Goal: Check status: Check status

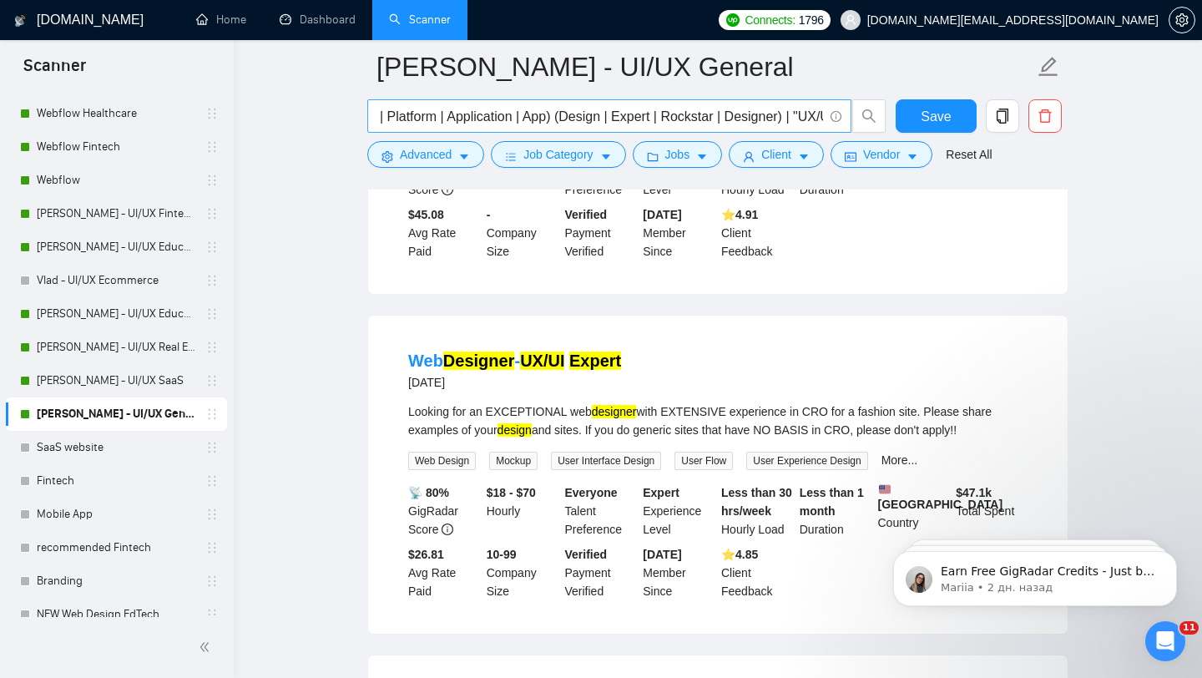
scroll to position [0, 398]
click at [150, 385] on link "[PERSON_NAME] - UI/UX SaaS" at bounding box center [116, 380] width 159 height 33
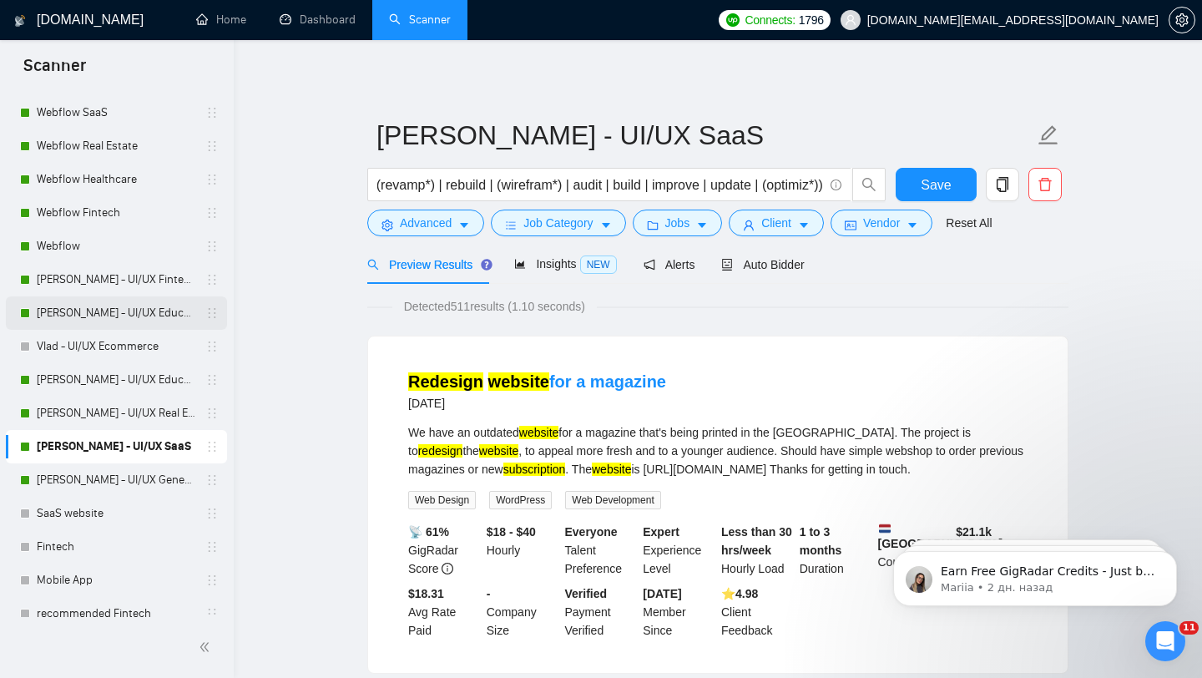
scroll to position [137, 0]
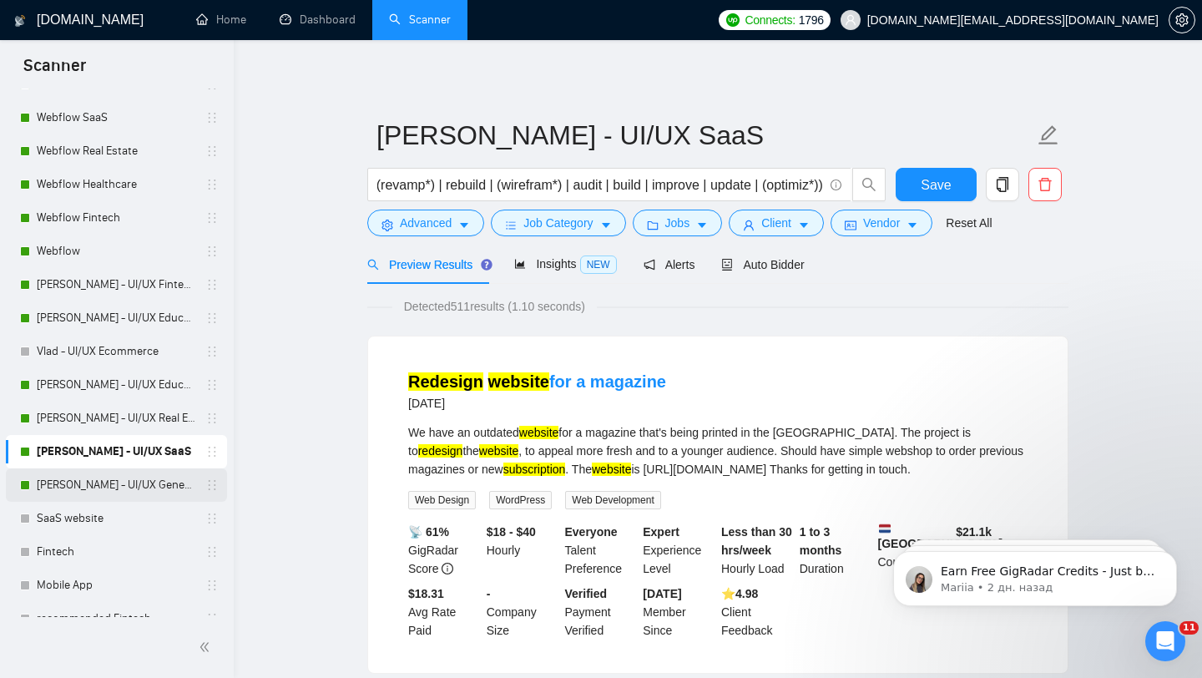
click at [132, 482] on link "[PERSON_NAME] - UI/UX General" at bounding box center [116, 484] width 159 height 33
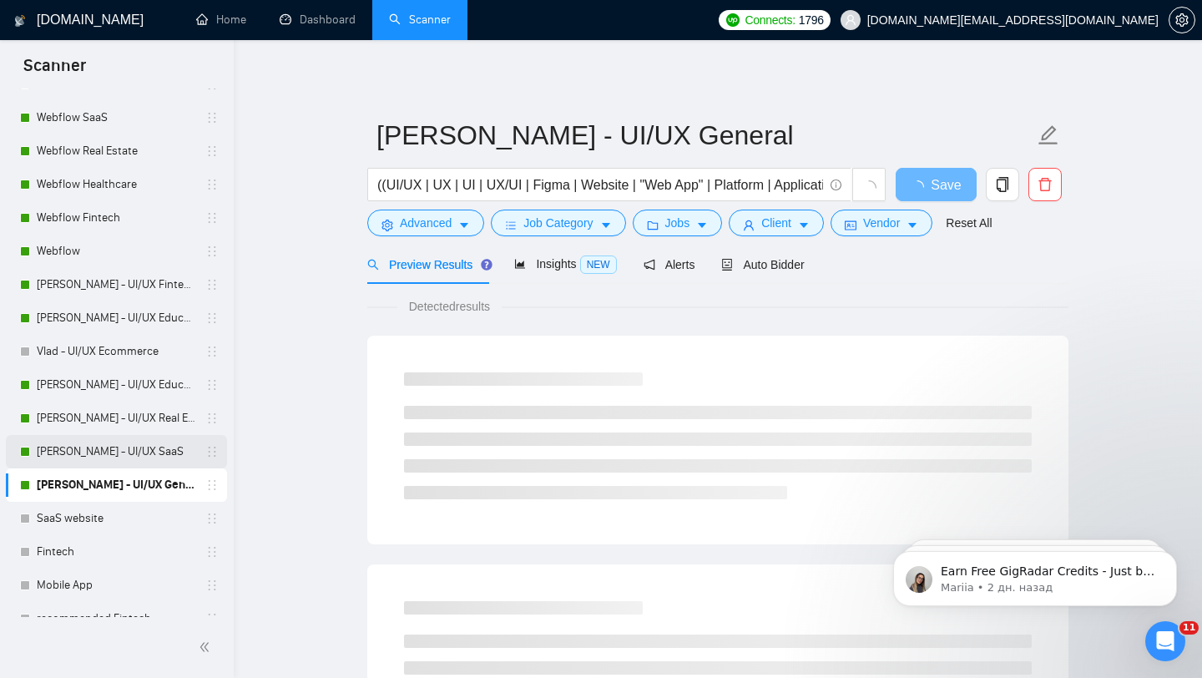
click at [158, 453] on link "[PERSON_NAME] - UI/UX SaaS" at bounding box center [116, 451] width 159 height 33
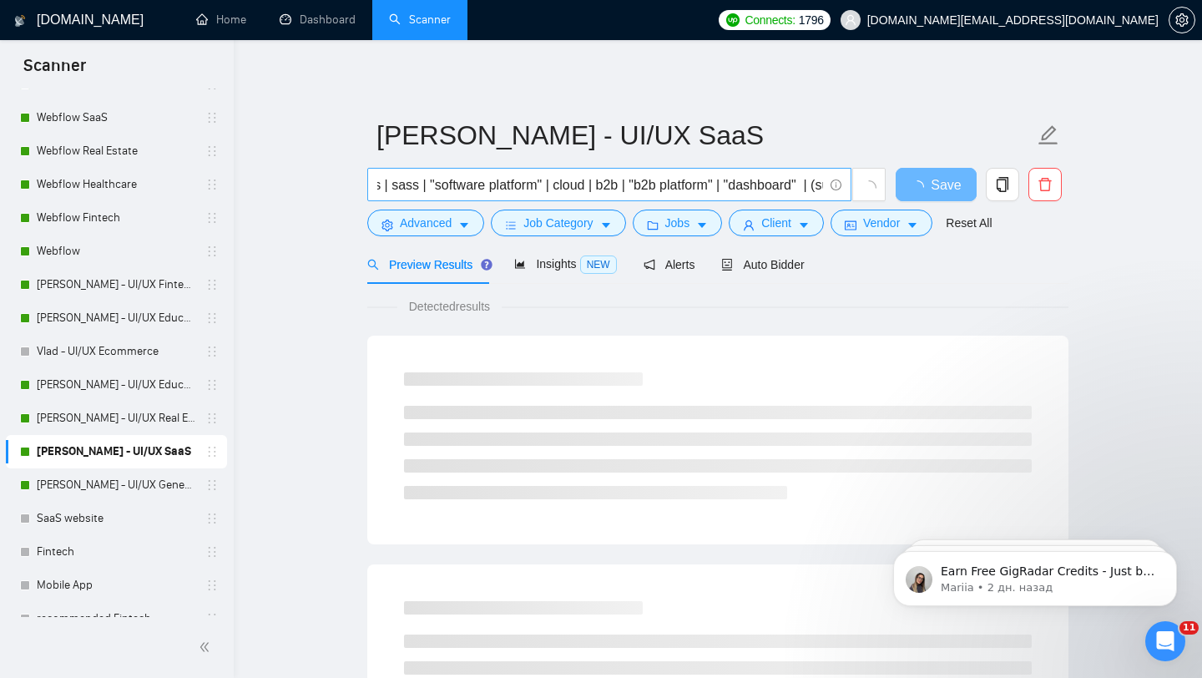
scroll to position [0, 44]
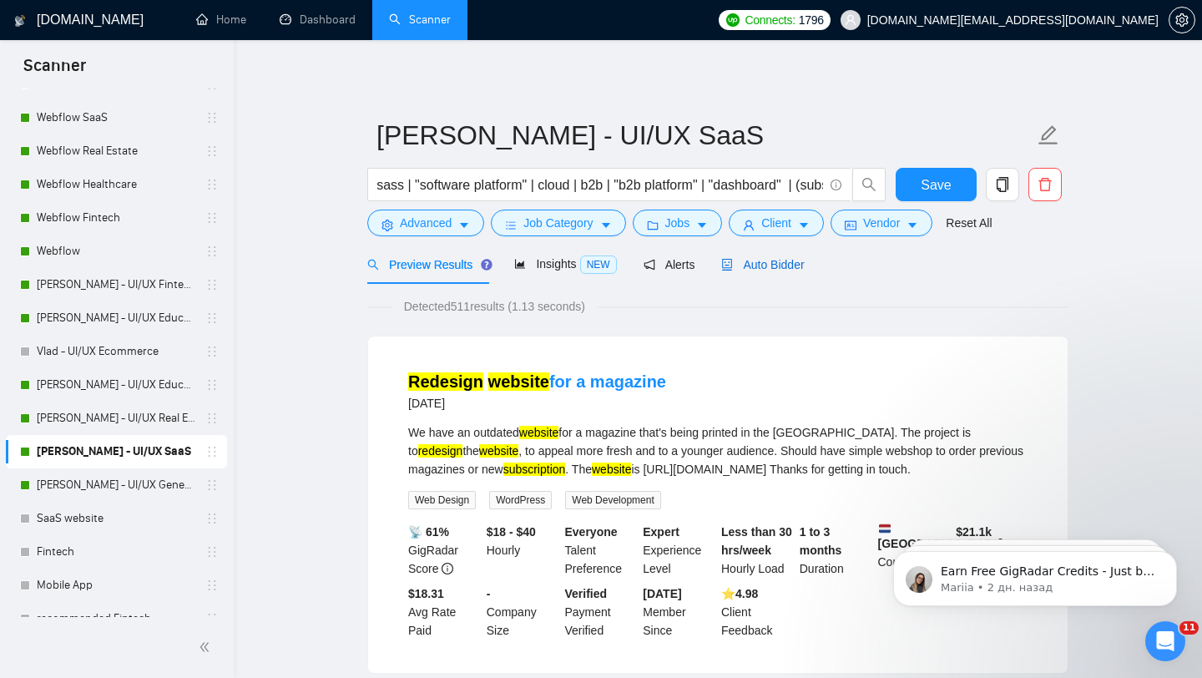
click at [791, 258] on span "Auto Bidder" at bounding box center [762, 264] width 83 height 13
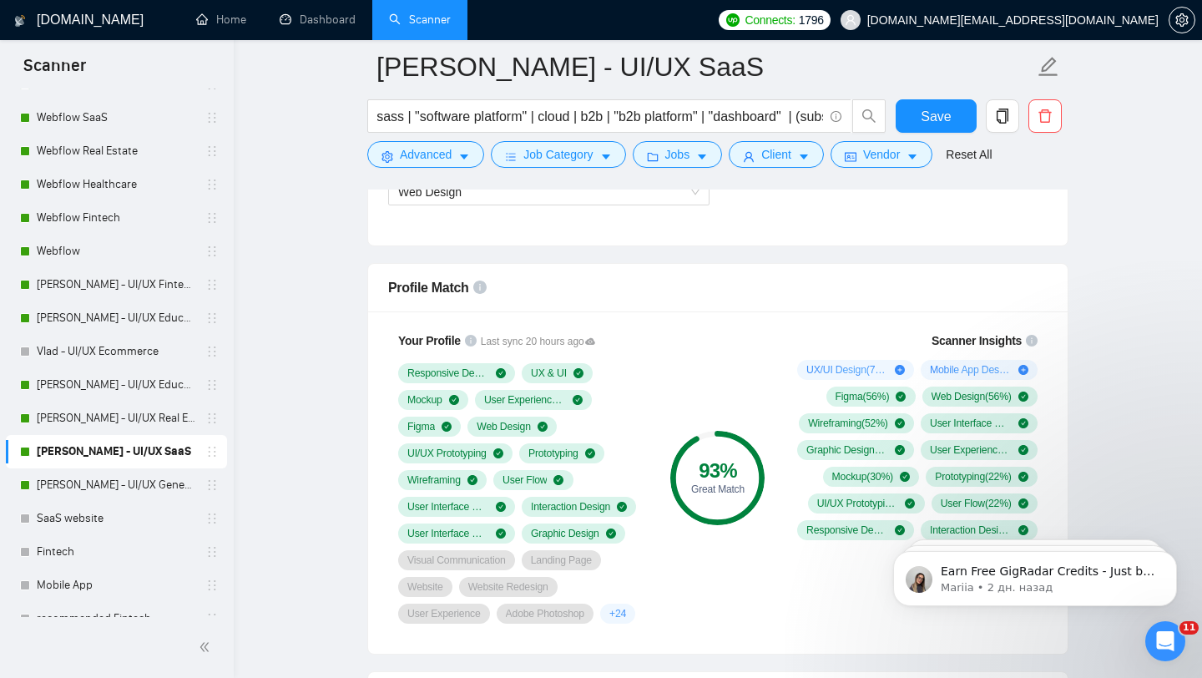
scroll to position [966, 0]
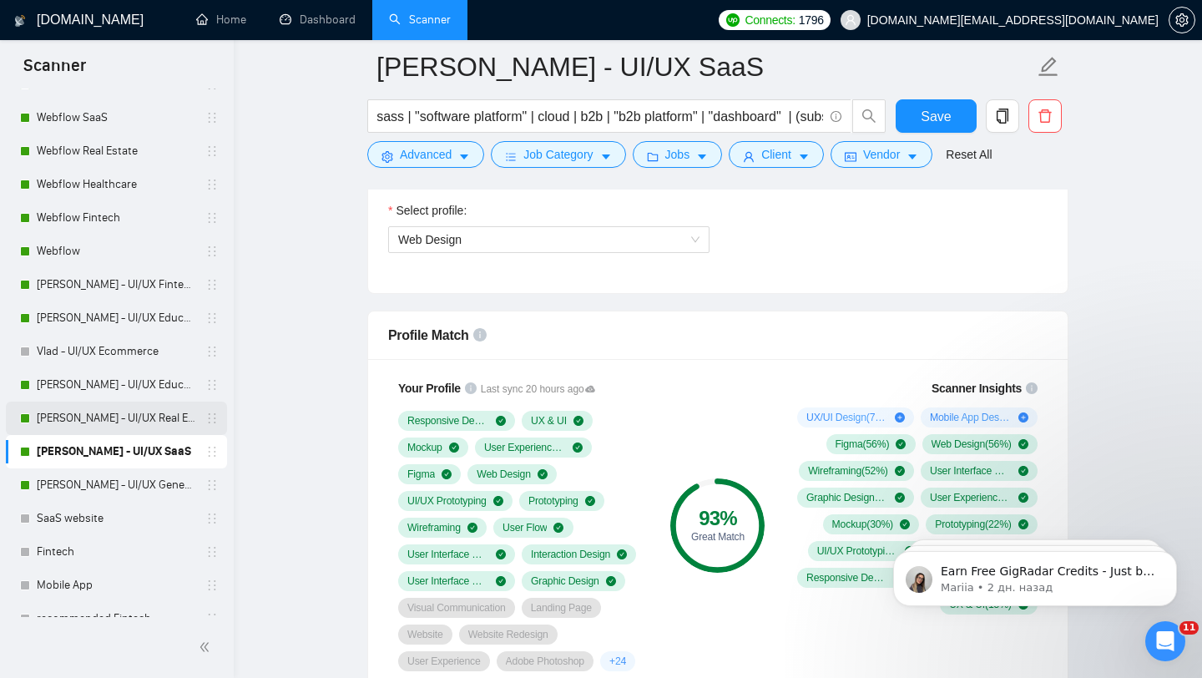
click at [134, 417] on link "[PERSON_NAME] - UI/UX Real Estate" at bounding box center [116, 418] width 159 height 33
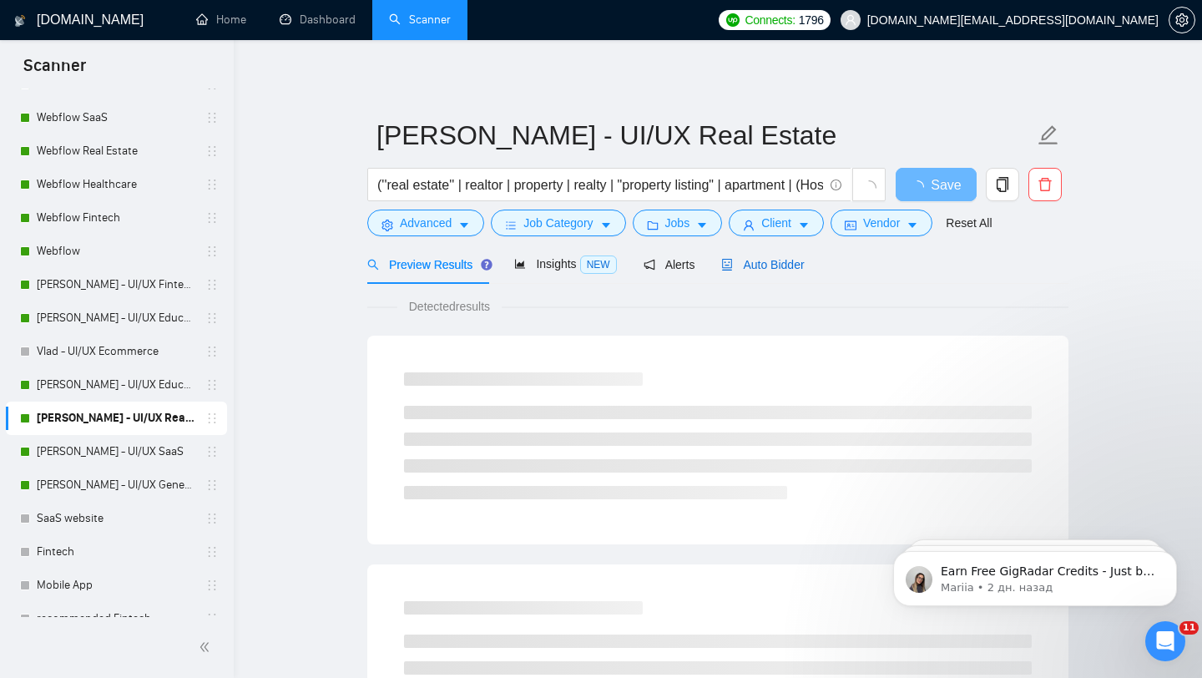
click at [765, 270] on span "Auto Bidder" at bounding box center [762, 264] width 83 height 13
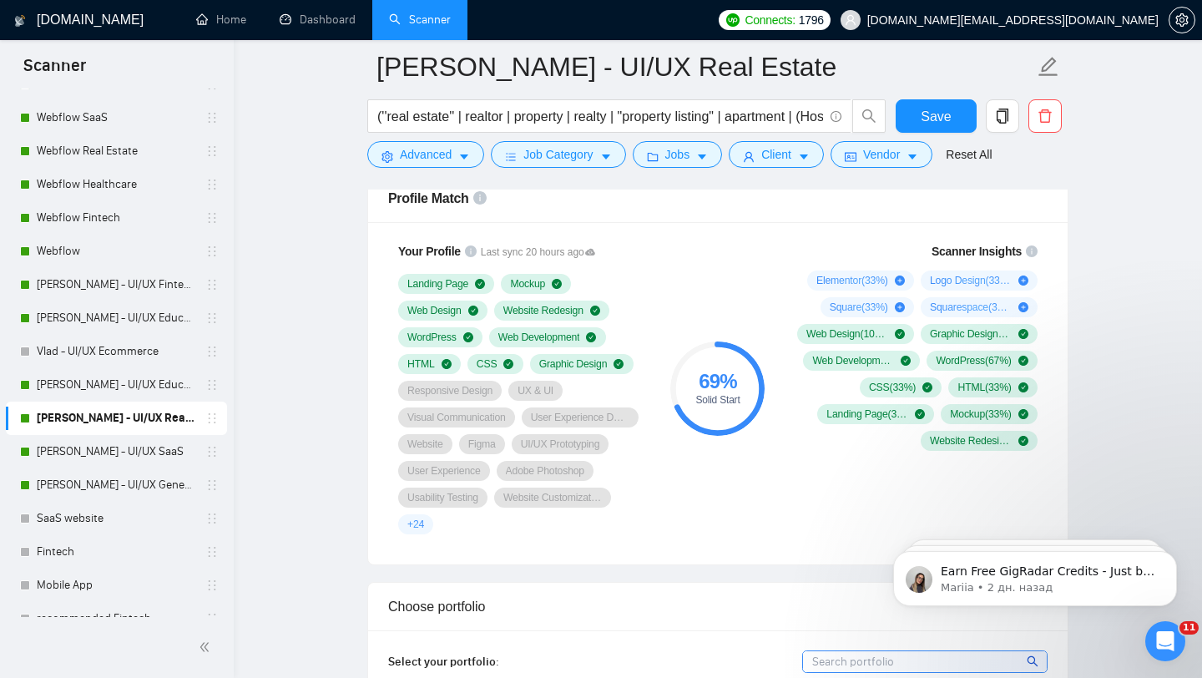
scroll to position [1144, 0]
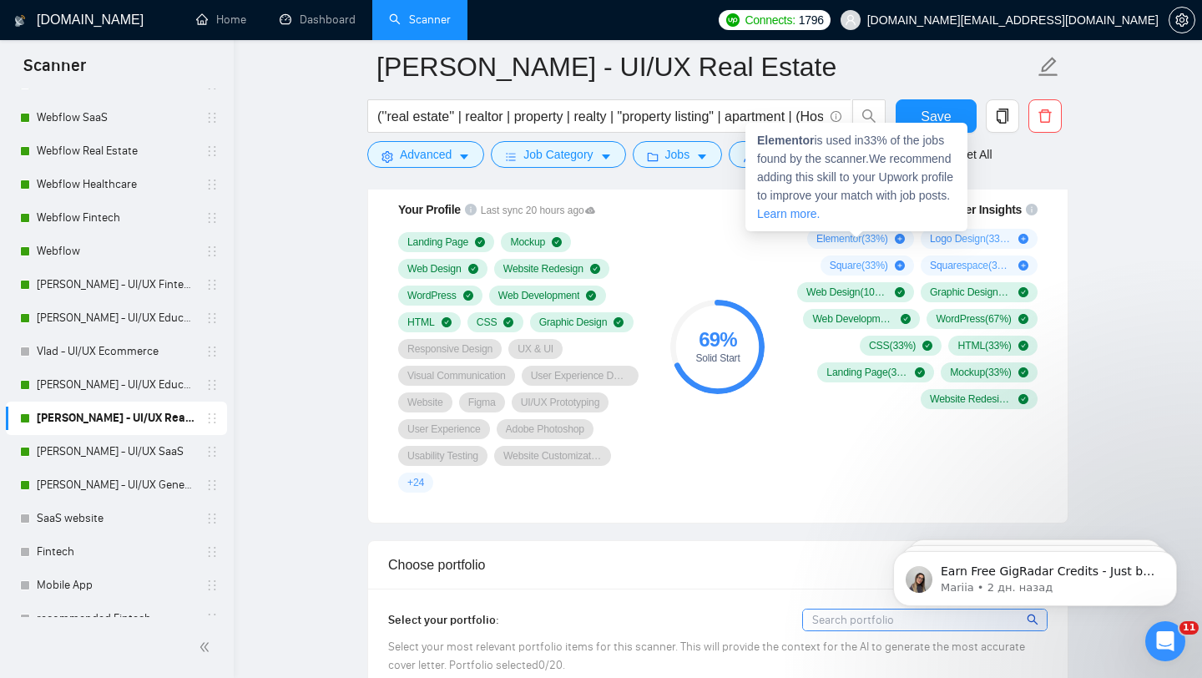
drag, startPoint x: 810, startPoint y: 238, endPoint x: 863, endPoint y: 241, distance: 53.5
click at [863, 242] on span "Elementor ( 33 %)" at bounding box center [852, 238] width 72 height 13
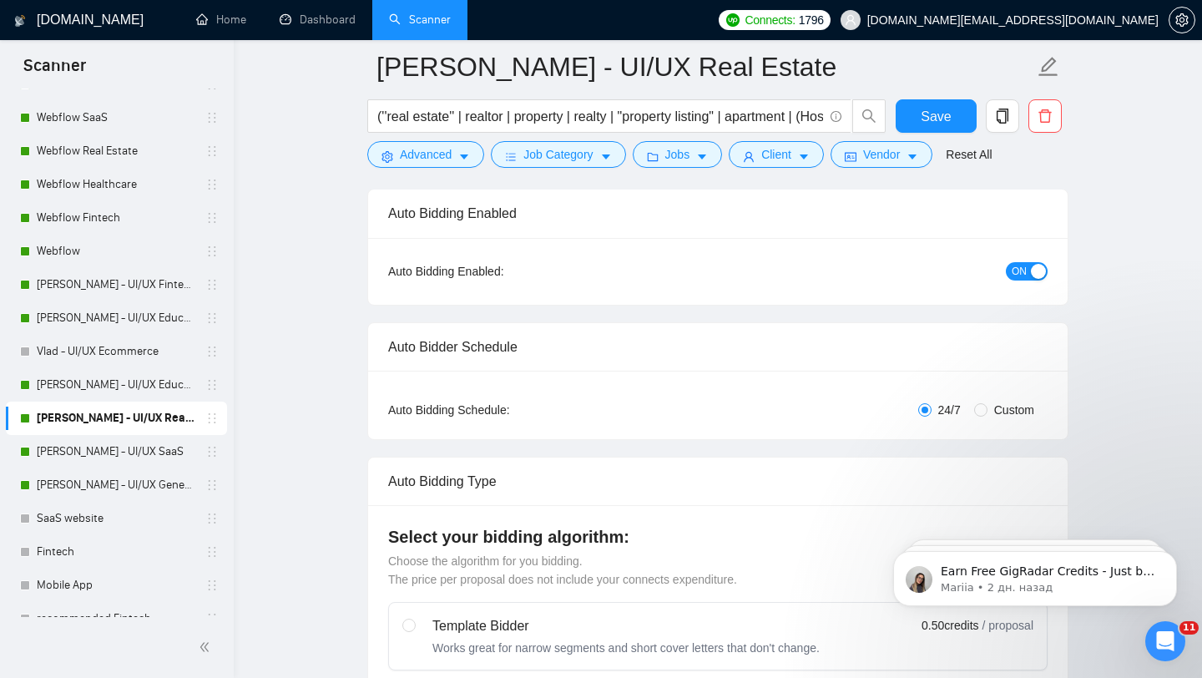
scroll to position [0, 0]
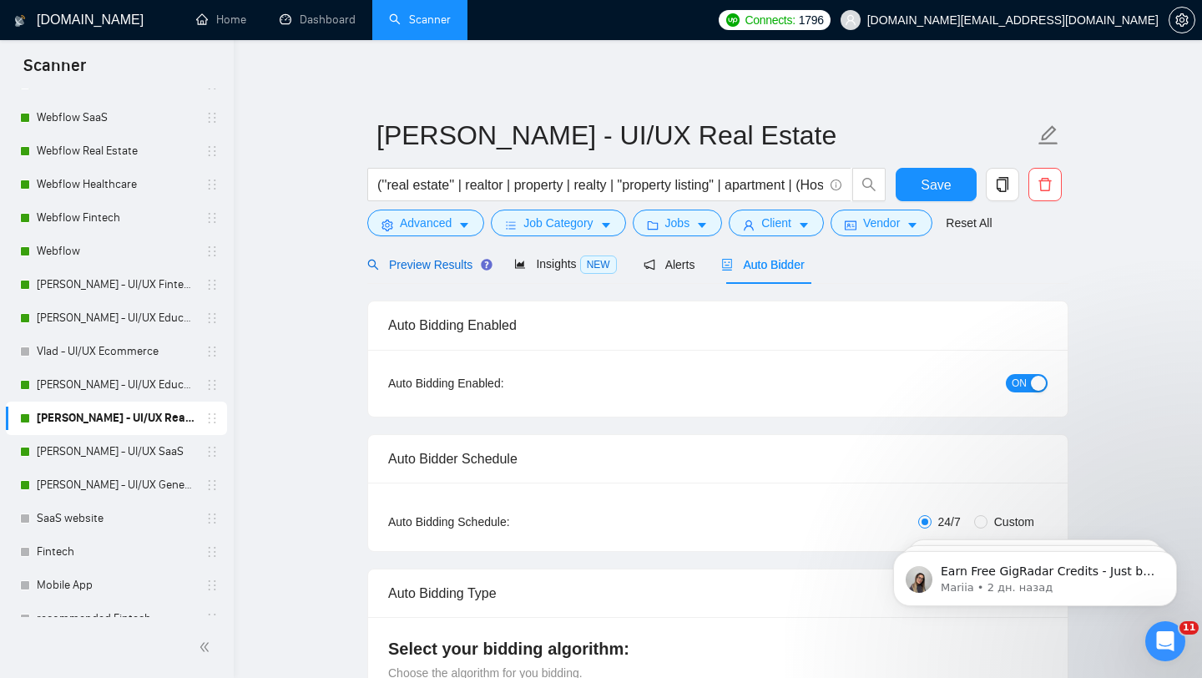
click at [439, 256] on div "Preview Results" at bounding box center [427, 264] width 120 height 18
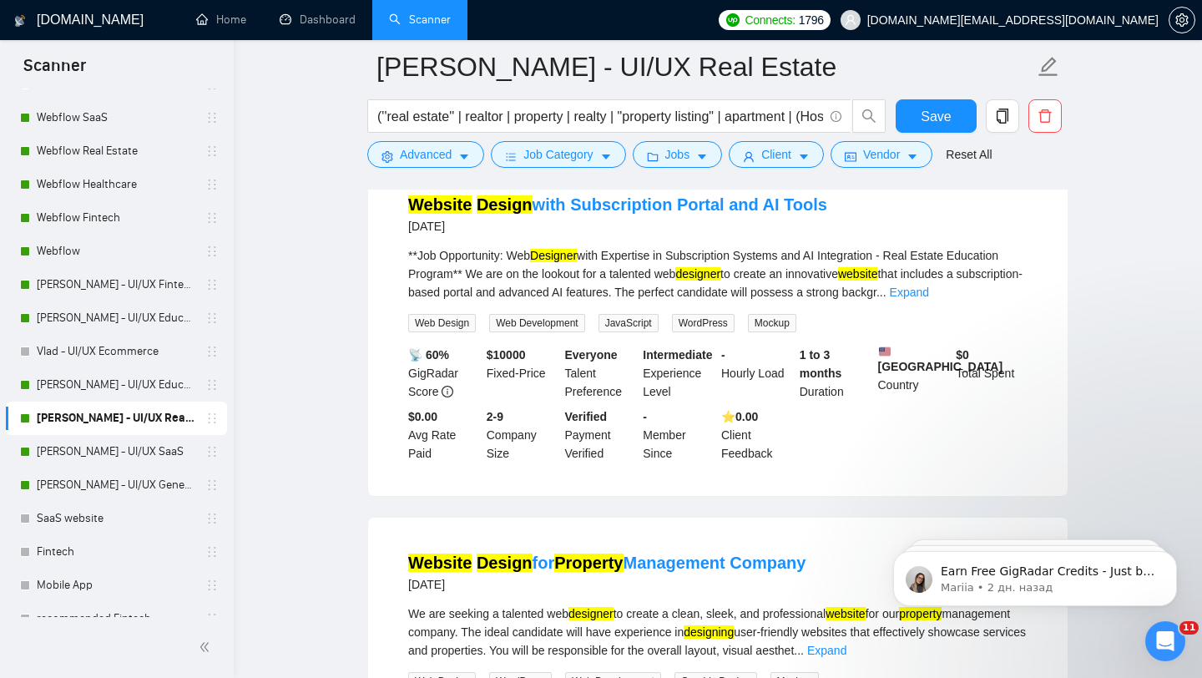
scroll to position [518, 0]
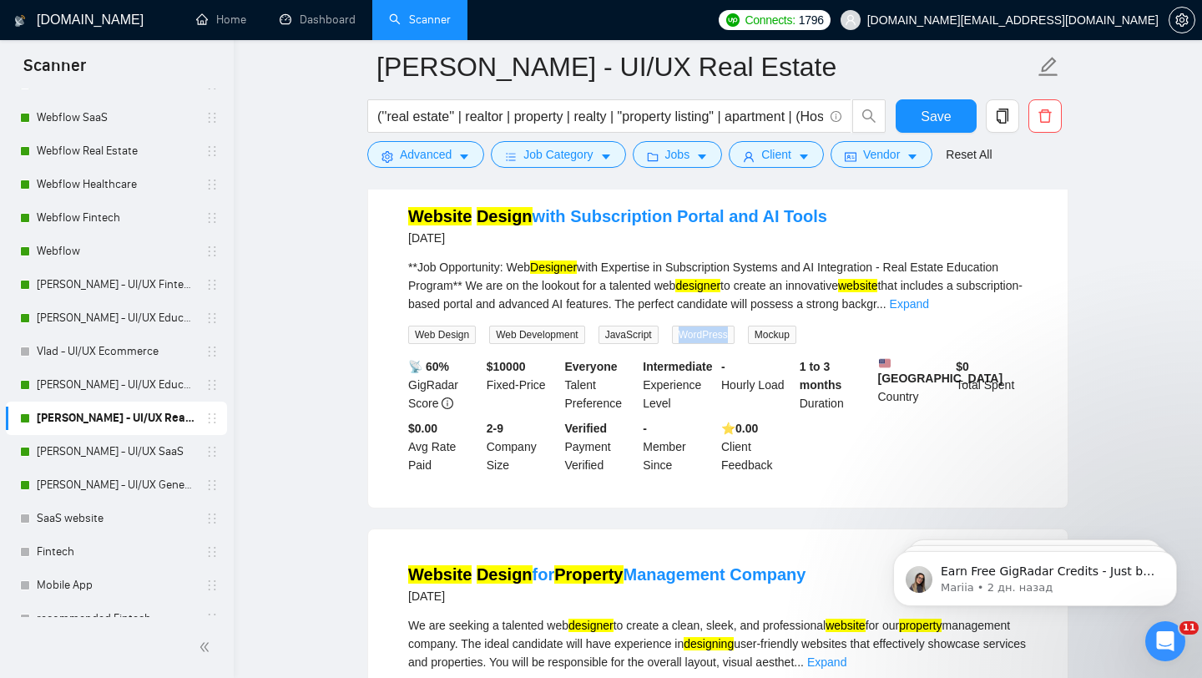
drag, startPoint x: 740, startPoint y: 351, endPoint x: 677, endPoint y: 344, distance: 63.8
click at [677, 344] on div "WordPress" at bounding box center [707, 334] width 76 height 19
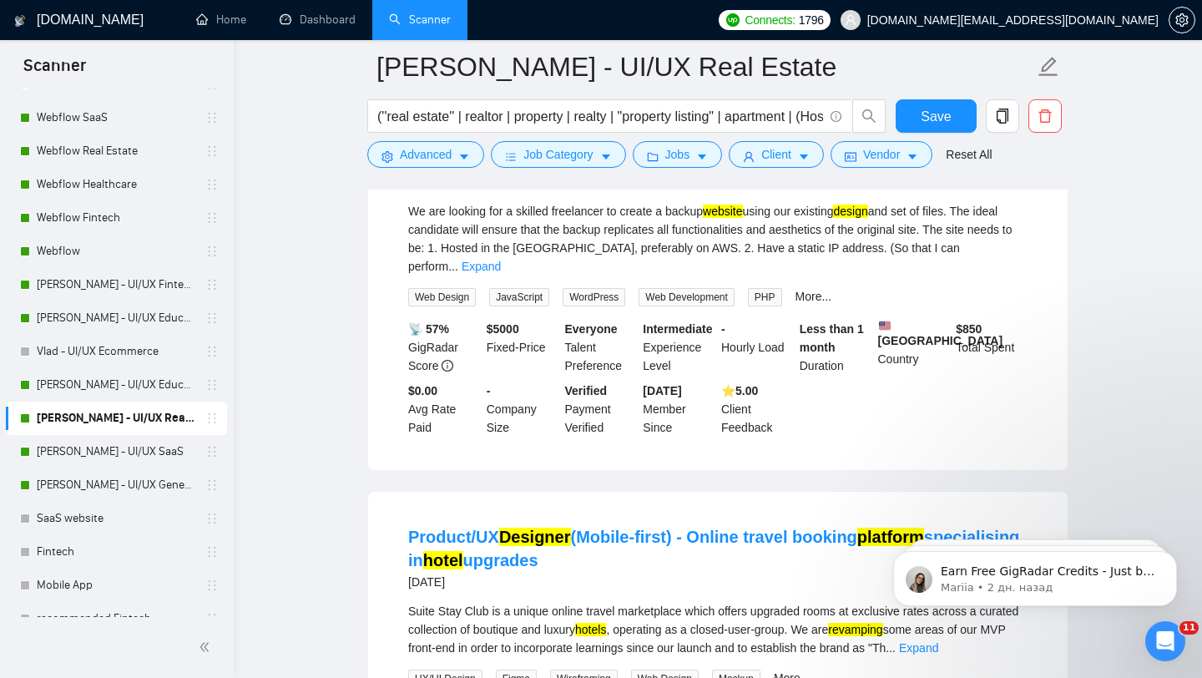
scroll to position [1288, 0]
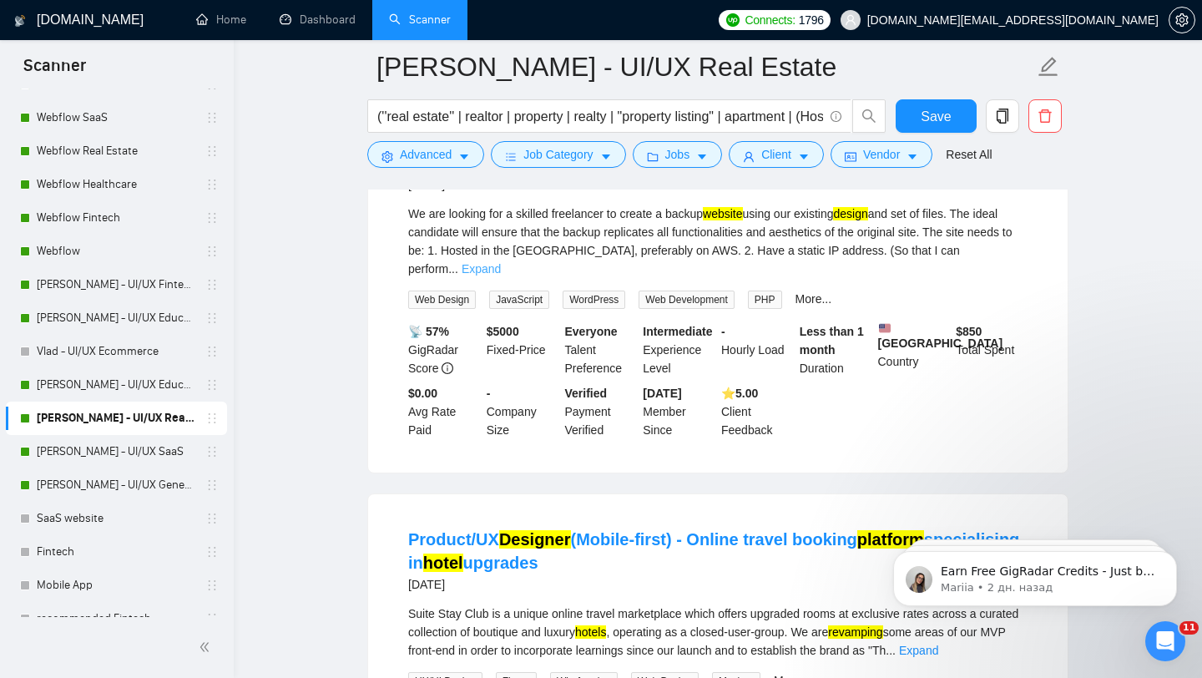
click at [501, 275] on link "Expand" at bounding box center [481, 268] width 39 height 13
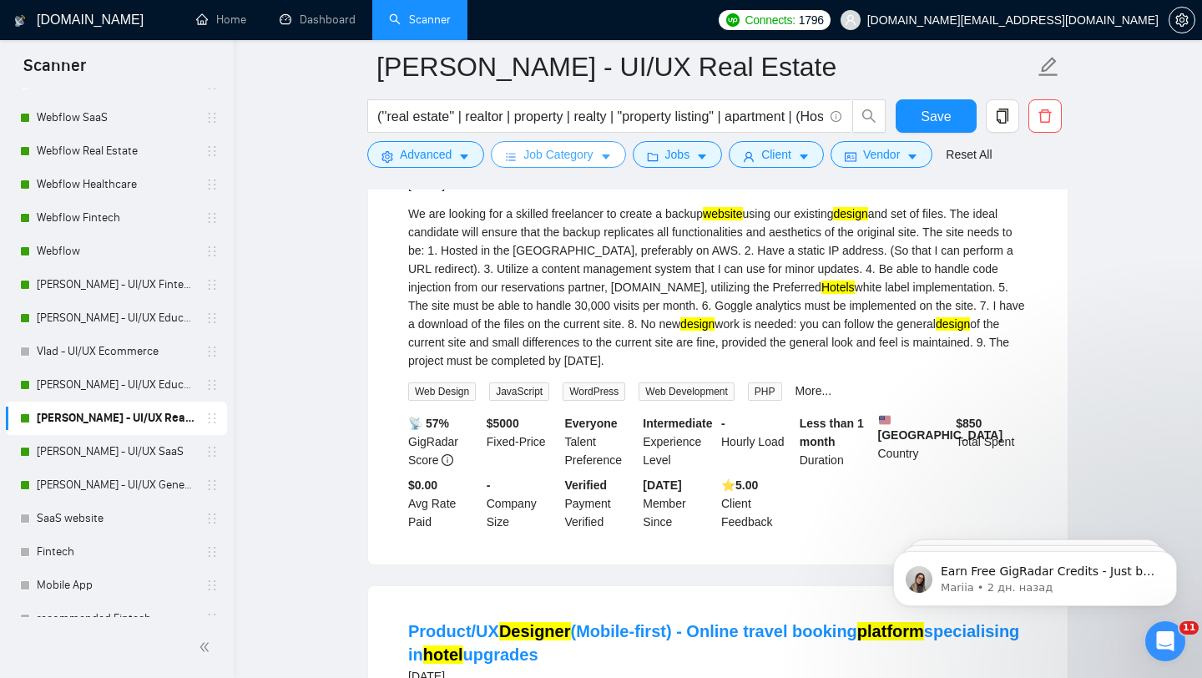
click at [567, 160] on span "Job Category" at bounding box center [557, 154] width 69 height 18
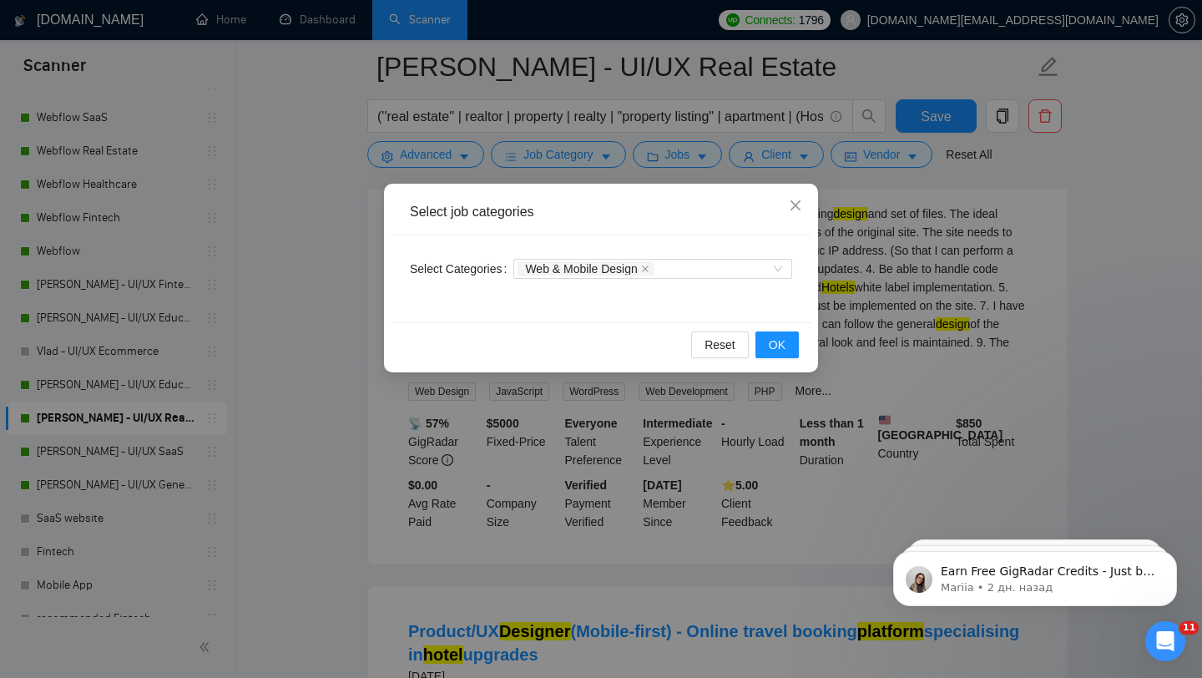
click at [289, 402] on div "Select job categories Select Categories Web & Mobile Design Reset OK" at bounding box center [601, 339] width 1202 height 678
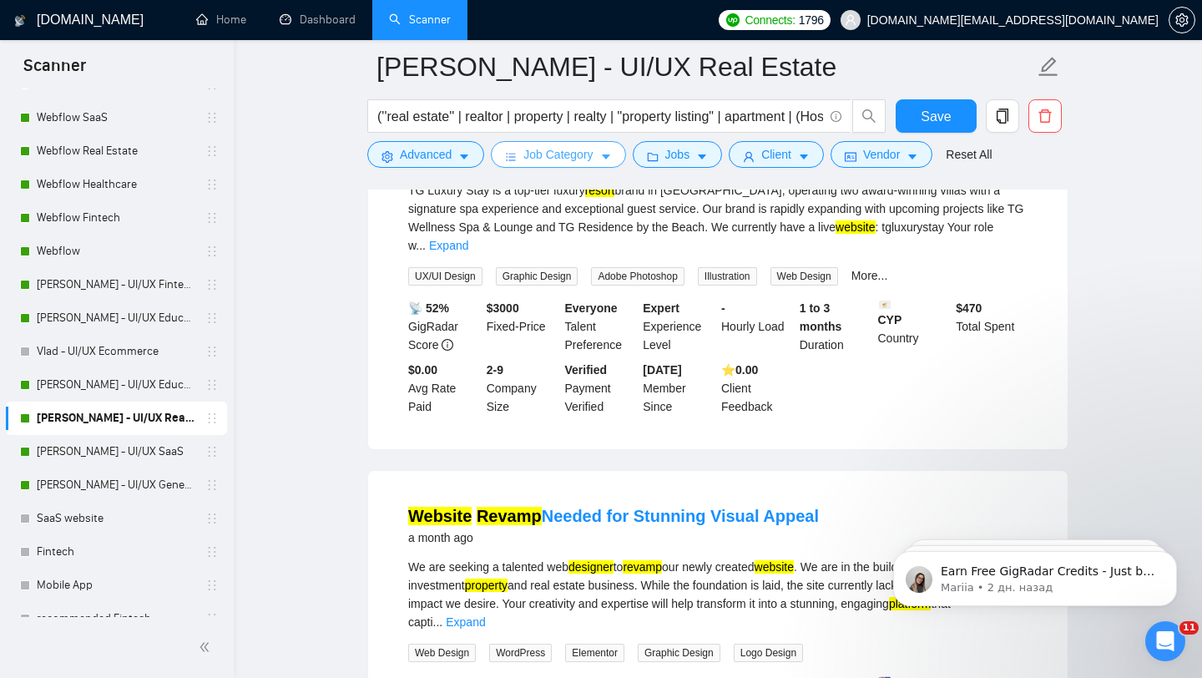
scroll to position [2203, 0]
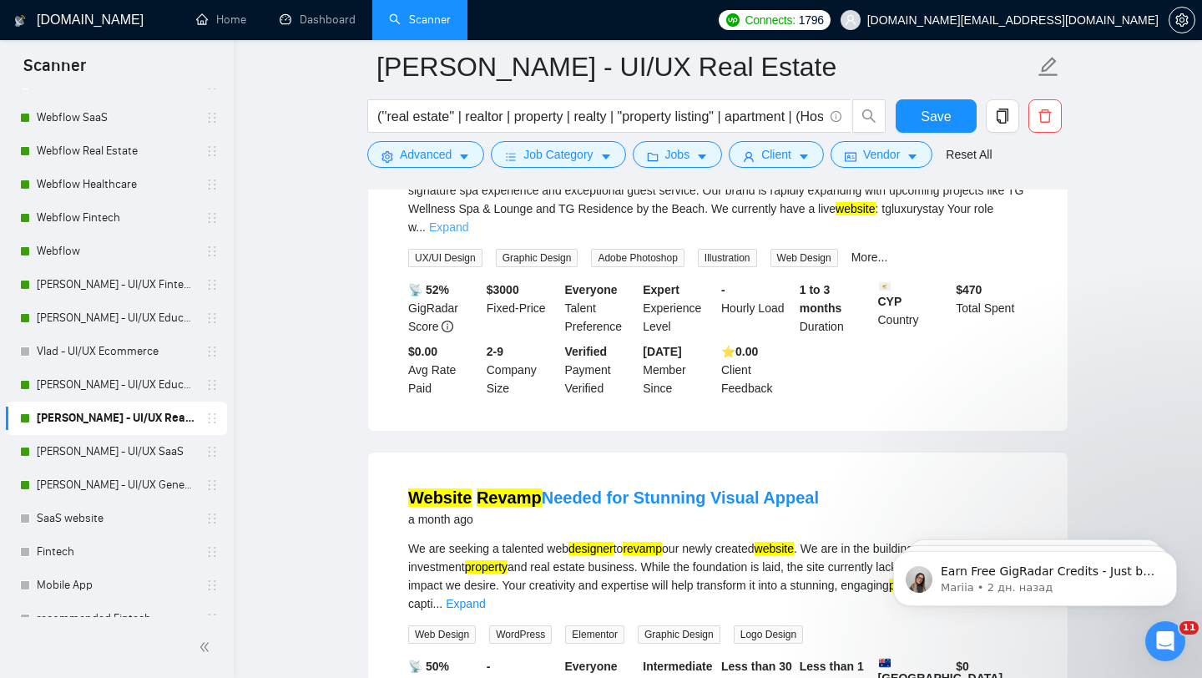
click at [468, 234] on link "Expand" at bounding box center [448, 226] width 39 height 13
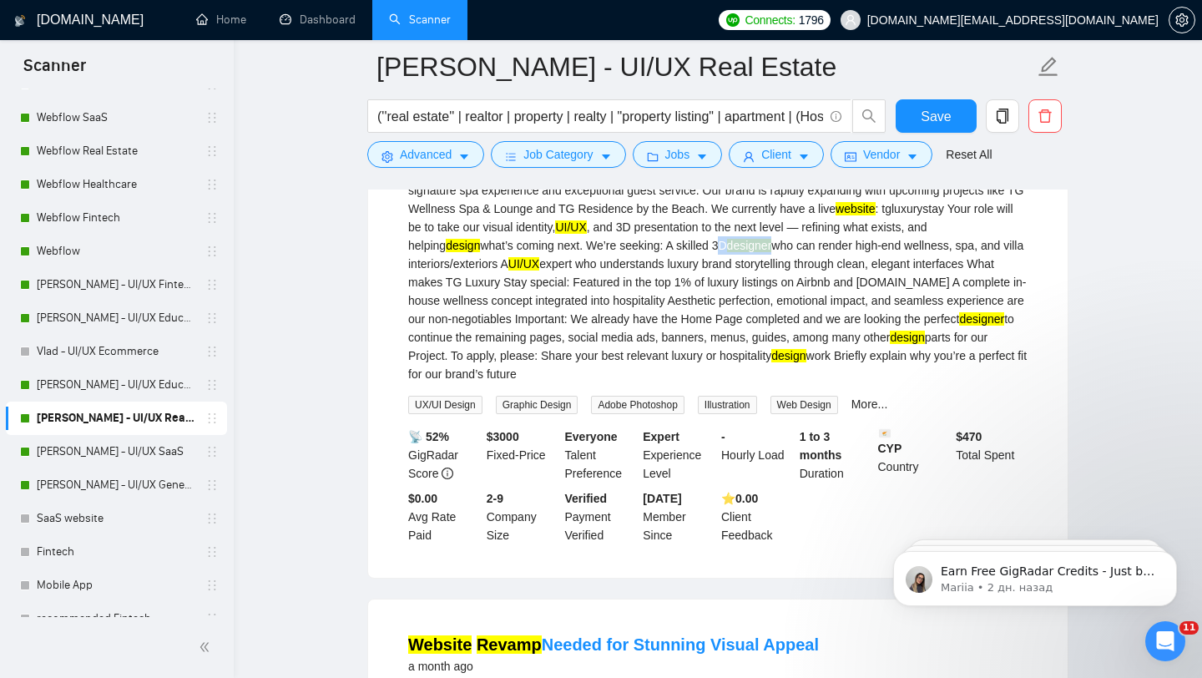
drag, startPoint x: 653, startPoint y: 305, endPoint x: 715, endPoint y: 308, distance: 62.7
click at [715, 308] on div "TG Luxury Stay is a top-tier luxury resort brand in [GEOGRAPHIC_DATA], operatin…" at bounding box center [717, 273] width 619 height 220
copy div "3D designer"
drag, startPoint x: 137, startPoint y: 490, endPoint x: 149, endPoint y: 481, distance: 15.5
click at [137, 490] on link "[PERSON_NAME] - UI/UX General" at bounding box center [116, 484] width 159 height 33
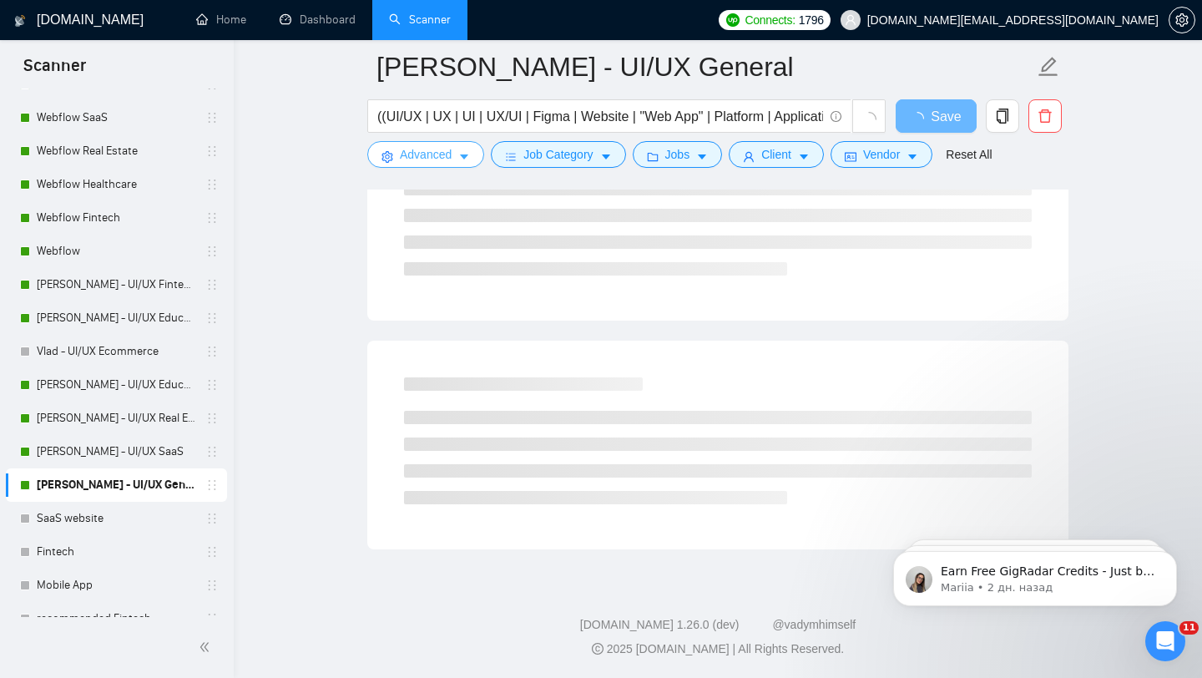
scroll to position [923, 0]
click at [437, 162] on span "Advanced" at bounding box center [426, 154] width 52 height 18
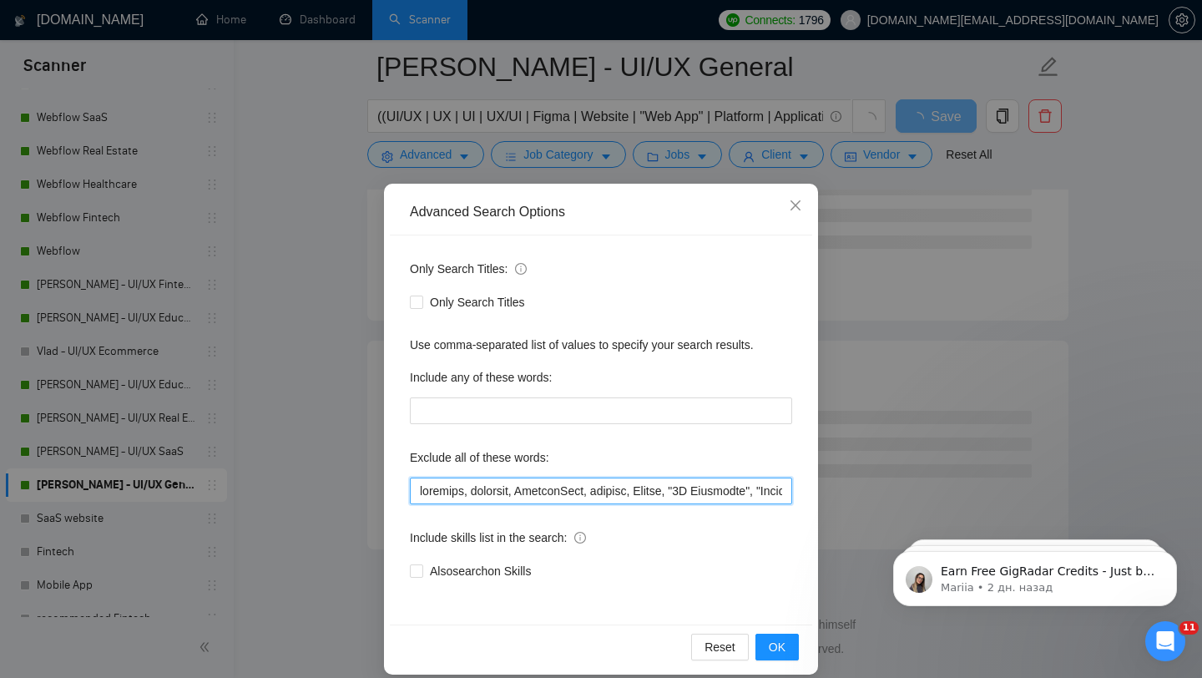
click at [417, 495] on input "text" at bounding box center [601, 490] width 382 height 27
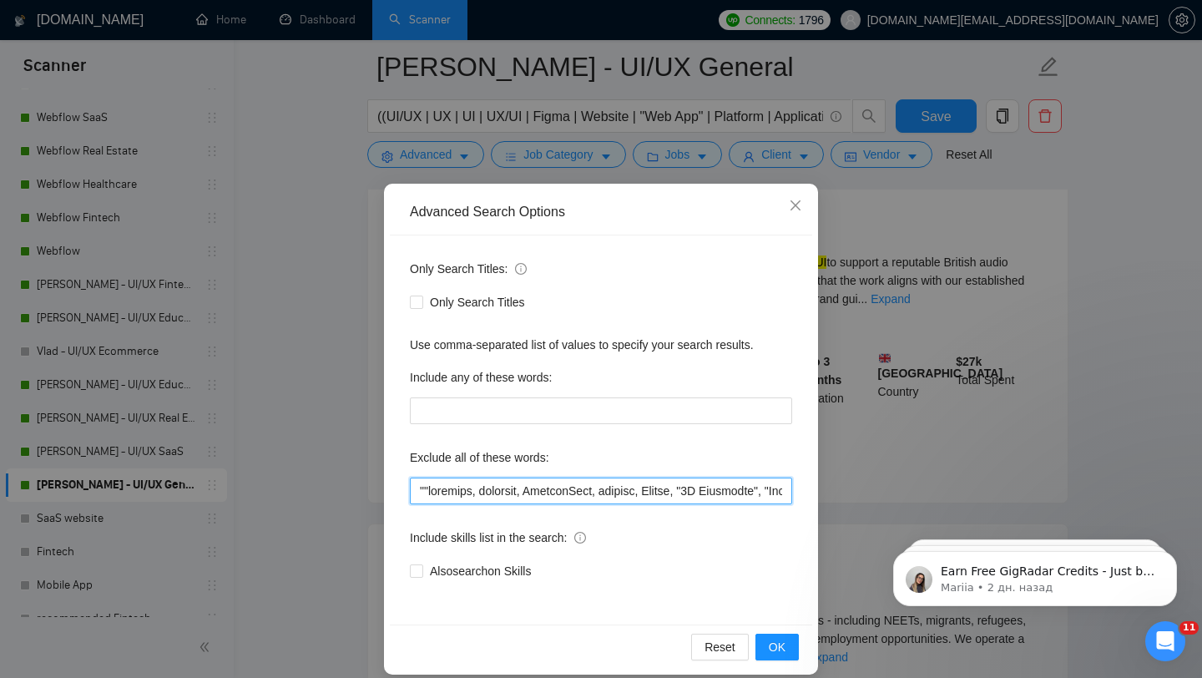
paste input "3D designer"
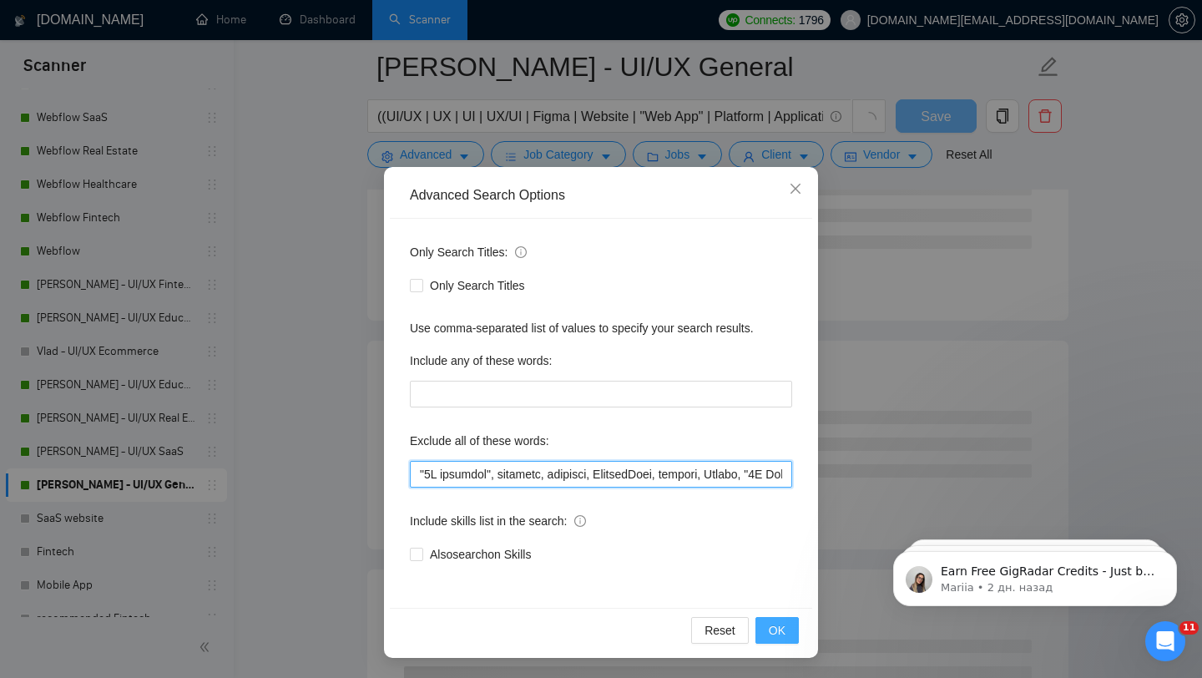
type input ""3D designer", engineer, finalize, FlutterFlow, webflow, Framer, "2D Animation"…"
click at [775, 619] on button "OK" at bounding box center [776, 630] width 43 height 27
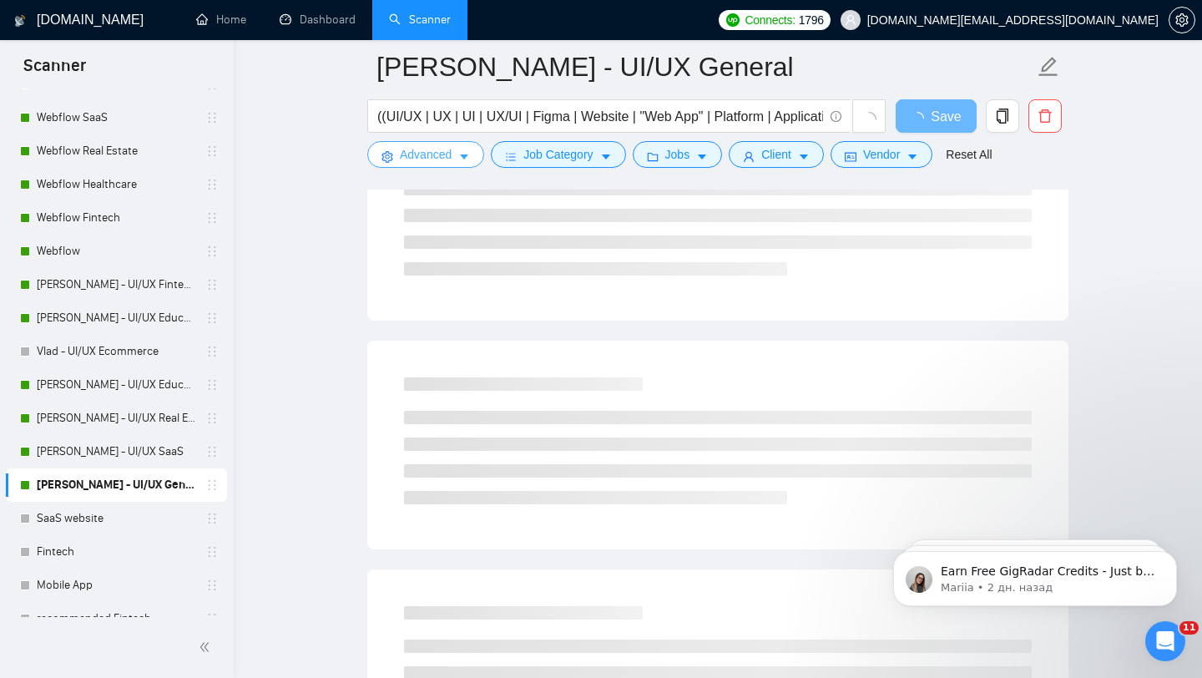
scroll to position [0, 0]
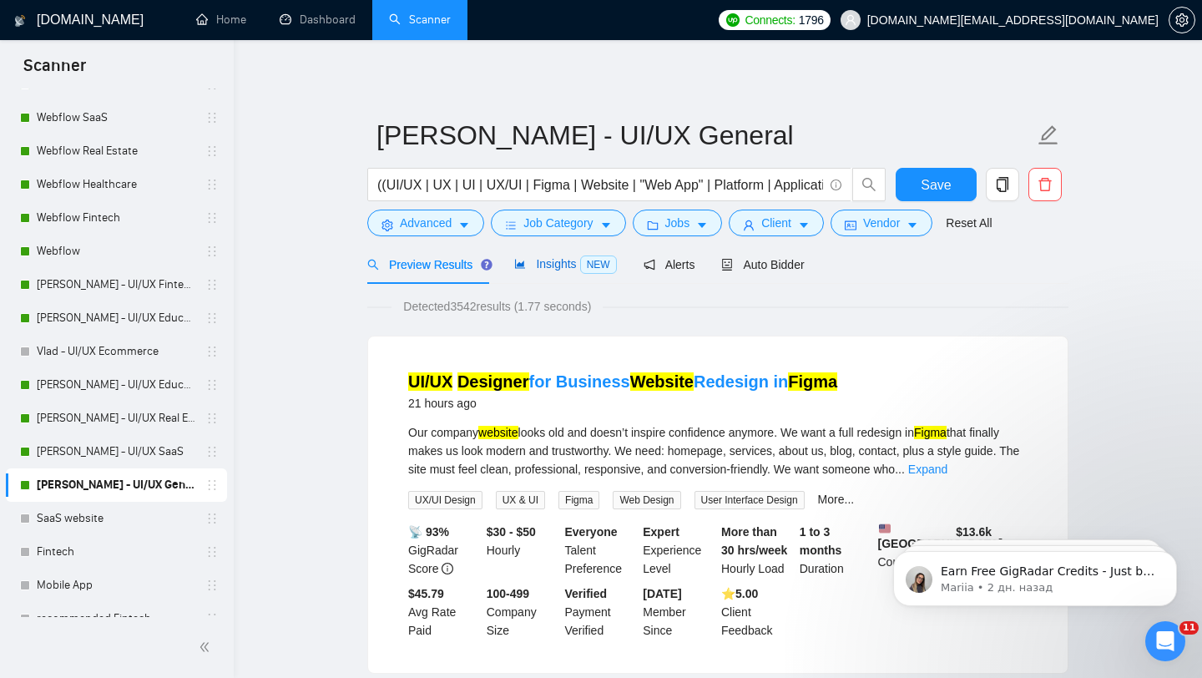
click at [568, 262] on span "Insights NEW" at bounding box center [565, 263] width 102 height 13
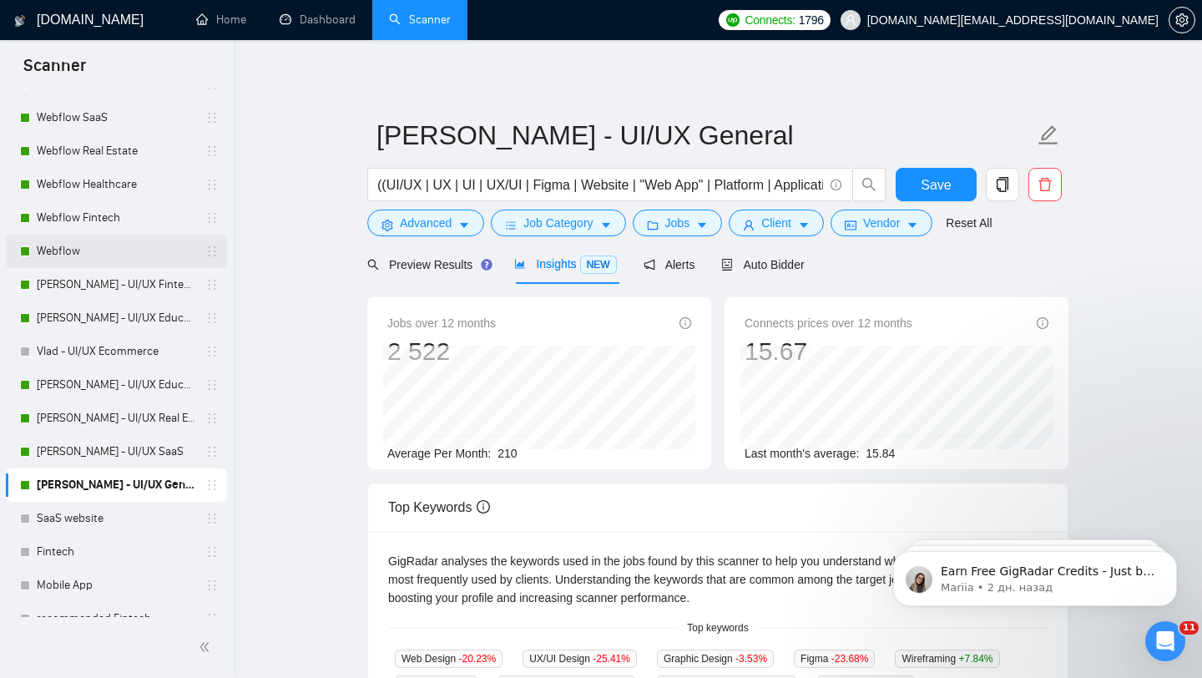
click at [130, 255] on link "Webflow" at bounding box center [116, 251] width 159 height 33
click at [953, 187] on button "Save" at bounding box center [936, 184] width 81 height 33
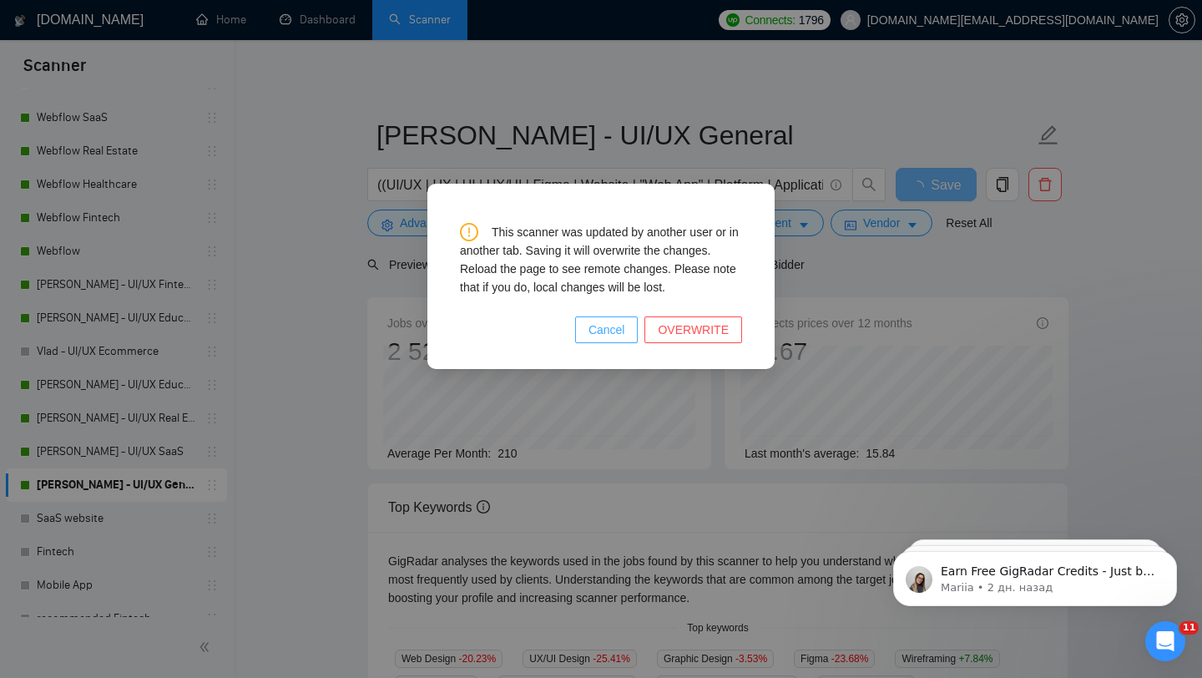
click at [597, 334] on span "Cancel" at bounding box center [607, 330] width 37 height 18
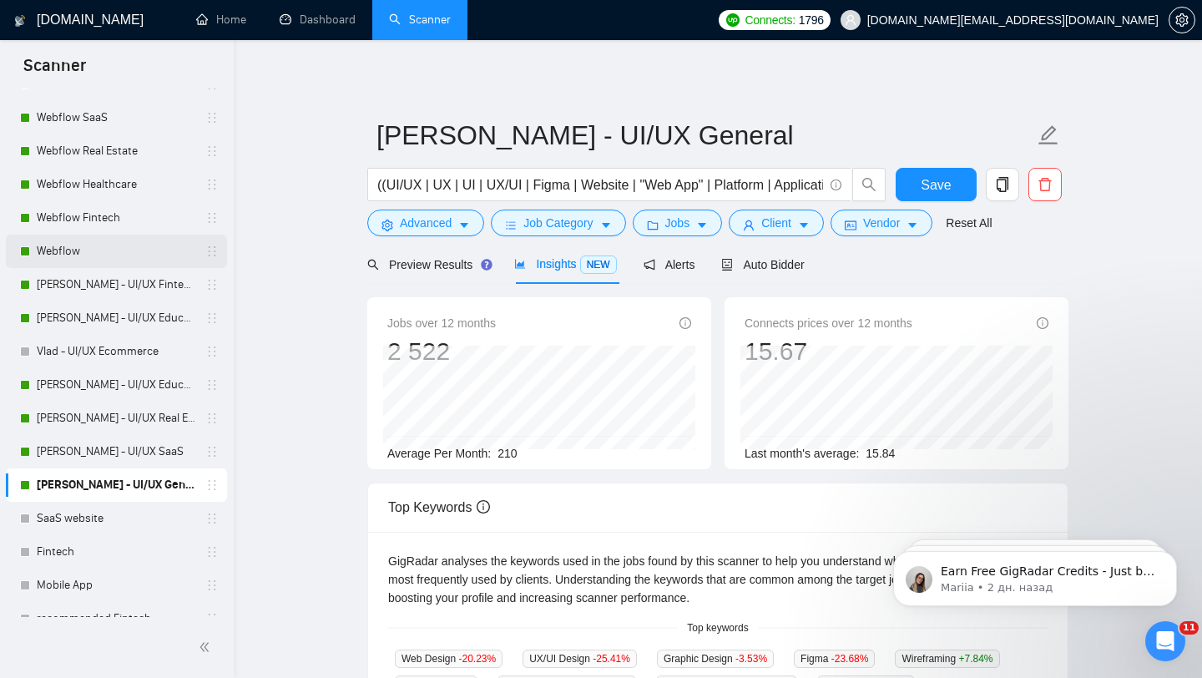
click at [93, 246] on link "Webflow" at bounding box center [116, 251] width 159 height 33
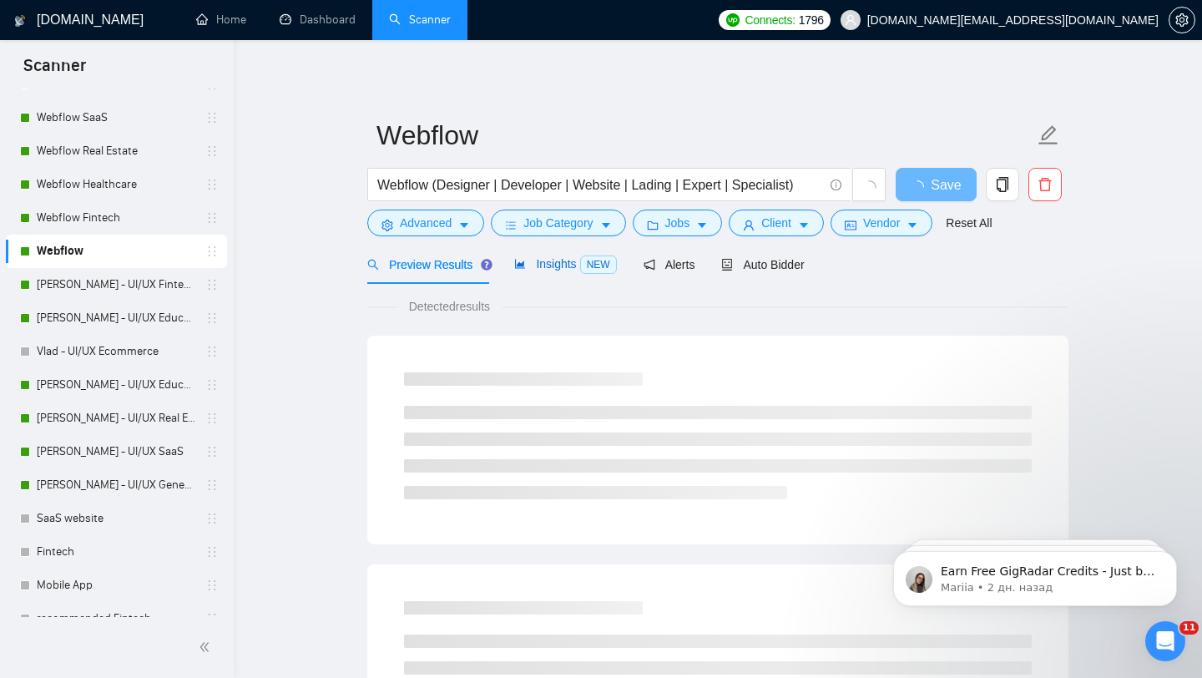
click at [533, 268] on span "Insights NEW" at bounding box center [565, 263] width 102 height 13
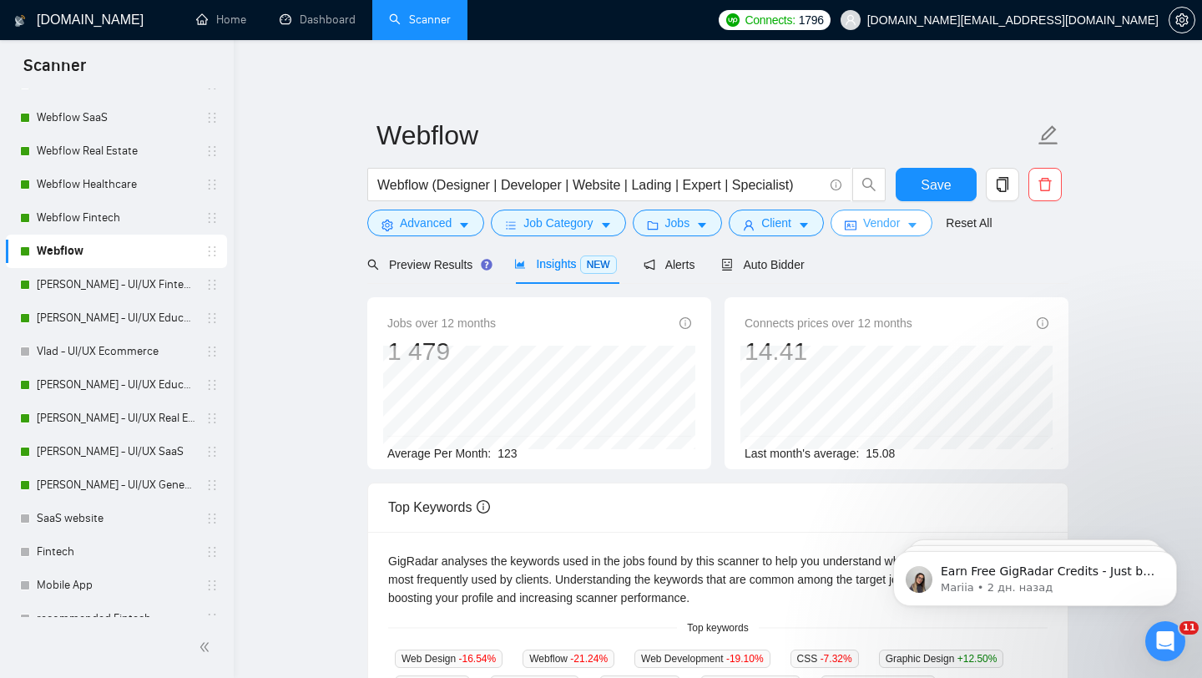
click at [900, 226] on span "Vendor" at bounding box center [881, 223] width 37 height 18
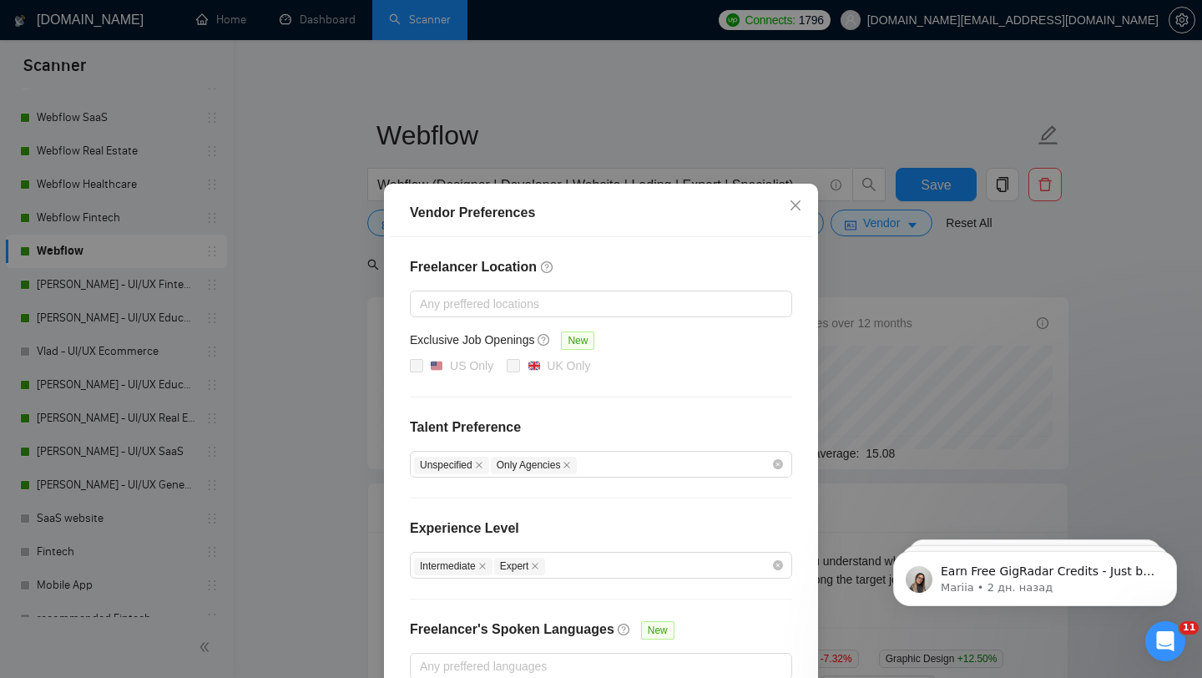
click at [928, 273] on div "Vendor Preferences Freelancer Location Any preffered locations Exclusive Job Op…" at bounding box center [601, 339] width 1202 height 678
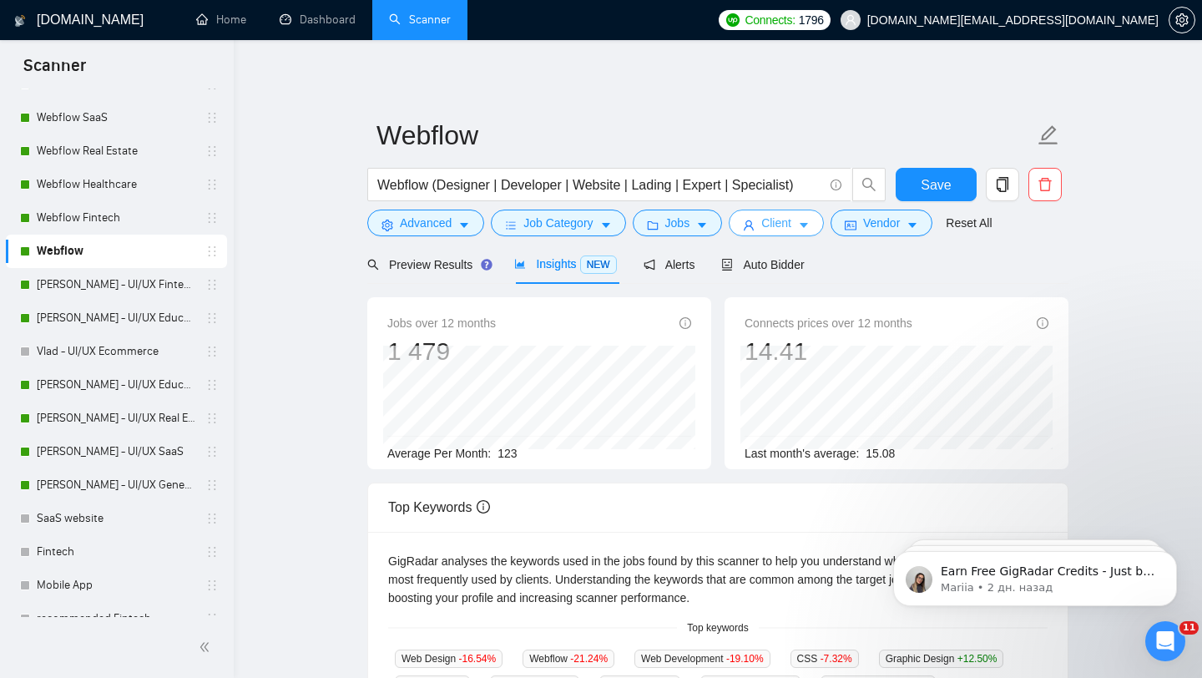
click at [762, 226] on button "Client" at bounding box center [776, 223] width 95 height 27
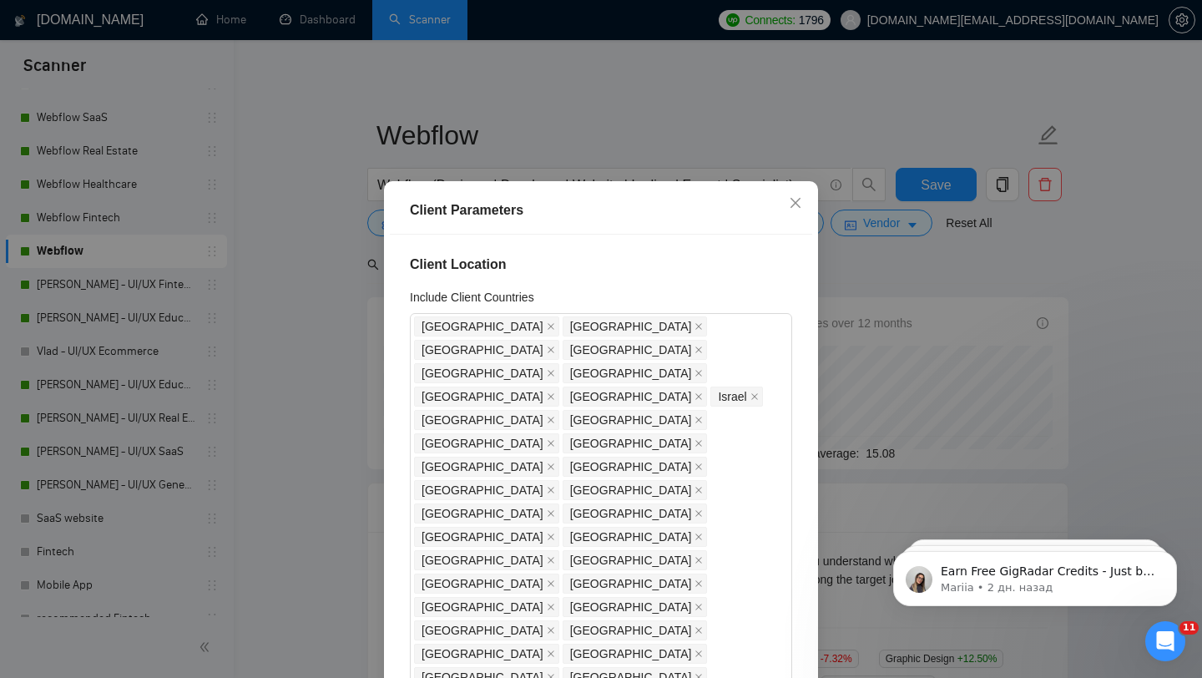
click at [317, 299] on div "Client Parameters Client Location Include Client Countries [GEOGRAPHIC_DATA] [G…" at bounding box center [601, 339] width 1202 height 678
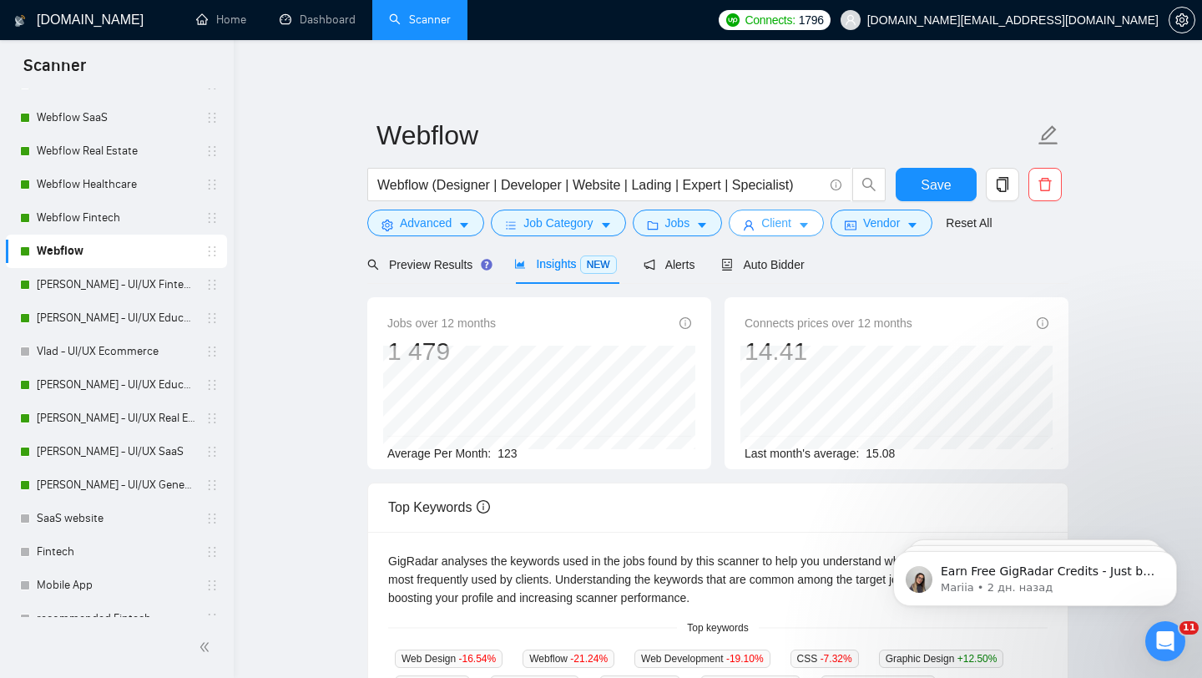
click at [808, 225] on icon "caret-down" at bounding box center [804, 226] width 8 height 5
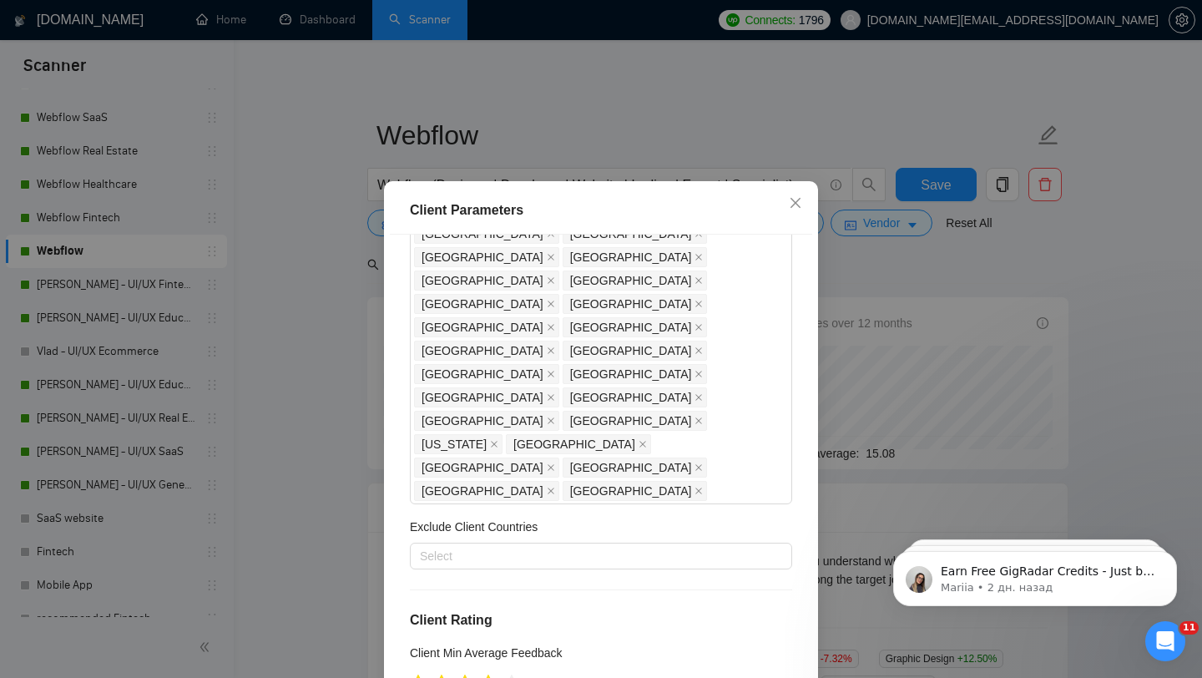
scroll to position [326, 0]
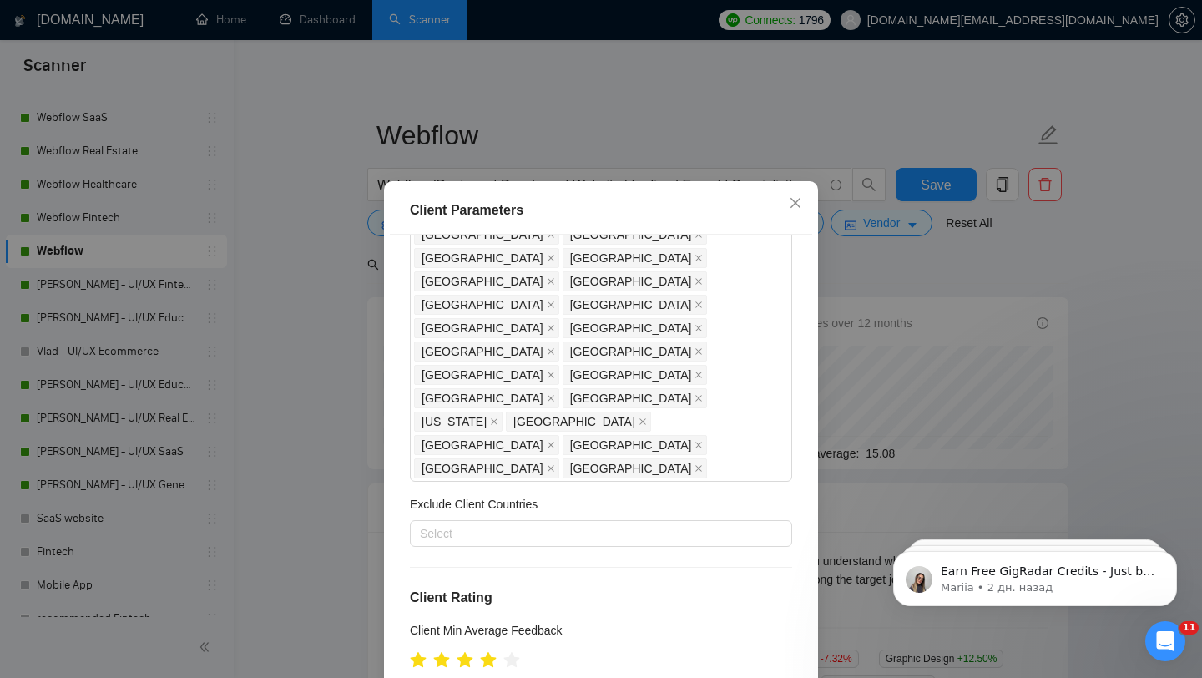
click at [312, 402] on div "Client Parameters Client Location Include Client Countries [GEOGRAPHIC_DATA] [G…" at bounding box center [601, 339] width 1202 height 678
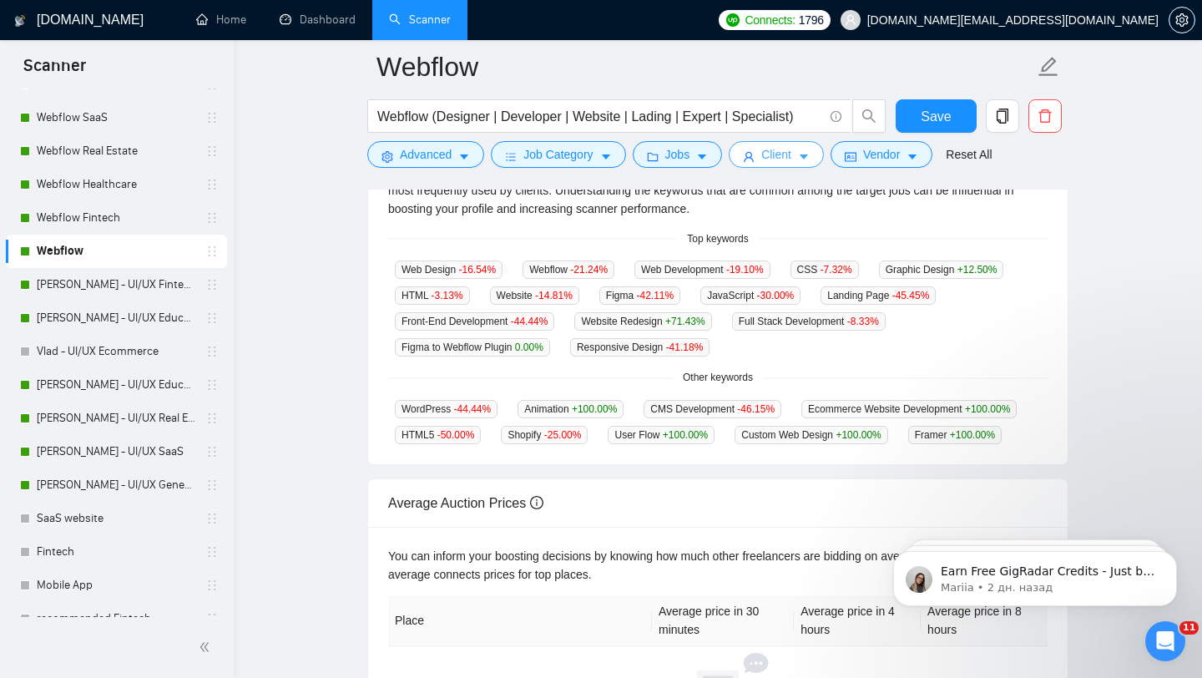
scroll to position [0, 0]
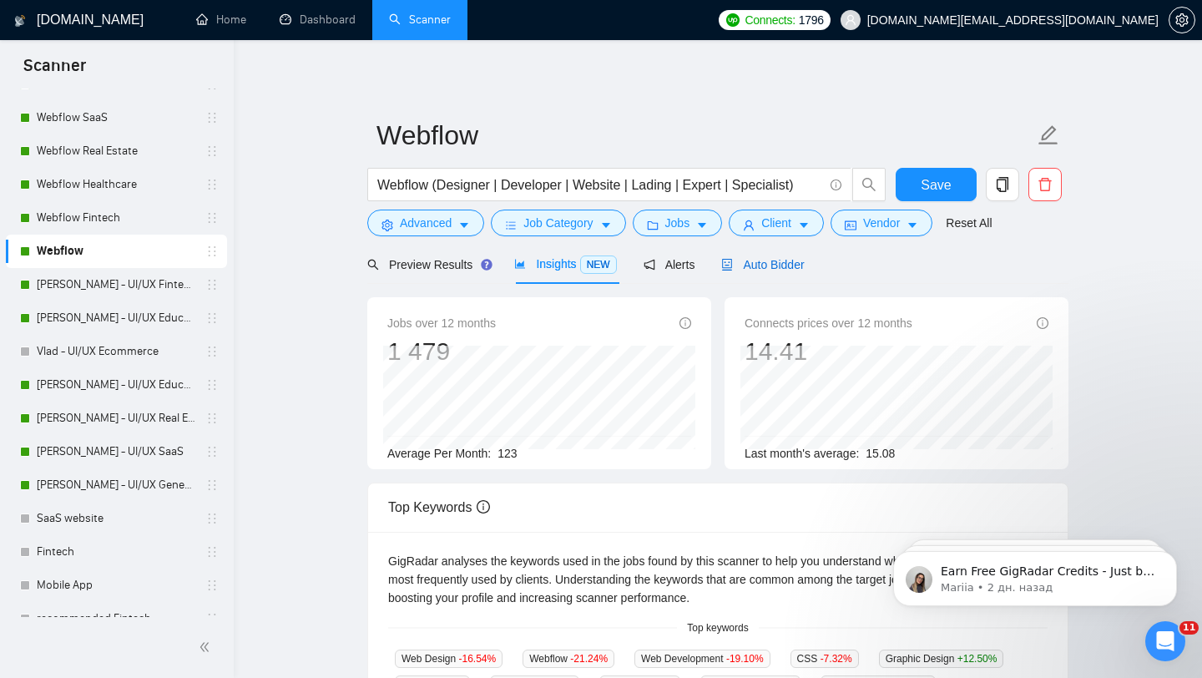
click at [760, 267] on span "Auto Bidder" at bounding box center [762, 264] width 83 height 13
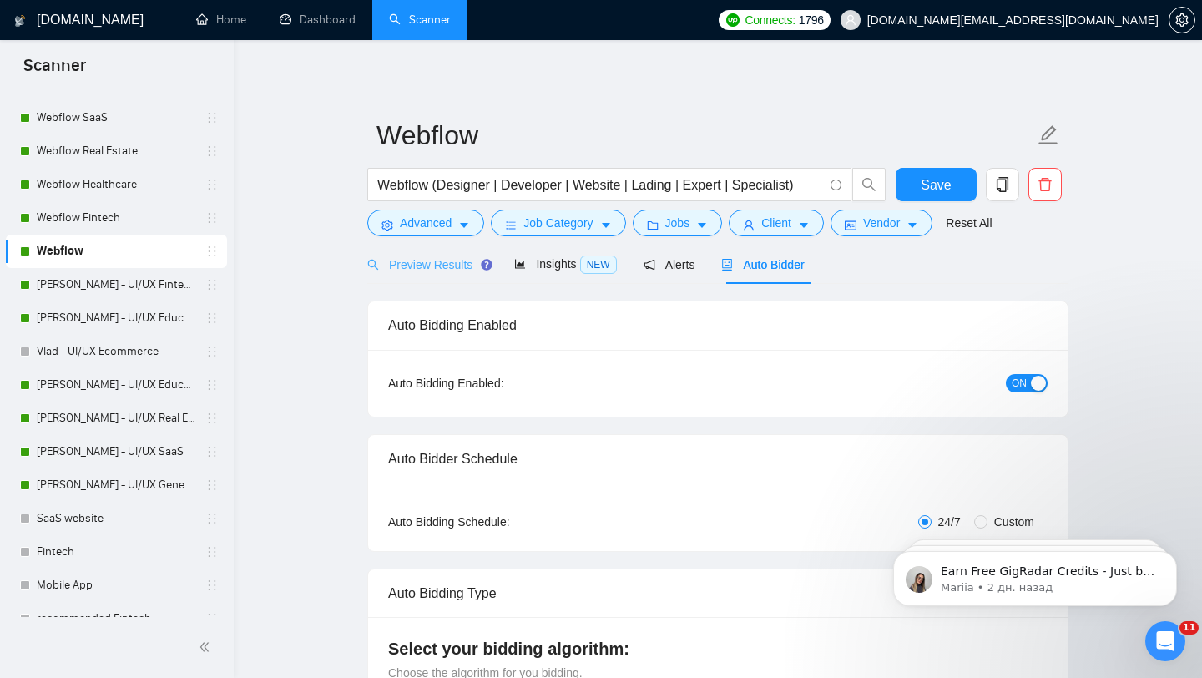
click at [419, 249] on div "Preview Results" at bounding box center [427, 264] width 120 height 39
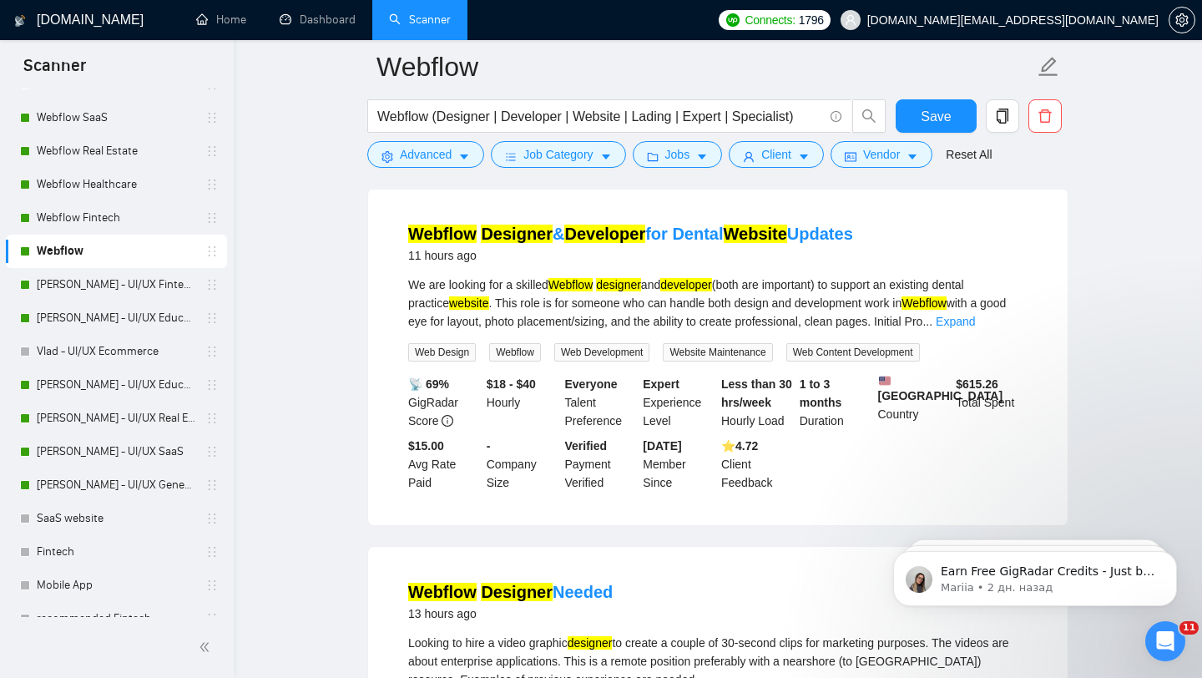
scroll to position [134, 0]
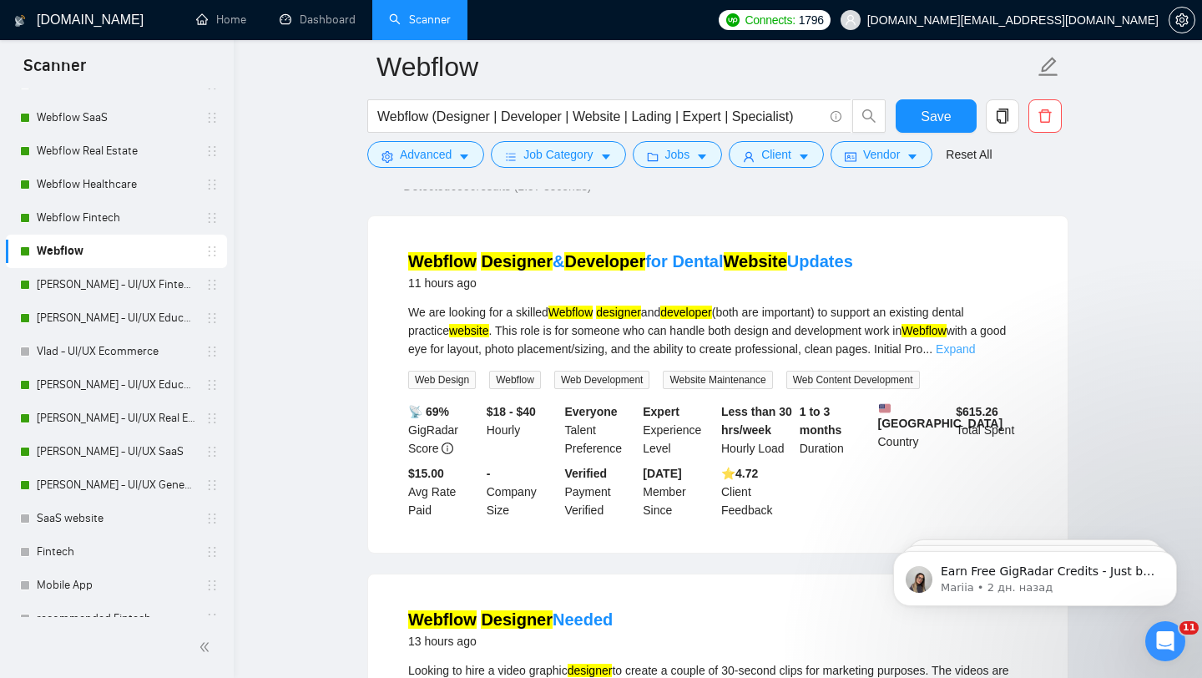
click at [975, 351] on link "Expand" at bounding box center [955, 348] width 39 height 13
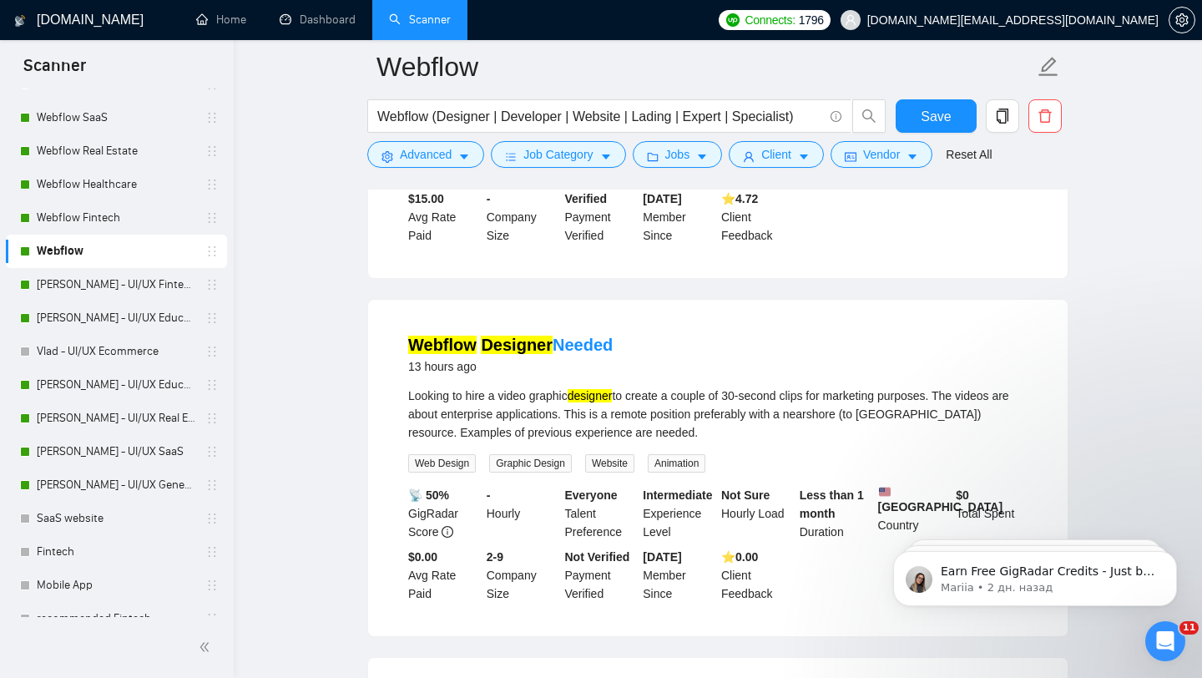
scroll to position [706, 0]
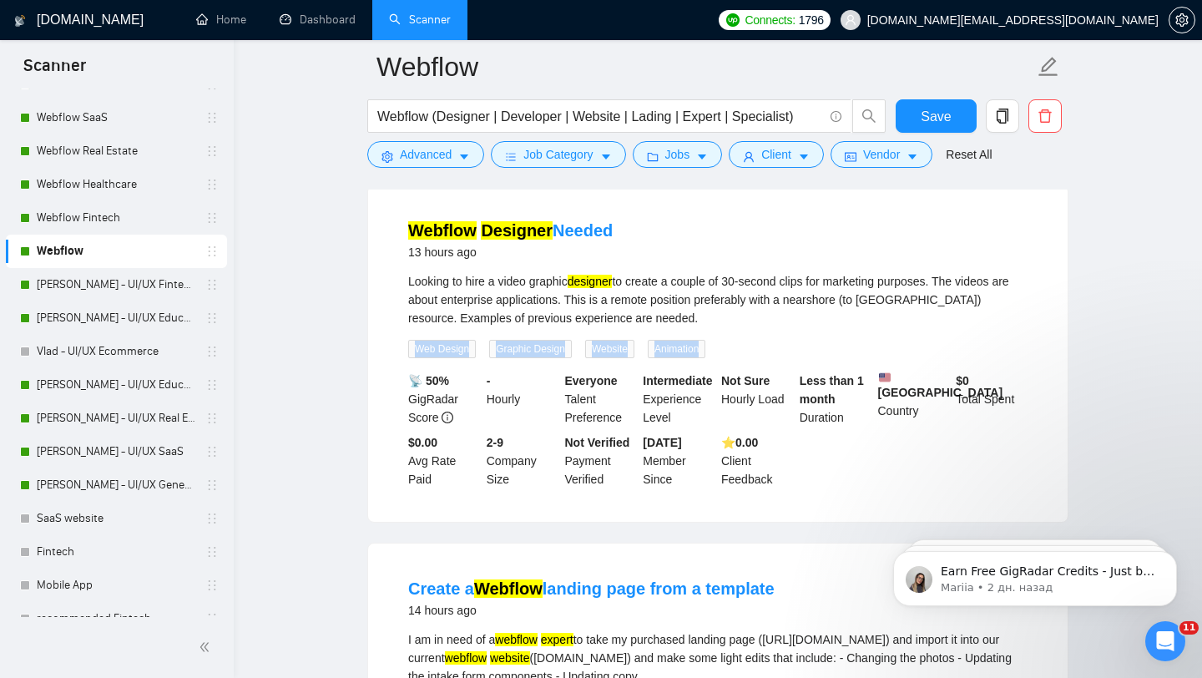
drag, startPoint x: 728, startPoint y: 358, endPoint x: 390, endPoint y: 355, distance: 338.1
click at [390, 355] on li "Webflow Designer Needed 13 hours ago Looking to hire a video graphic designer t…" at bounding box center [717, 353] width 659 height 296
drag, startPoint x: 503, startPoint y: 290, endPoint x: 529, endPoint y: 288, distance: 26.8
click at [529, 288] on div "Looking to hire a video graphic designer to create a couple of 30-second clips …" at bounding box center [717, 299] width 619 height 55
drag, startPoint x: 803, startPoint y: 290, endPoint x: 831, endPoint y: 295, distance: 28.8
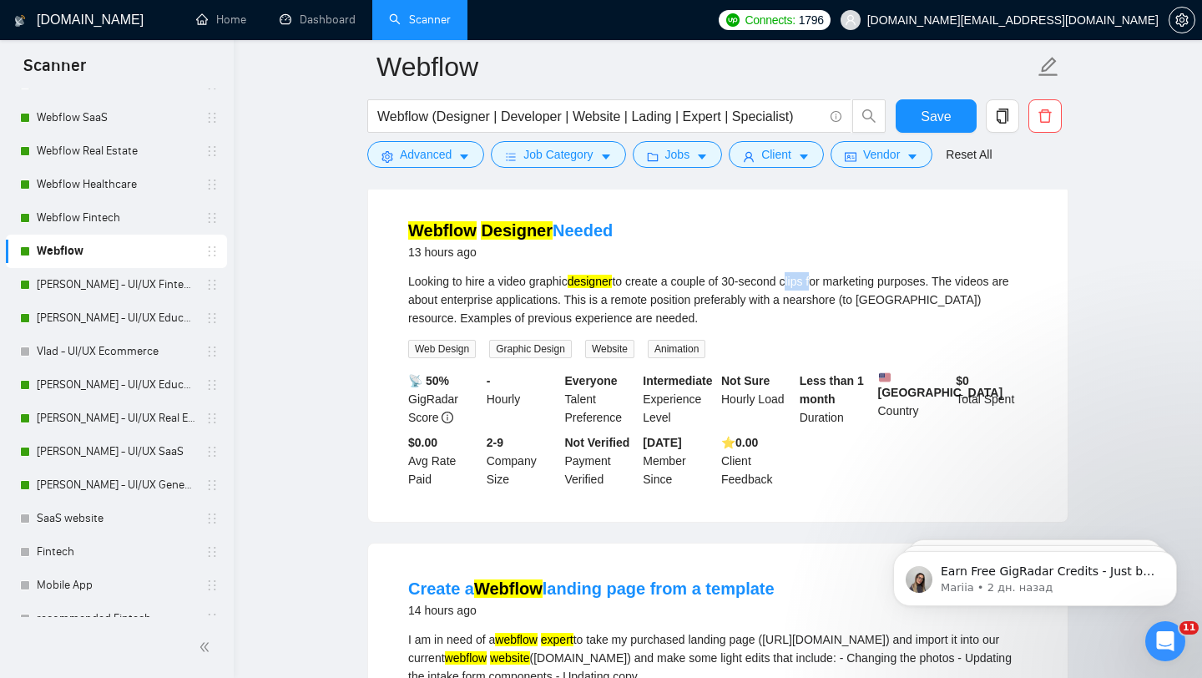
click at [831, 295] on div "Looking to hire a video graphic designer to create a couple of 30-second clips …" at bounding box center [717, 299] width 619 height 55
click at [903, 296] on div "Looking to hire a video graphic designer to create a couple of 30-second clips …" at bounding box center [717, 299] width 619 height 55
drag, startPoint x: 827, startPoint y: 297, endPoint x: 806, endPoint y: 297, distance: 21.7
click at [806, 297] on div "Looking to hire a video graphic designer to create a couple of 30-second clips …" at bounding box center [717, 299] width 619 height 55
click at [506, 327] on div "Looking to hire a video graphic designer to create a couple of 30-second clips …" at bounding box center [717, 299] width 619 height 55
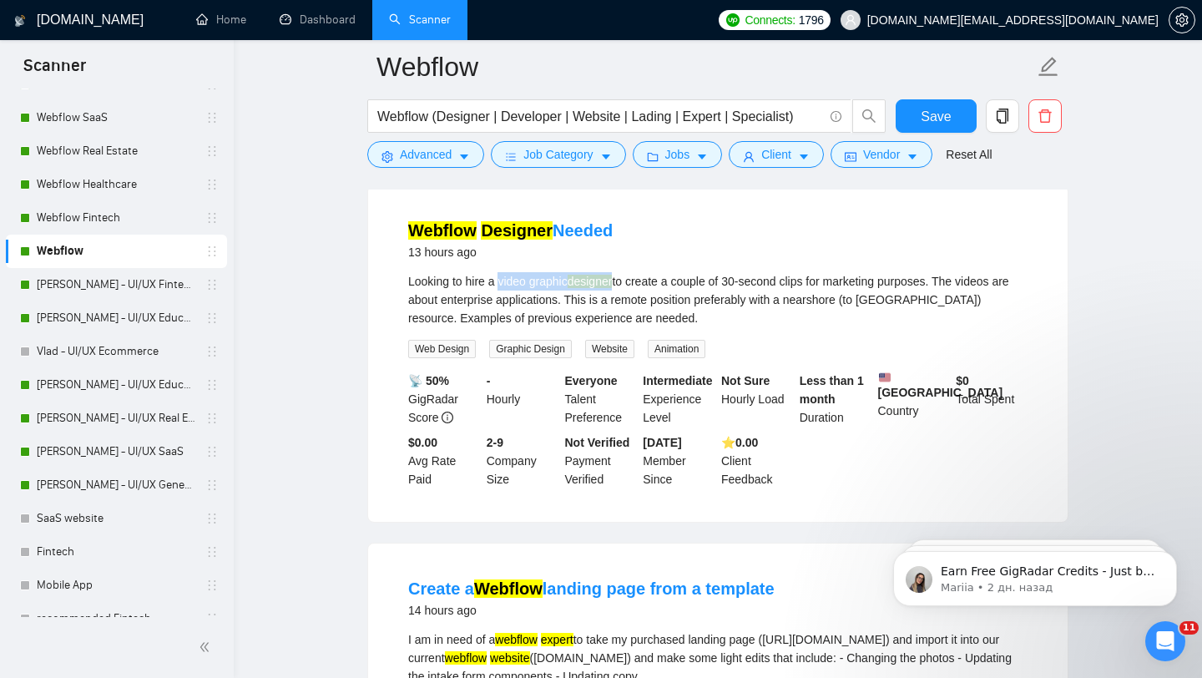
drag, startPoint x: 624, startPoint y: 295, endPoint x: 500, endPoint y: 296, distance: 124.4
click at [503, 296] on div "Looking to hire a video graphic designer to create a couple of 30-second clips …" at bounding box center [717, 299] width 619 height 55
copy div "video graphic designer"
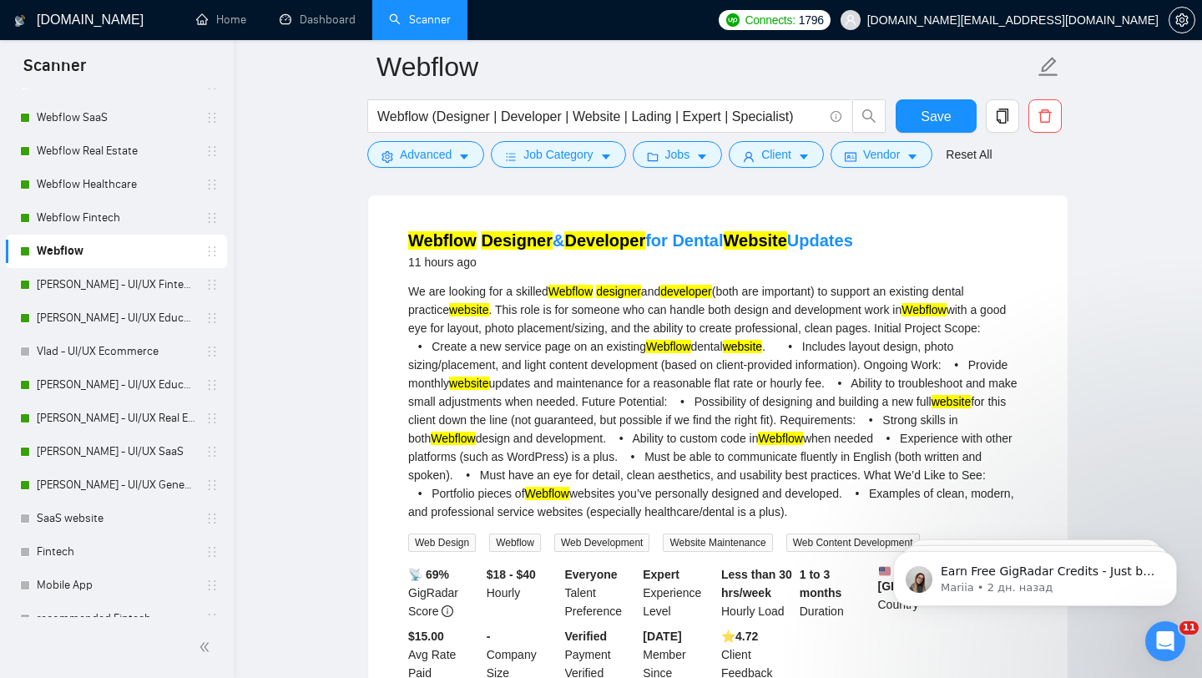
scroll to position [0, 0]
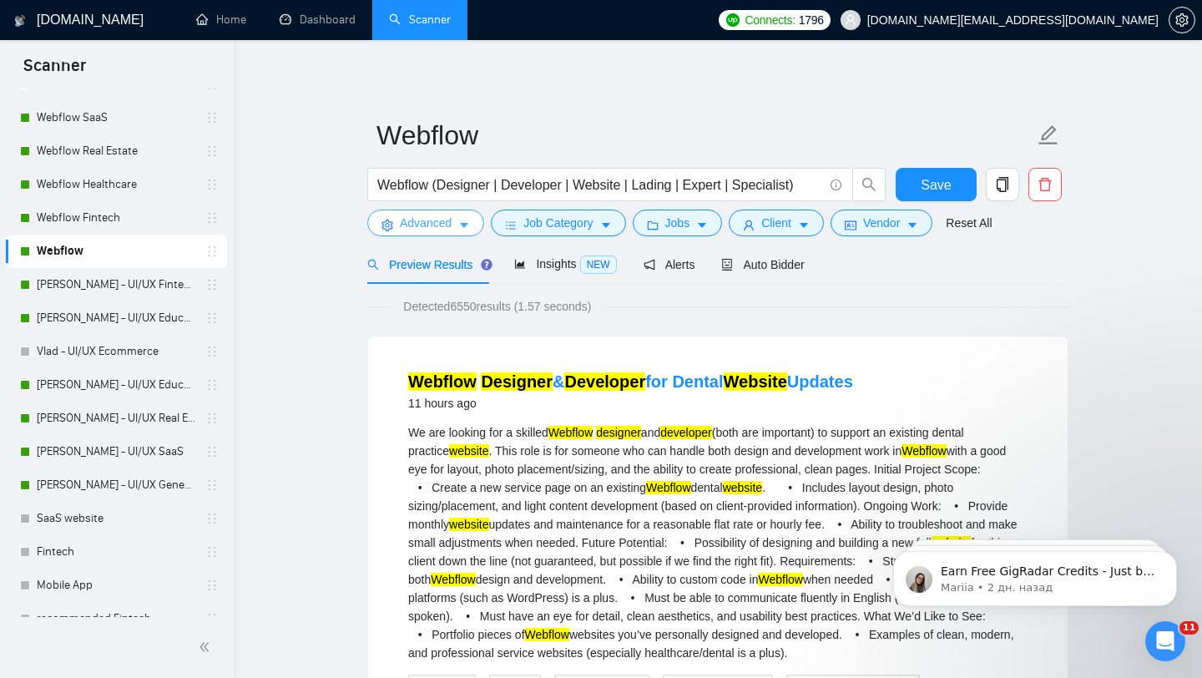
click at [426, 223] on span "Advanced" at bounding box center [426, 223] width 52 height 18
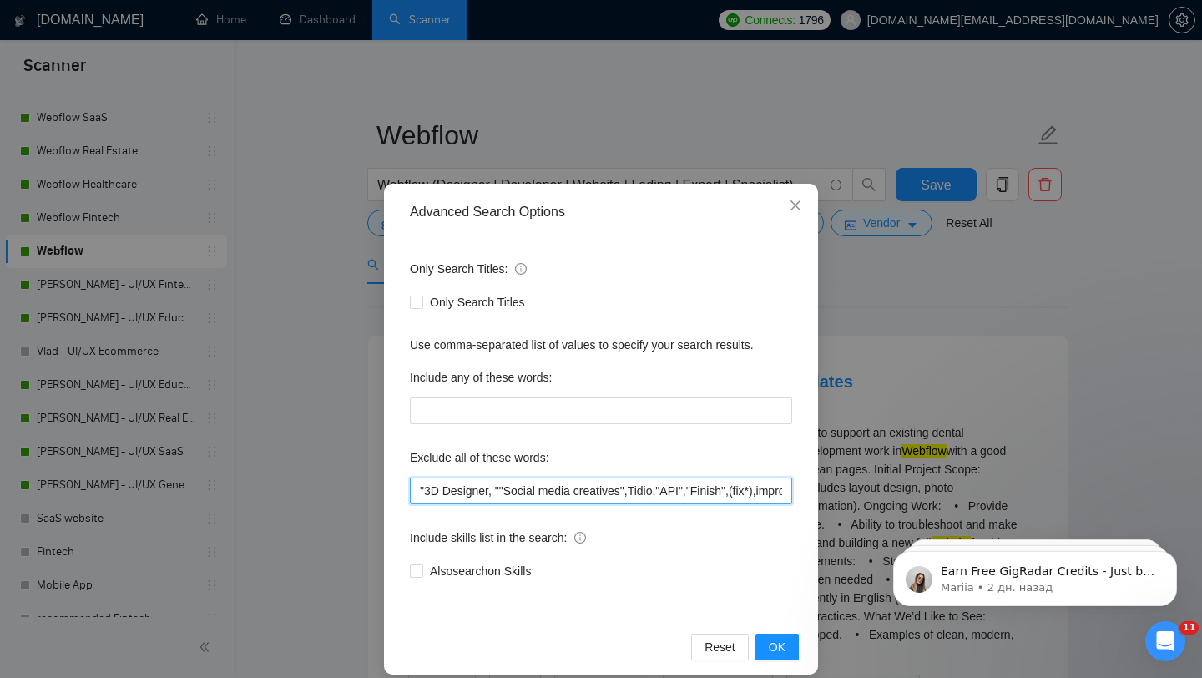
click at [416, 492] on input ""3D Designer, ""Social media creatives",Tidio,"API","Finish",(fix*),improve,pol…" at bounding box center [601, 490] width 382 height 27
paste input "video graphic designer"
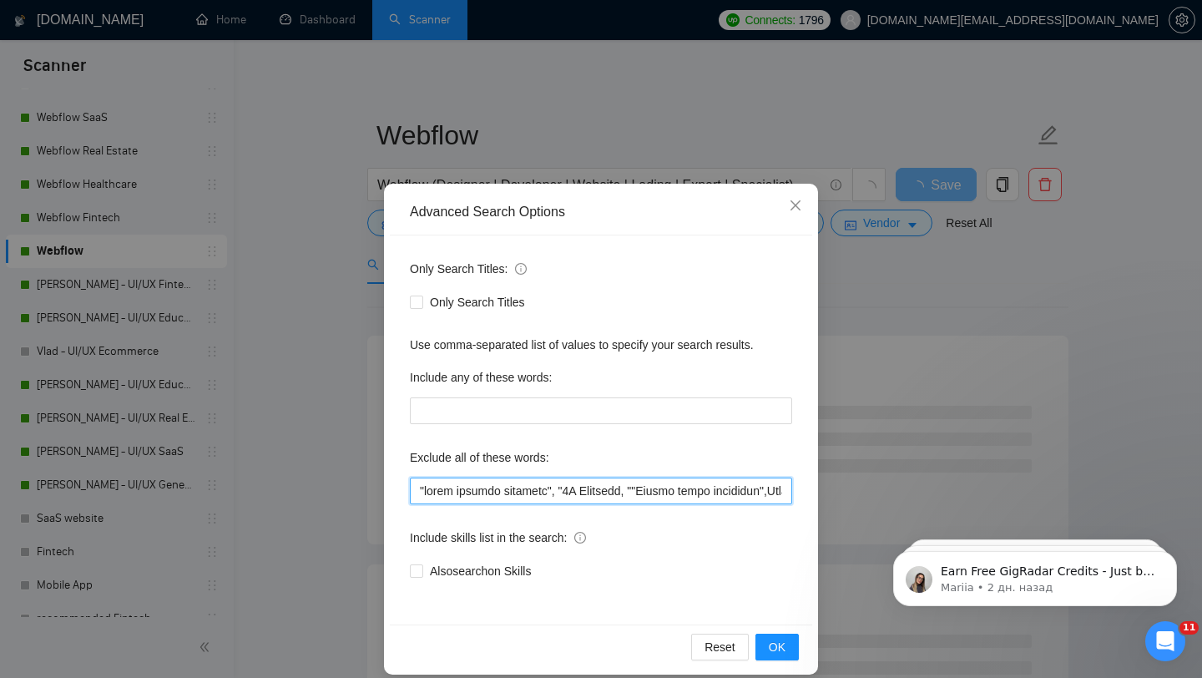
scroll to position [17, 0]
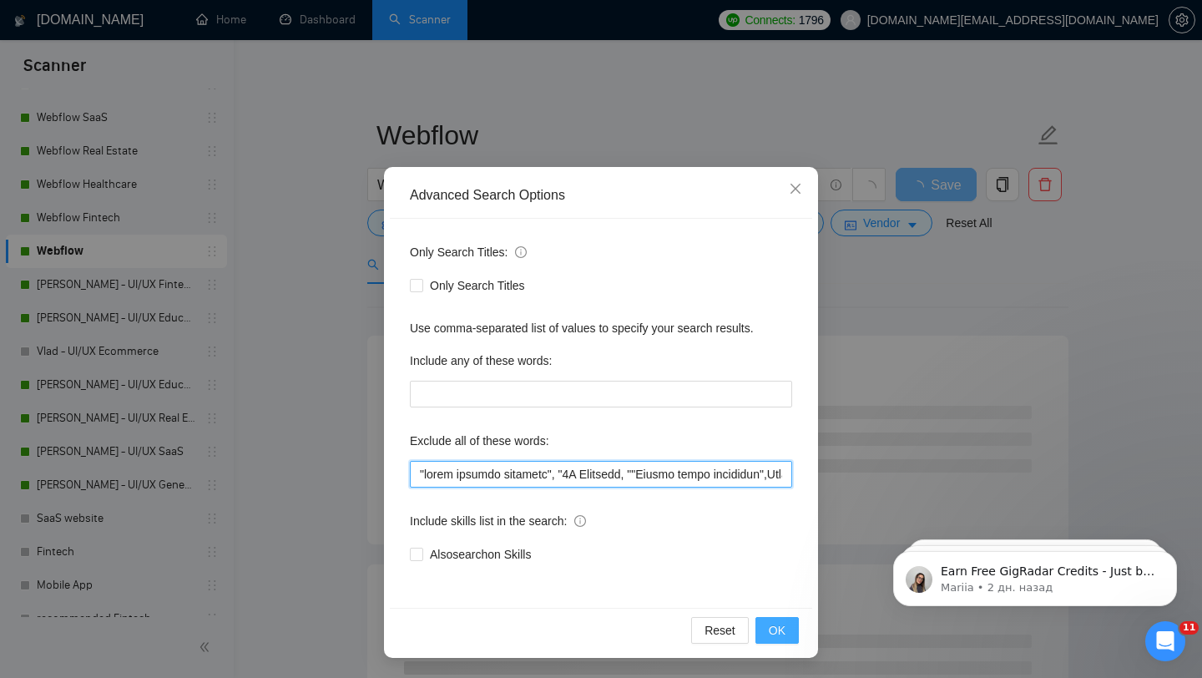
type input ""video graphic designer", "3D Designer, ""Social media creatives",Tidio,"API","…"
click at [788, 620] on button "OK" at bounding box center [776, 630] width 43 height 27
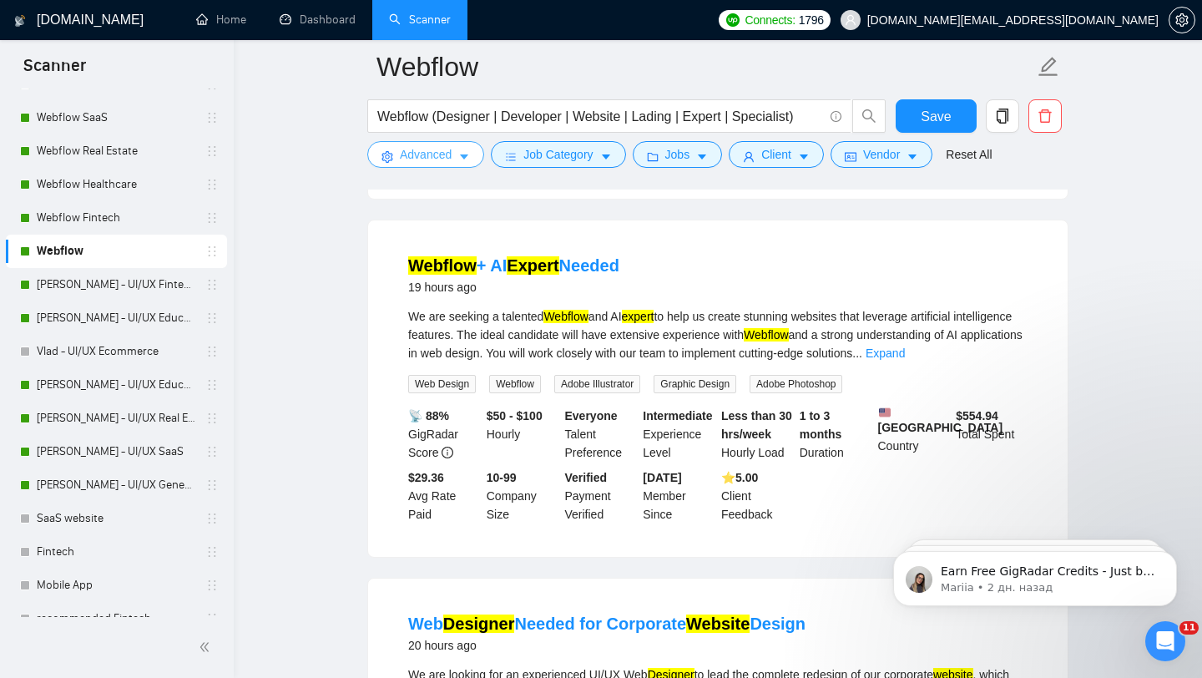
scroll to position [1911, 0]
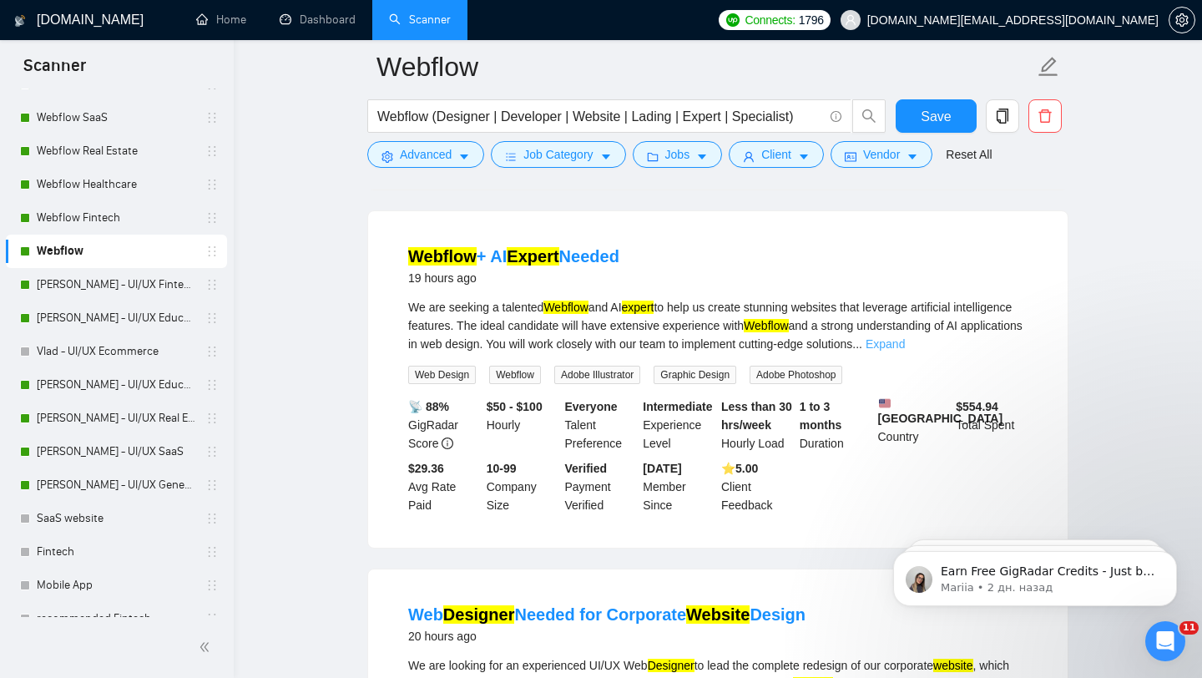
click at [905, 351] on link "Expand" at bounding box center [885, 343] width 39 height 13
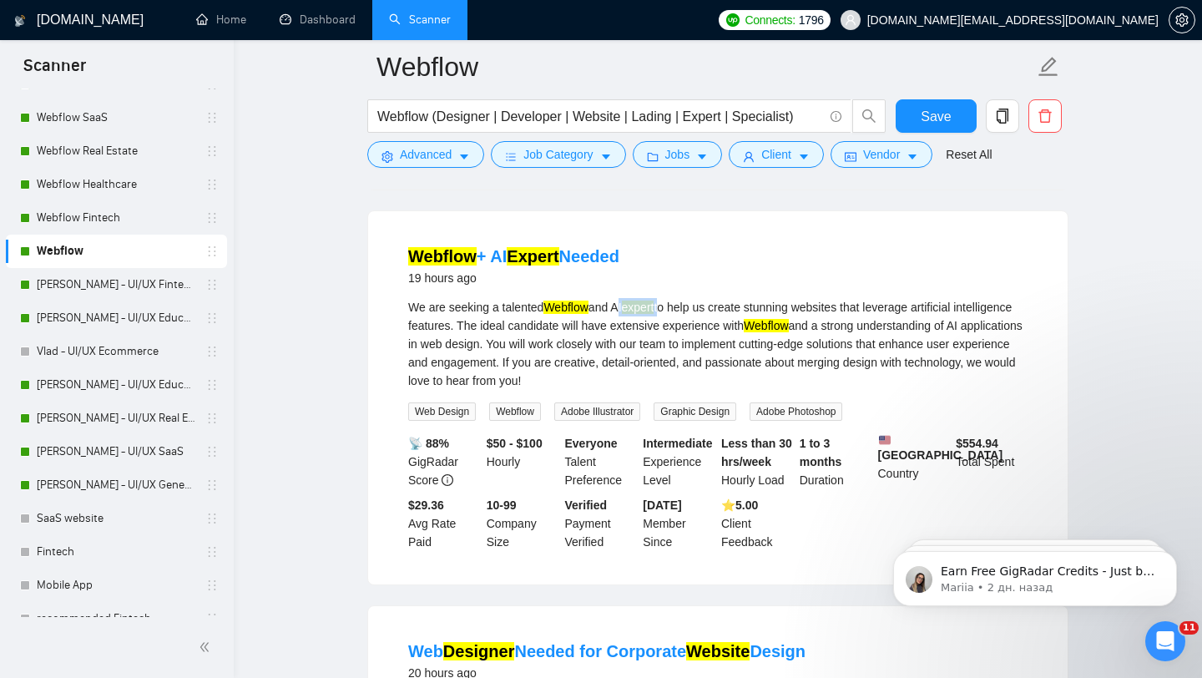
drag, startPoint x: 624, startPoint y: 355, endPoint x: 681, endPoint y: 355, distance: 57.6
click at [681, 355] on div "We are seeking a talented Webflow and AI expert to help us create stunning webs…" at bounding box center [717, 344] width 619 height 92
click at [577, 390] on div "We are seeking a talented Webflow and AI expert to help us create stunning webs…" at bounding box center [717, 344] width 619 height 92
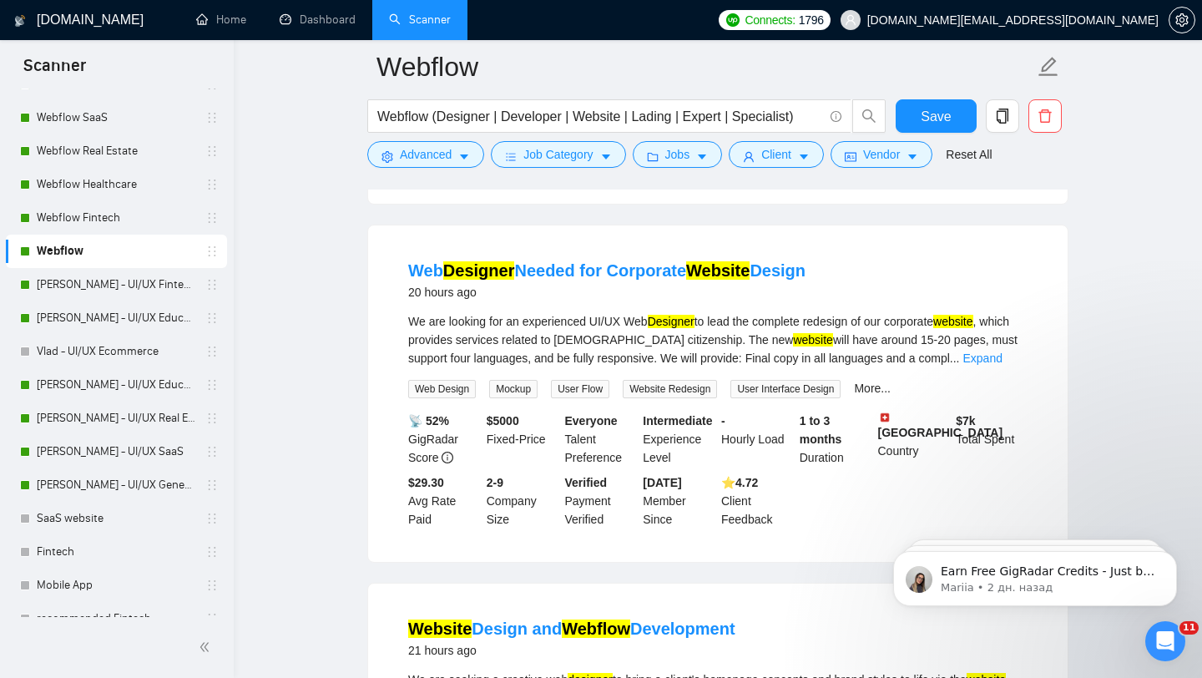
scroll to position [2306, 0]
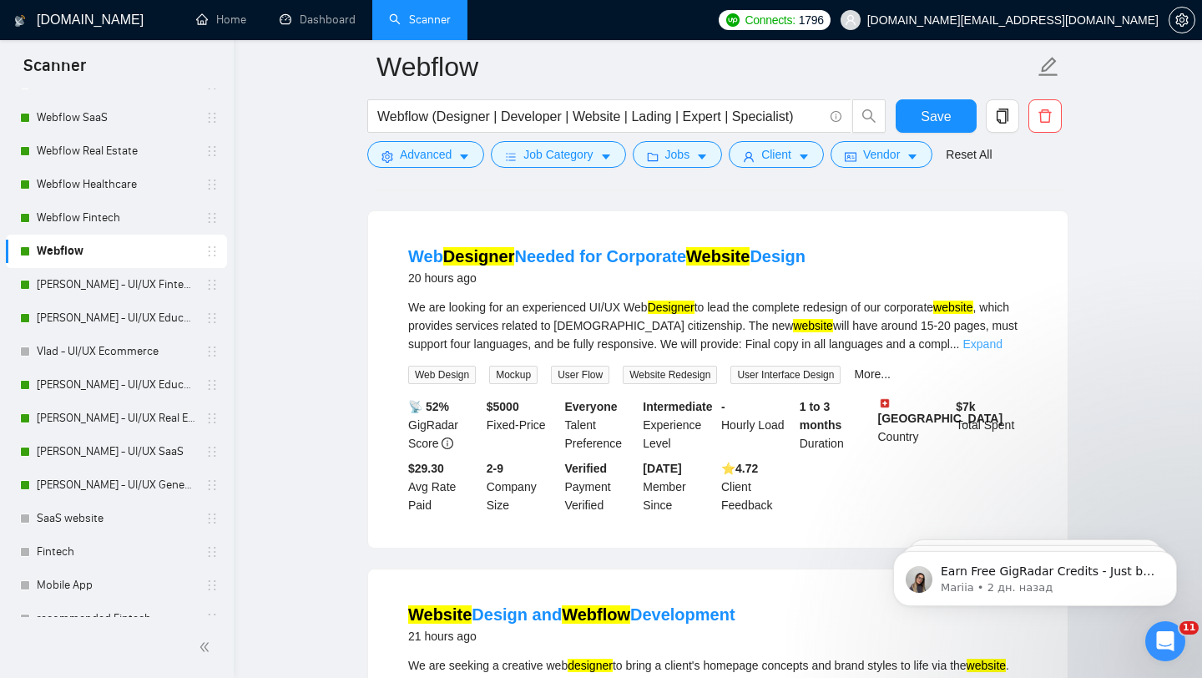
click at [1002, 351] on link "Expand" at bounding box center [981, 343] width 39 height 13
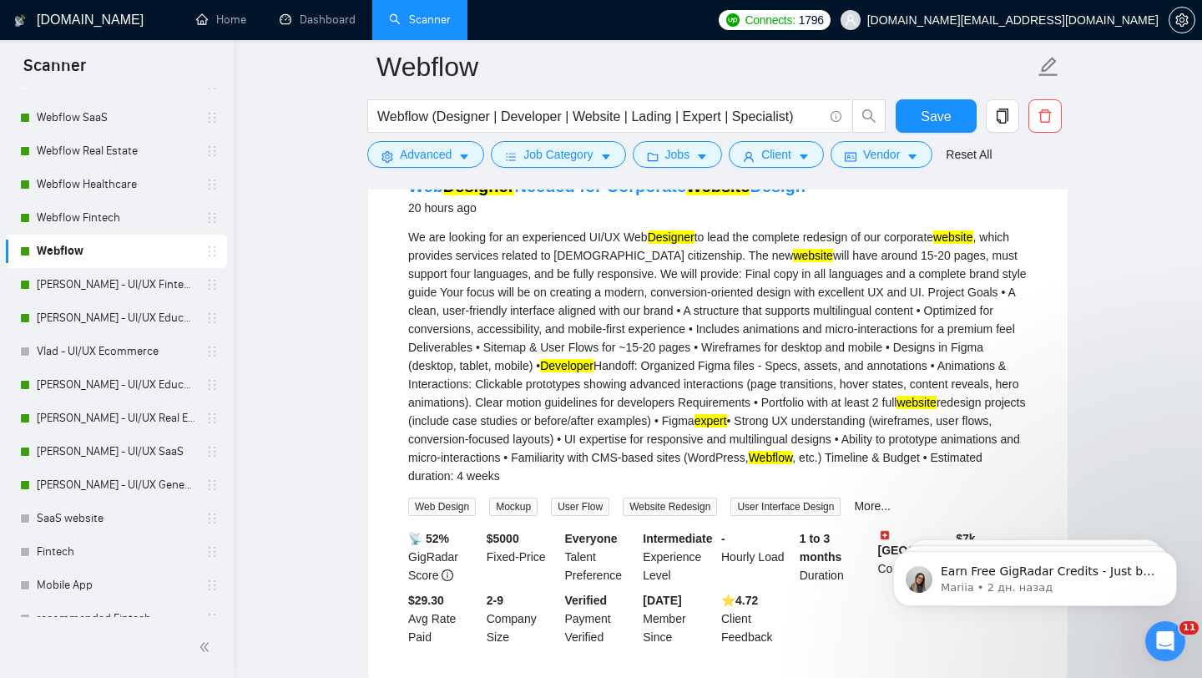
scroll to position [2382, 0]
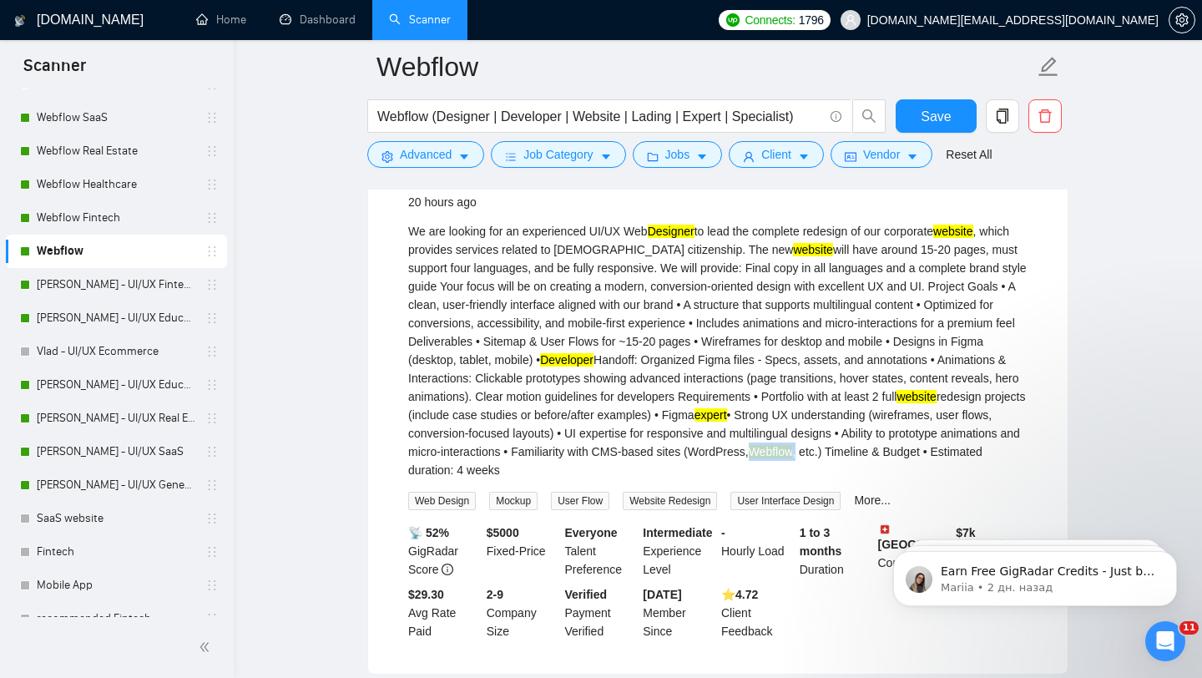
drag, startPoint x: 477, startPoint y: 525, endPoint x: 525, endPoint y: 519, distance: 48.8
click at [525, 479] on div "We are looking for an experienced UI/UX Web Designer to lead the complete redes…" at bounding box center [717, 350] width 619 height 257
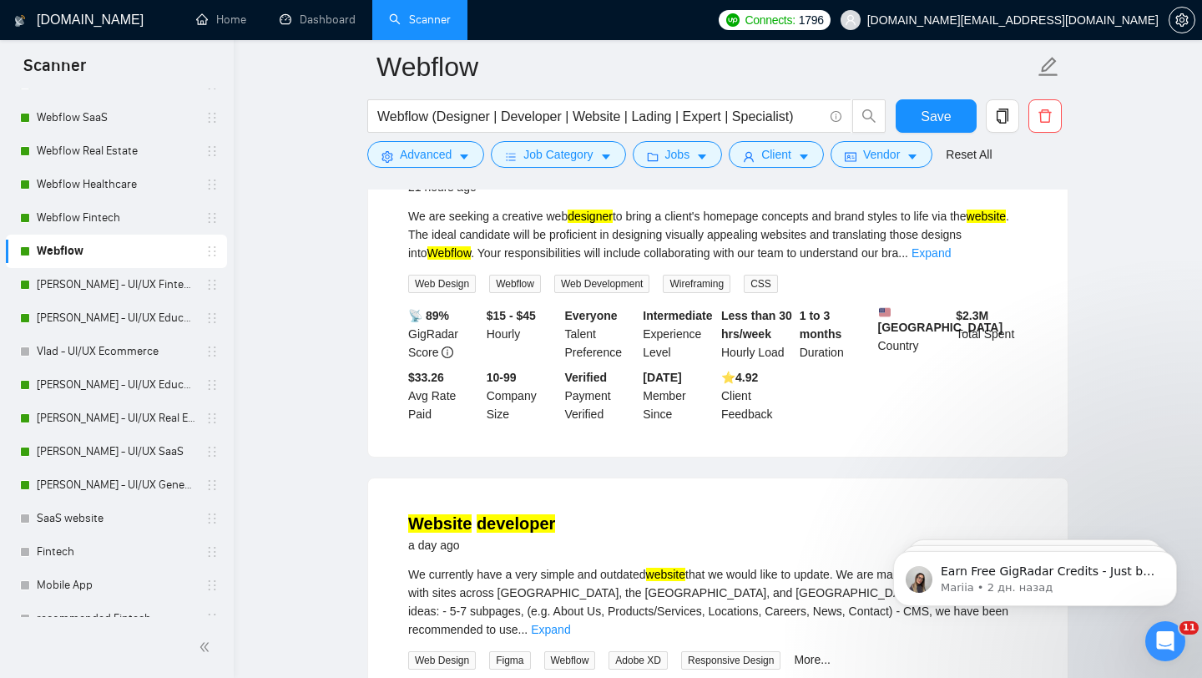
scroll to position [2956, 0]
click at [951, 260] on link "Expand" at bounding box center [931, 253] width 39 height 13
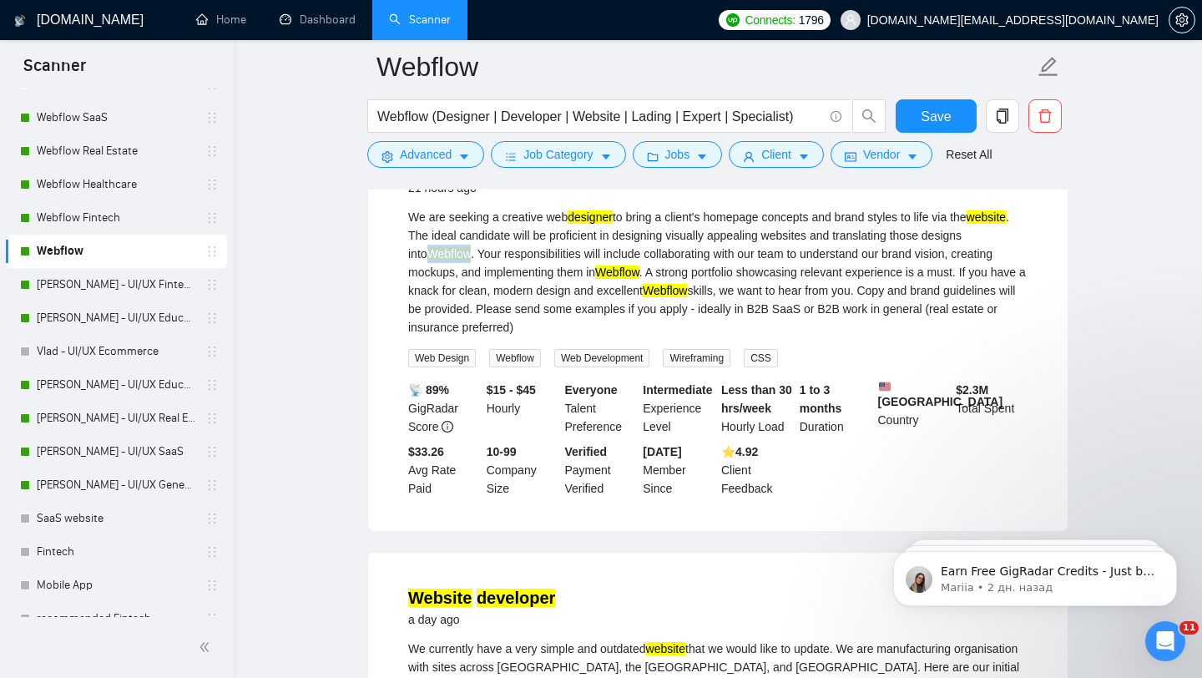
drag, startPoint x: 477, startPoint y: 312, endPoint x: 523, endPoint y: 313, distance: 45.9
click at [523, 313] on div "We are seeking a creative web designer to bring a client's homepage concepts an…" at bounding box center [717, 272] width 619 height 129
click at [788, 336] on div "We are seeking a creative web designer to bring a client's homepage concepts an…" at bounding box center [717, 272] width 619 height 129
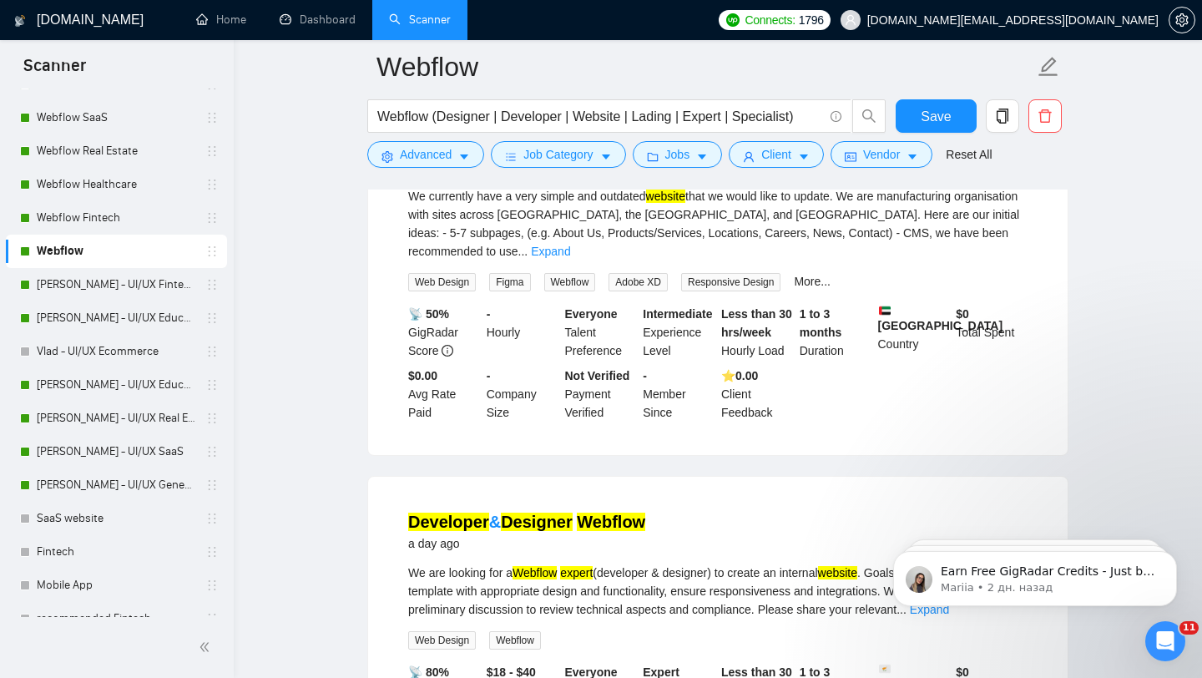
scroll to position [3381, 0]
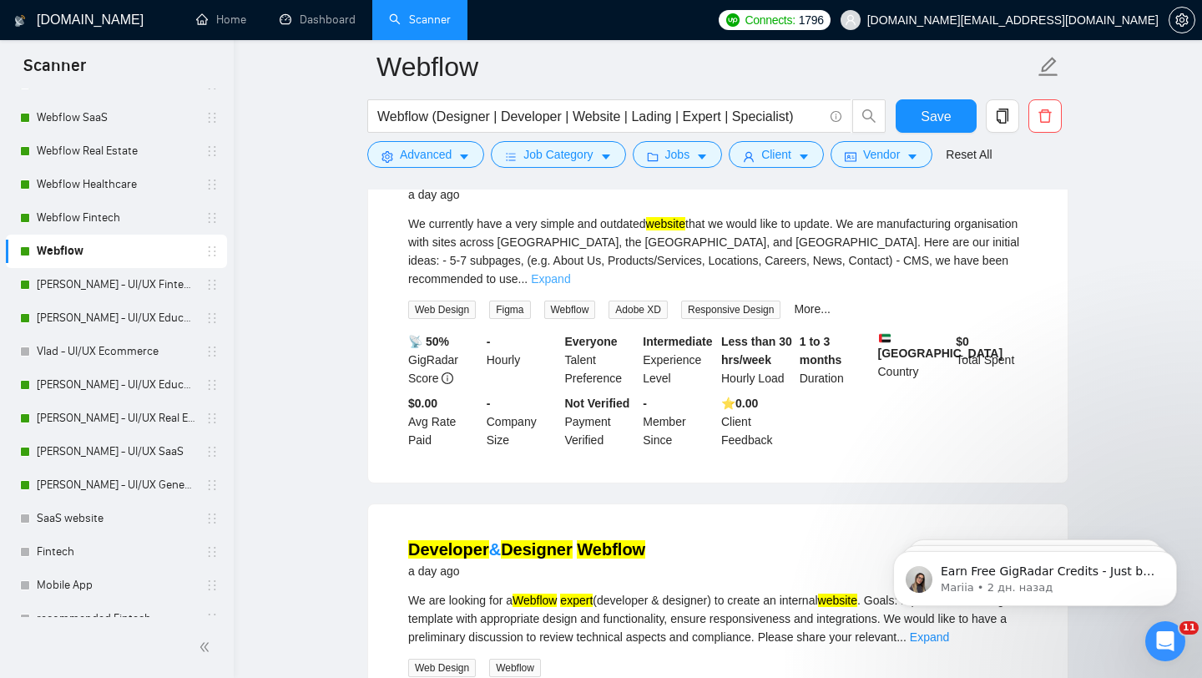
click at [570, 285] on link "Expand" at bounding box center [550, 278] width 39 height 13
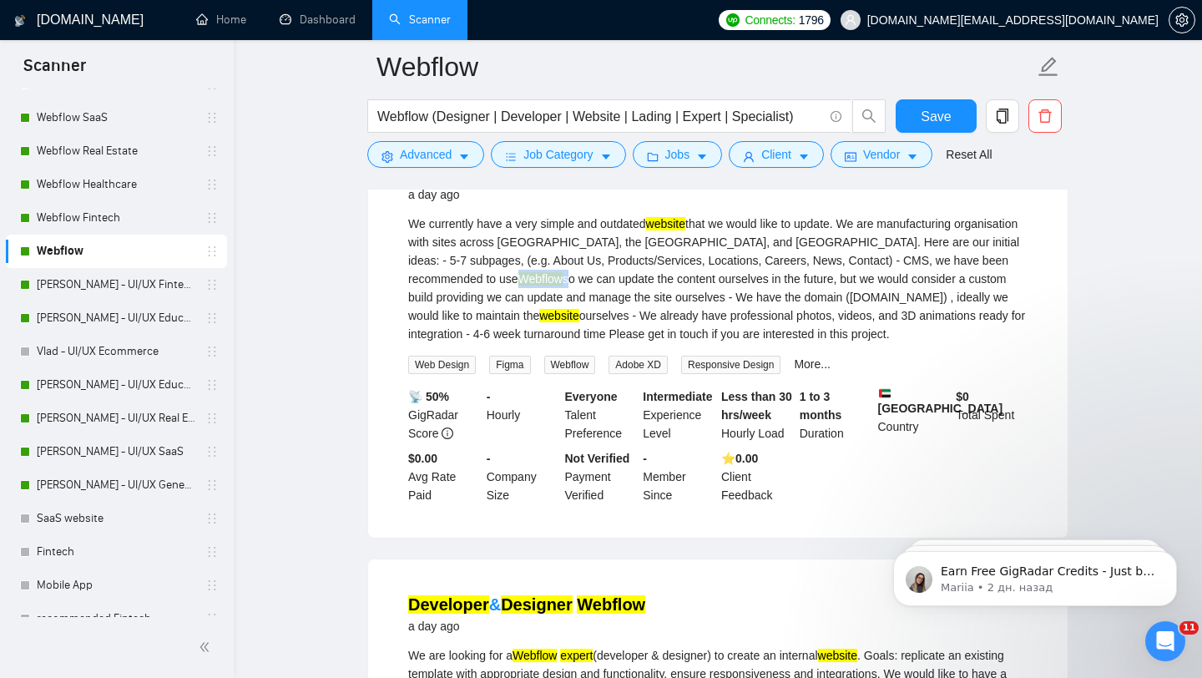
drag, startPoint x: 964, startPoint y: 330, endPoint x: 1013, endPoint y: 330, distance: 49.3
click at [1013, 330] on div "We currently have a very simple and outdated website that we would like to upda…" at bounding box center [717, 279] width 619 height 129
click at [792, 343] on div "We currently have a very simple and outdated website that we would like to upda…" at bounding box center [717, 279] width 619 height 129
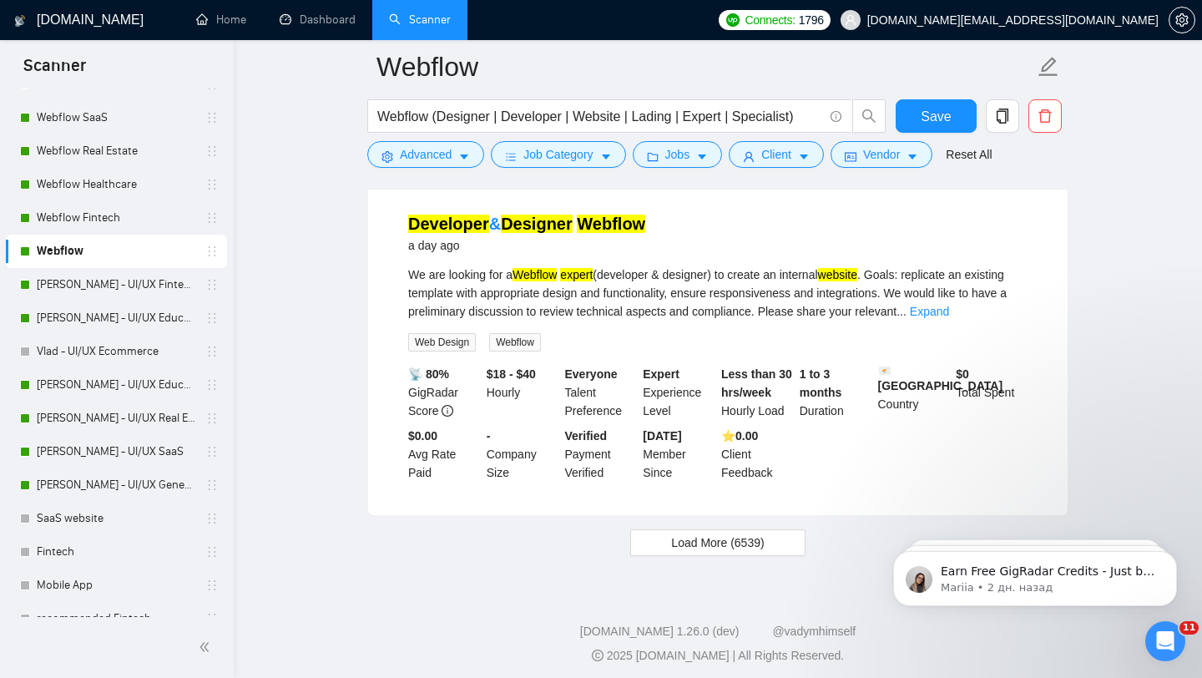
scroll to position [3796, 0]
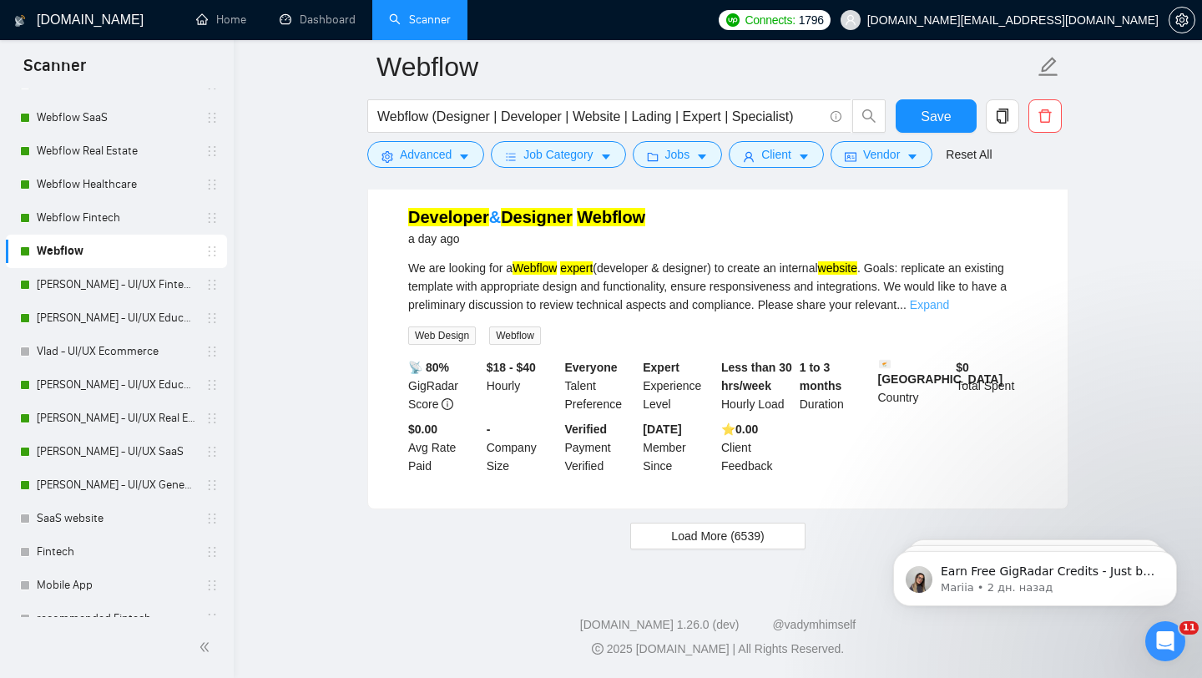
click at [949, 311] on link "Expand" at bounding box center [929, 304] width 39 height 13
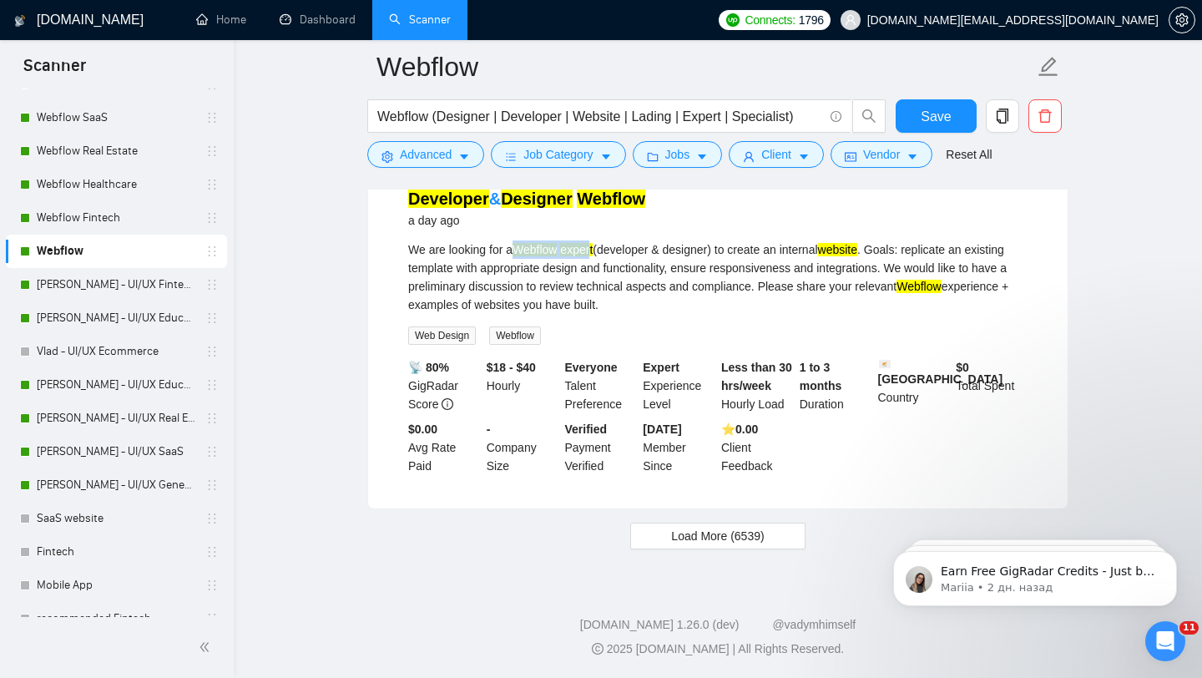
drag, startPoint x: 518, startPoint y: 316, endPoint x: 604, endPoint y: 313, distance: 86.0
click at [604, 313] on div "We are looking for a Webflow expert (developer & designer) to create an interna…" at bounding box center [717, 276] width 619 height 73
drag, startPoint x: 609, startPoint y: 319, endPoint x: 691, endPoint y: 319, distance: 82.6
click at [691, 314] on div "We are looking for a Webflow expert (developer & designer) to create an interna…" at bounding box center [717, 276] width 619 height 73
click at [772, 314] on div "We are looking for a Webflow expert (developer & designer) to create an interna…" at bounding box center [717, 276] width 619 height 73
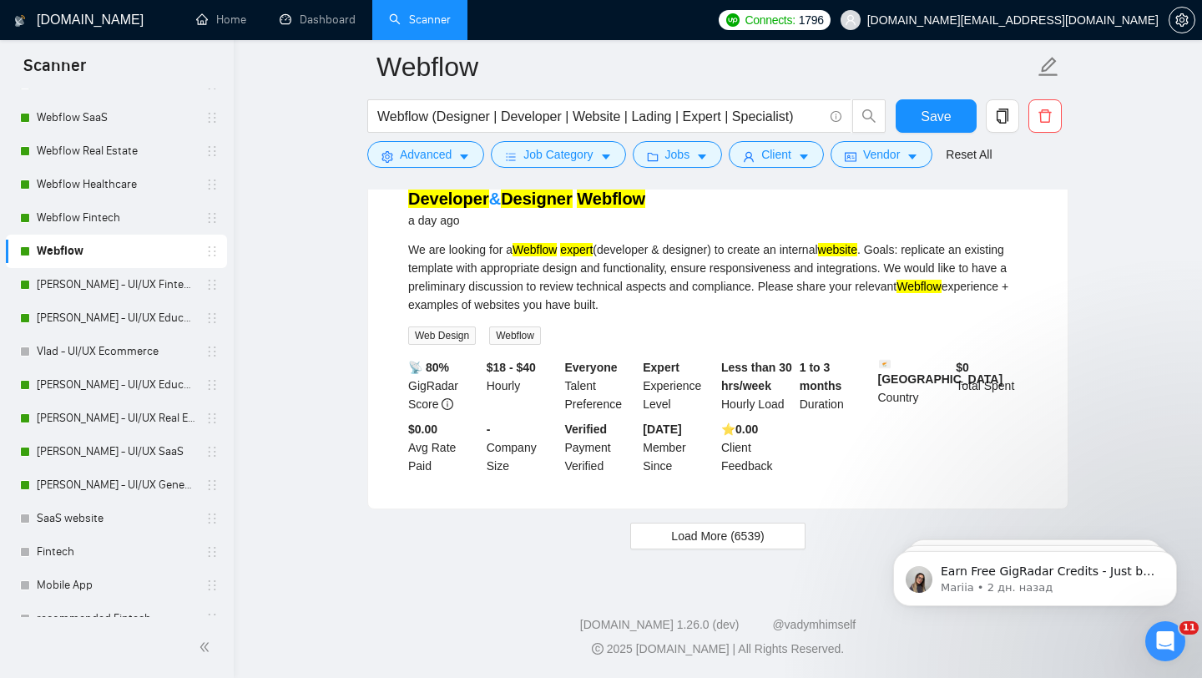
scroll to position [3864, 0]
click at [745, 532] on span "Load More (6539)" at bounding box center [717, 536] width 93 height 18
drag, startPoint x: 881, startPoint y: 382, endPoint x: 925, endPoint y: 381, distance: 44.3
click at [925, 381] on div "Cyprus Country" at bounding box center [914, 385] width 78 height 55
click at [728, 538] on span "Loading..." at bounding box center [717, 536] width 63 height 18
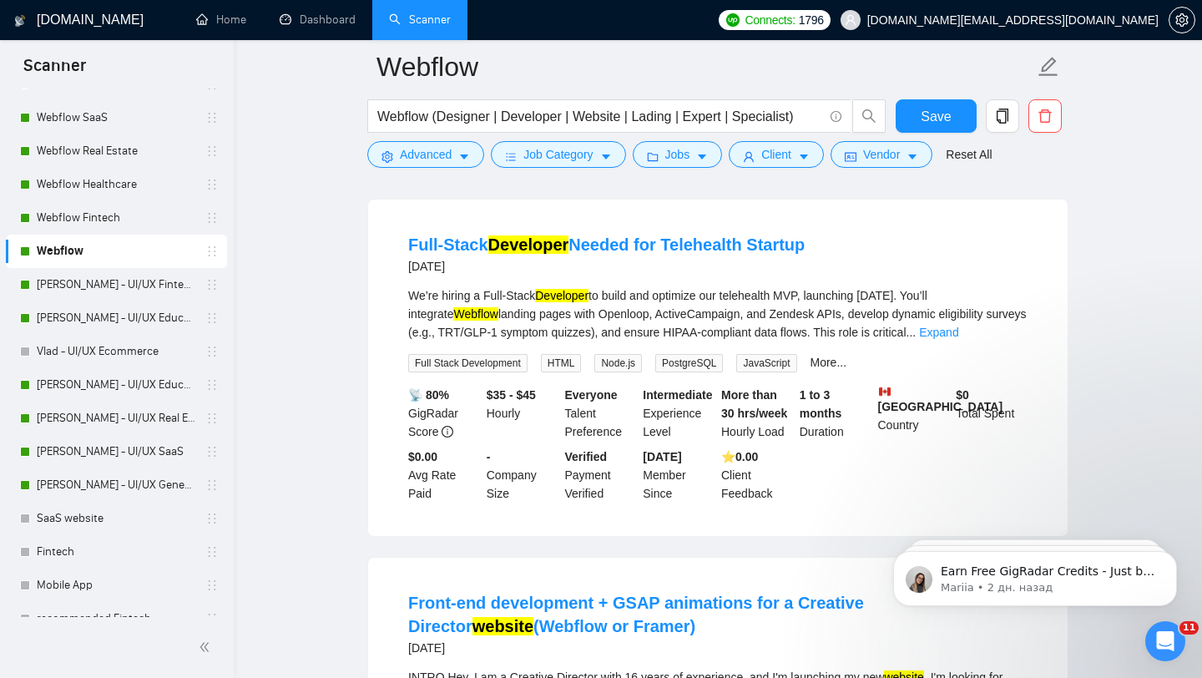
scroll to position [4179, 0]
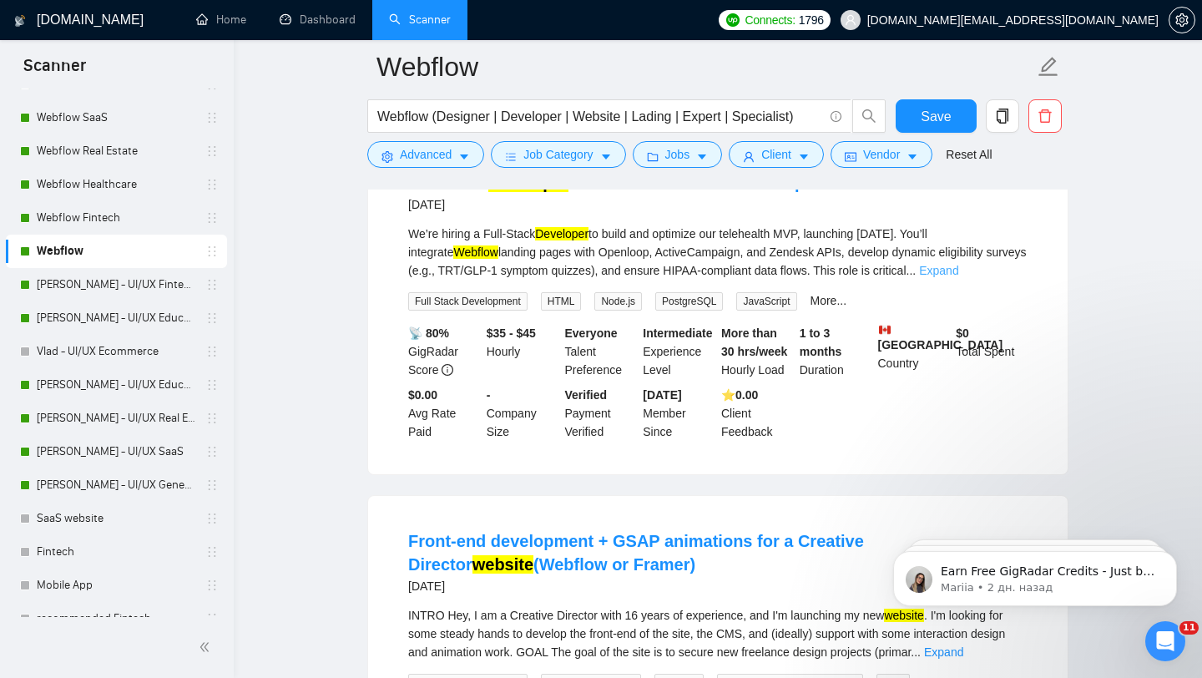
click at [958, 277] on link "Expand" at bounding box center [938, 270] width 39 height 13
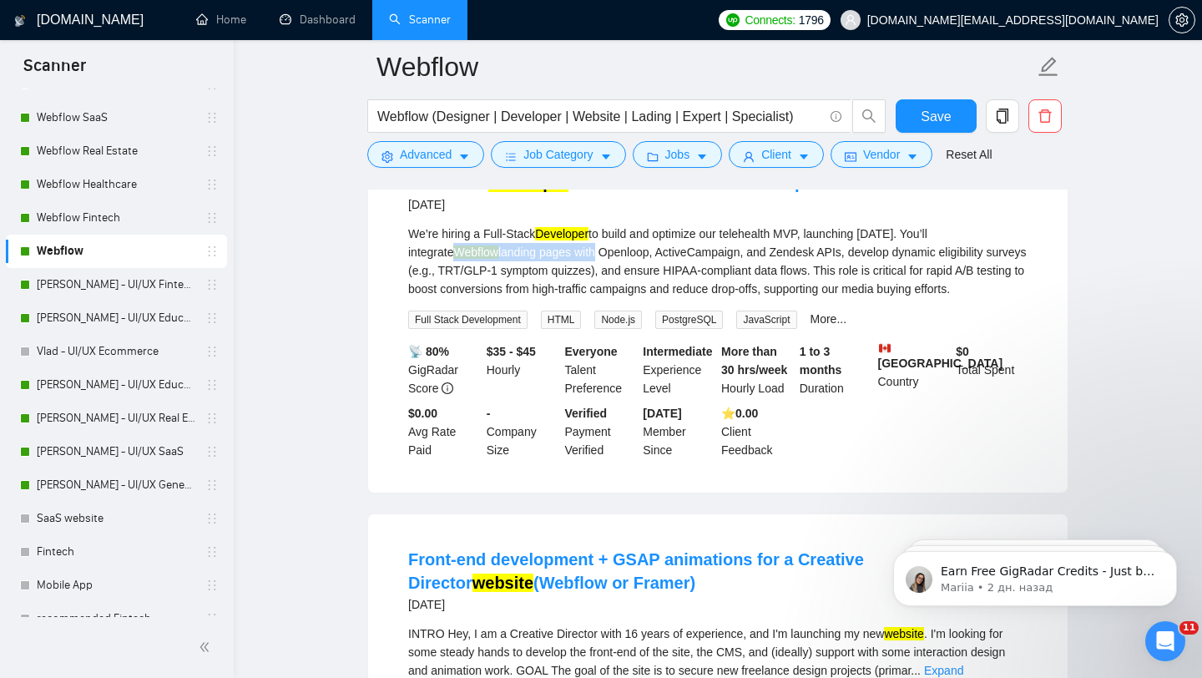
drag, startPoint x: 461, startPoint y: 330, endPoint x: 603, endPoint y: 335, distance: 142.0
click at [604, 298] on div "We’re hiring a Full-Stack Developer to build and optimize our telehealth MVP, l…" at bounding box center [717, 261] width 619 height 73
click at [663, 298] on div "We’re hiring a Full-Stack Developer to build and optimize our telehealth MVP, l…" at bounding box center [717, 261] width 619 height 73
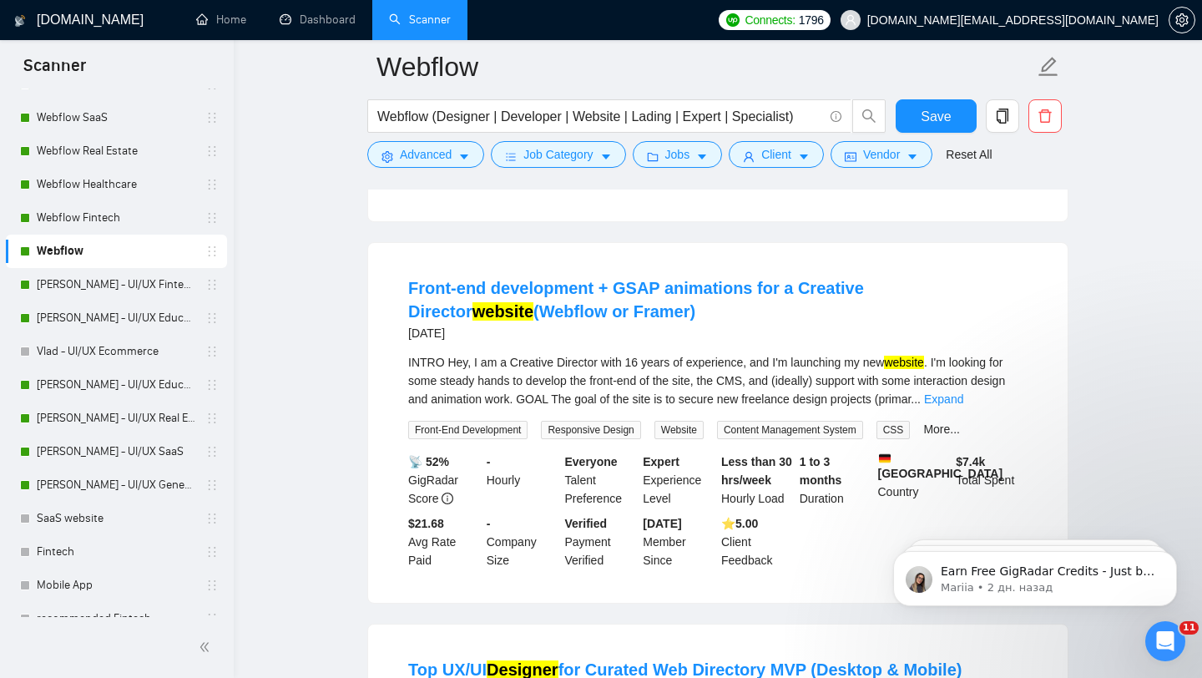
scroll to position [4453, 0]
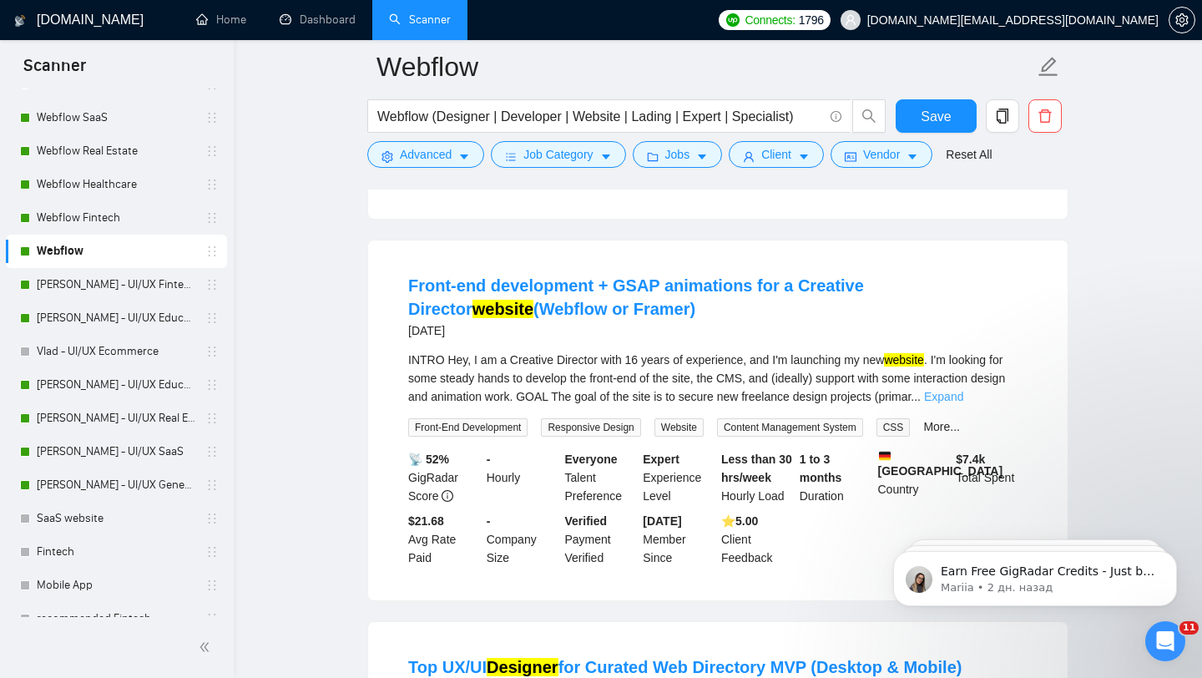
click at [963, 403] on link "Expand" at bounding box center [943, 396] width 39 height 13
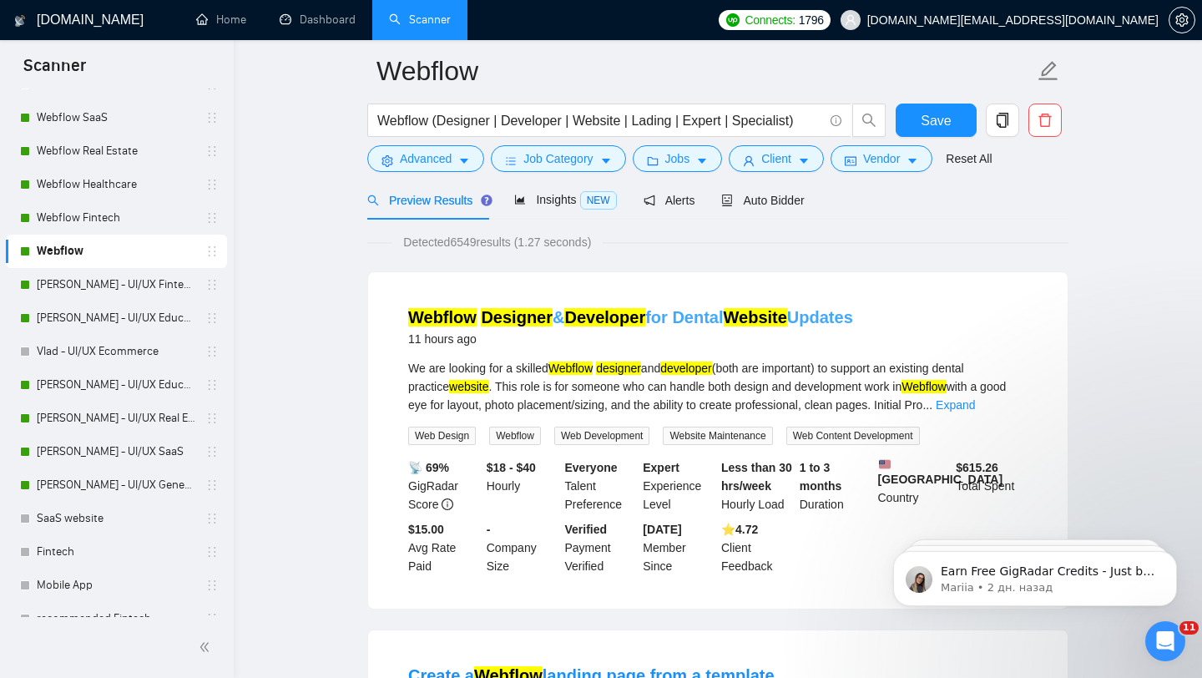
scroll to position [0, 0]
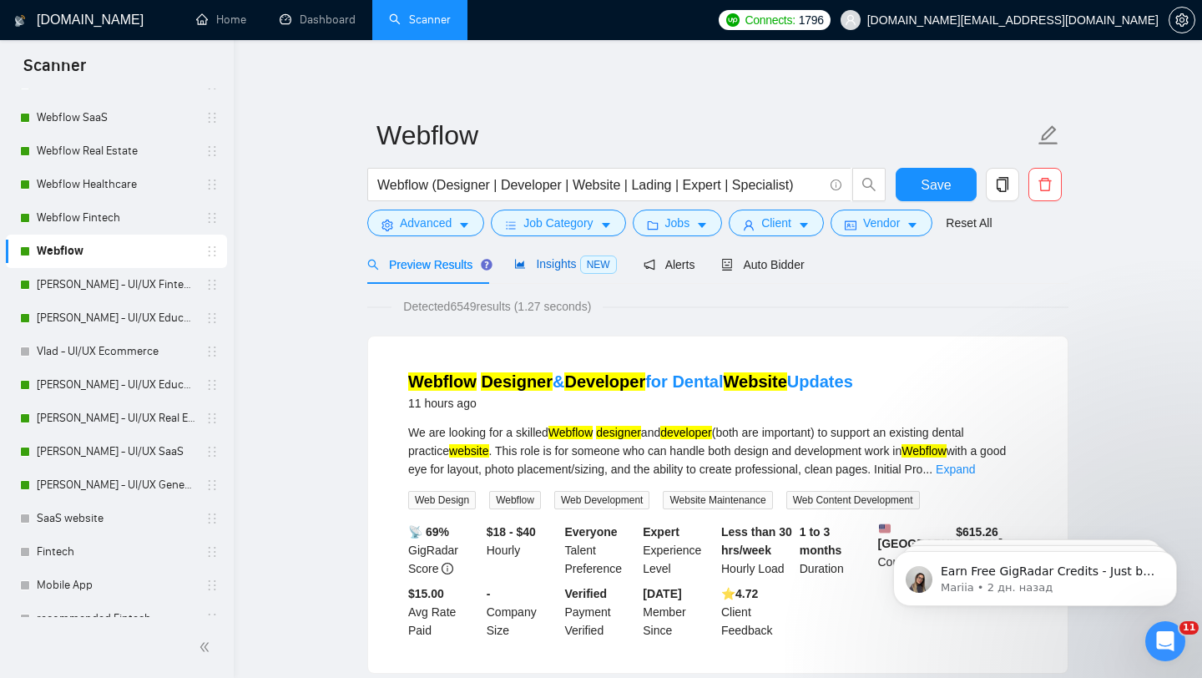
click at [553, 259] on span "Insights NEW" at bounding box center [565, 263] width 102 height 13
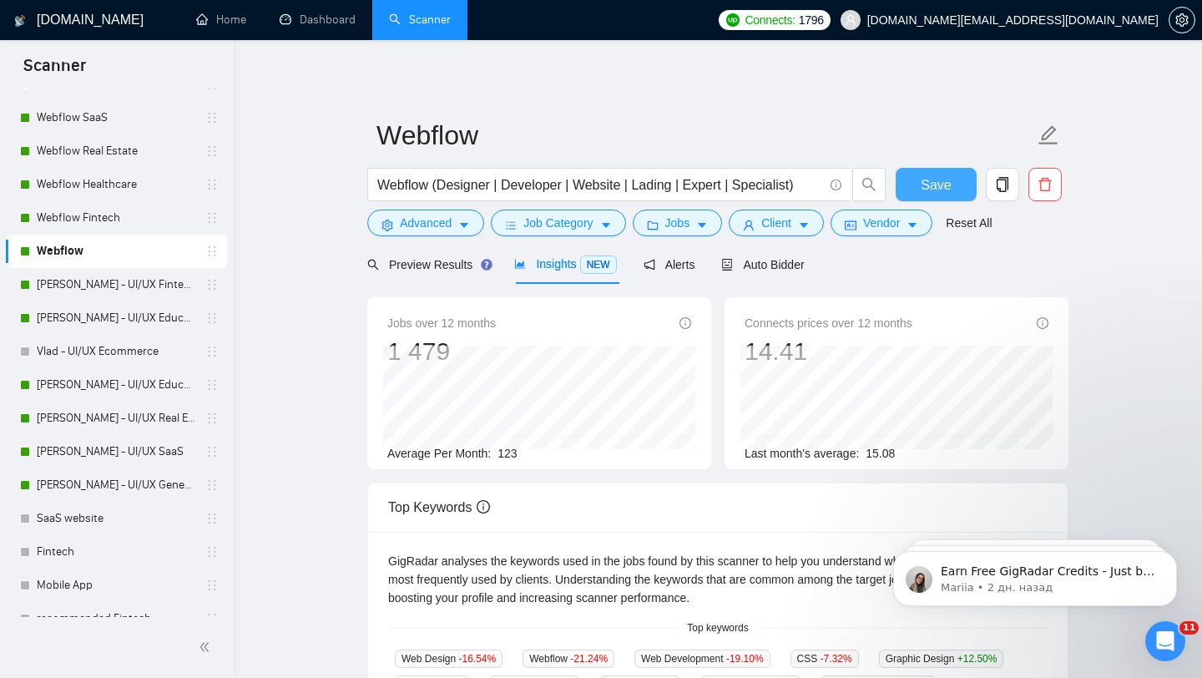
click at [944, 193] on span "Save" at bounding box center [936, 184] width 30 height 21
click at [98, 488] on link "[PERSON_NAME] - UI/UX General" at bounding box center [116, 484] width 159 height 33
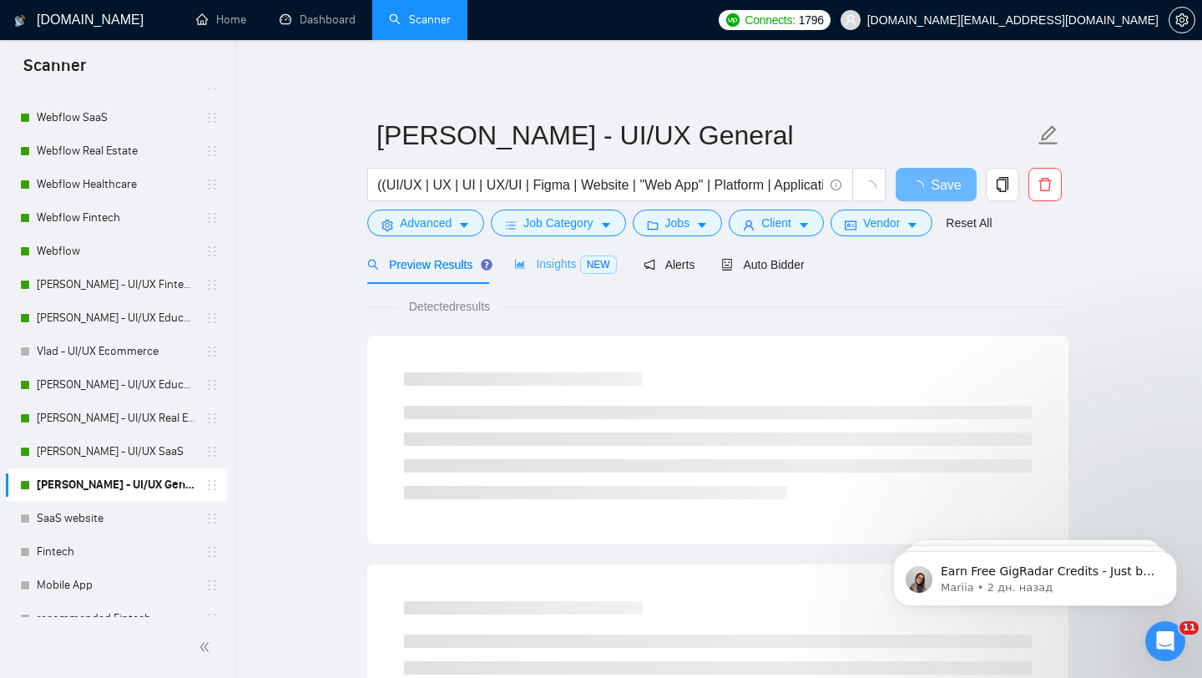
click at [570, 253] on div "Insights NEW" at bounding box center [565, 264] width 102 height 39
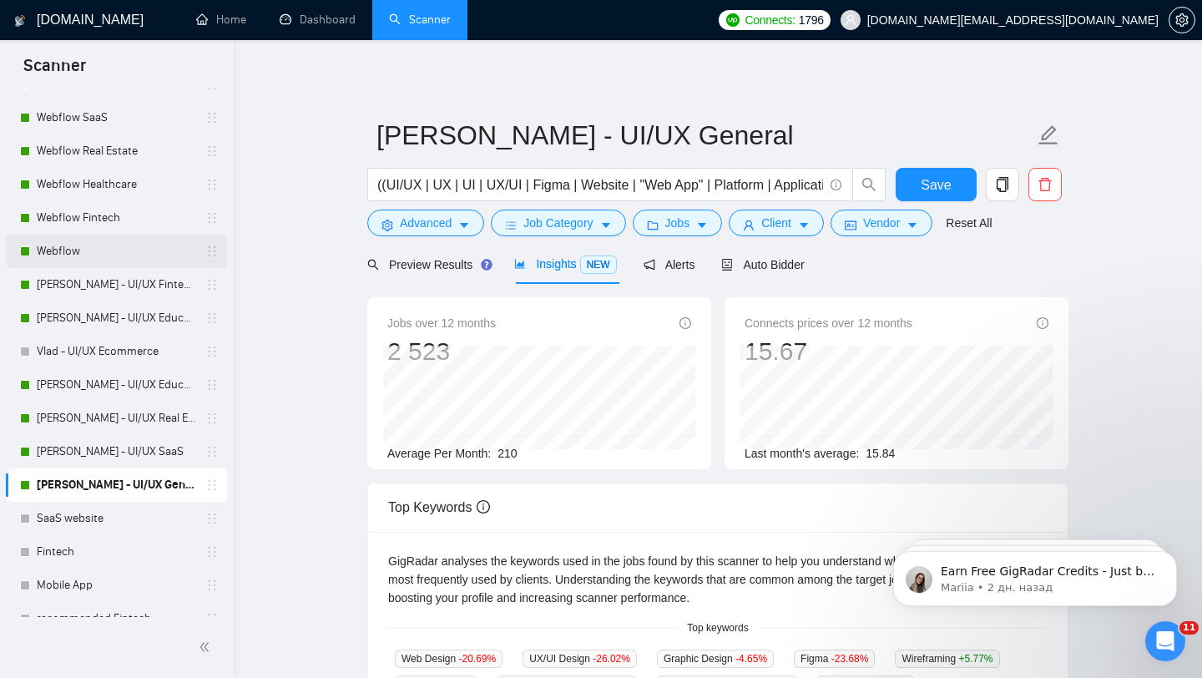
click at [106, 254] on link "Webflow" at bounding box center [116, 251] width 159 height 33
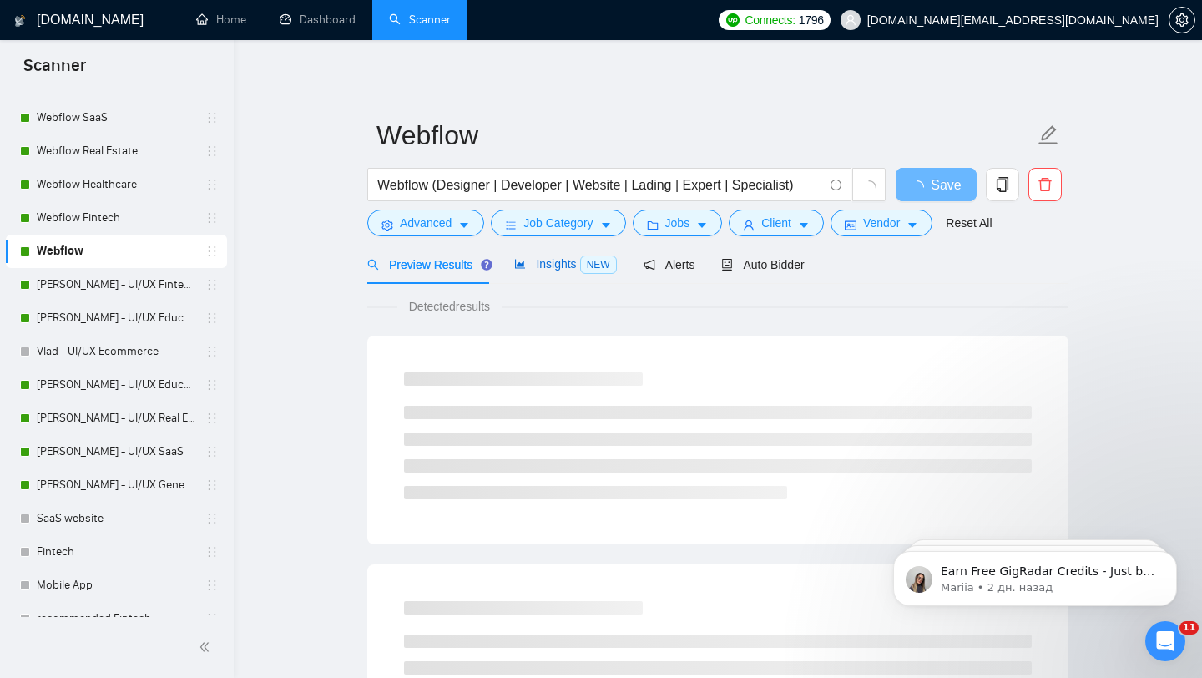
click at [592, 272] on span "NEW" at bounding box center [598, 264] width 37 height 18
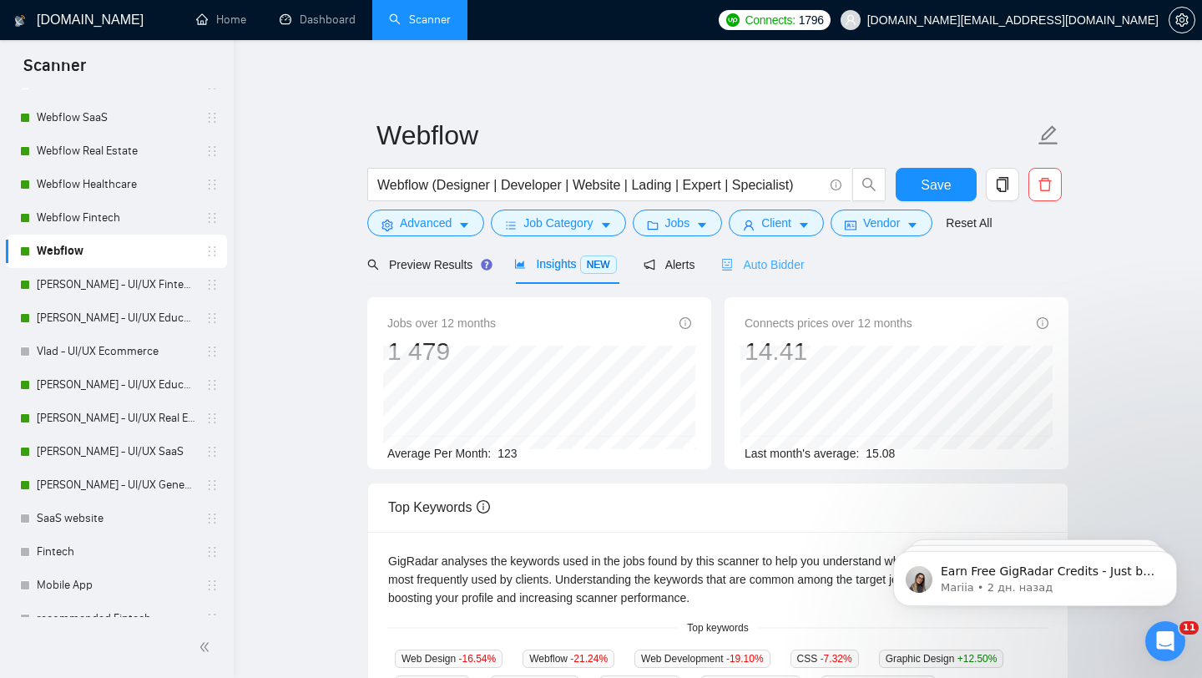
click at [779, 278] on div "Auto Bidder" at bounding box center [762, 264] width 83 height 39
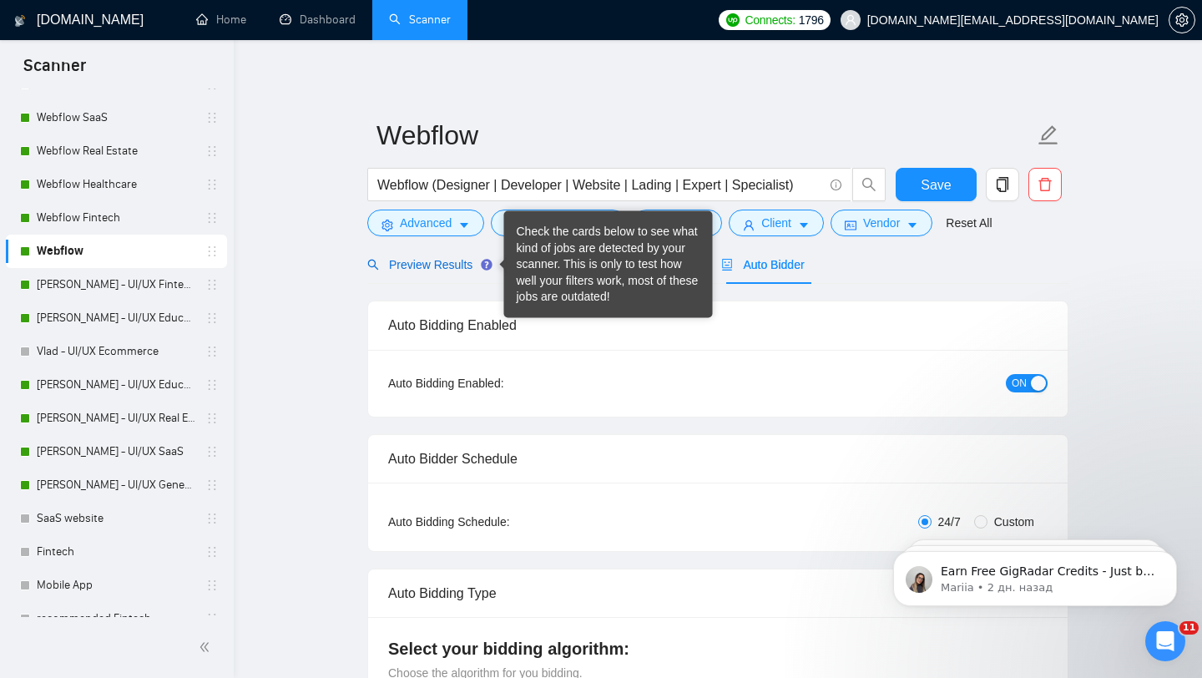
click at [479, 262] on span "Preview Results" at bounding box center [427, 264] width 120 height 13
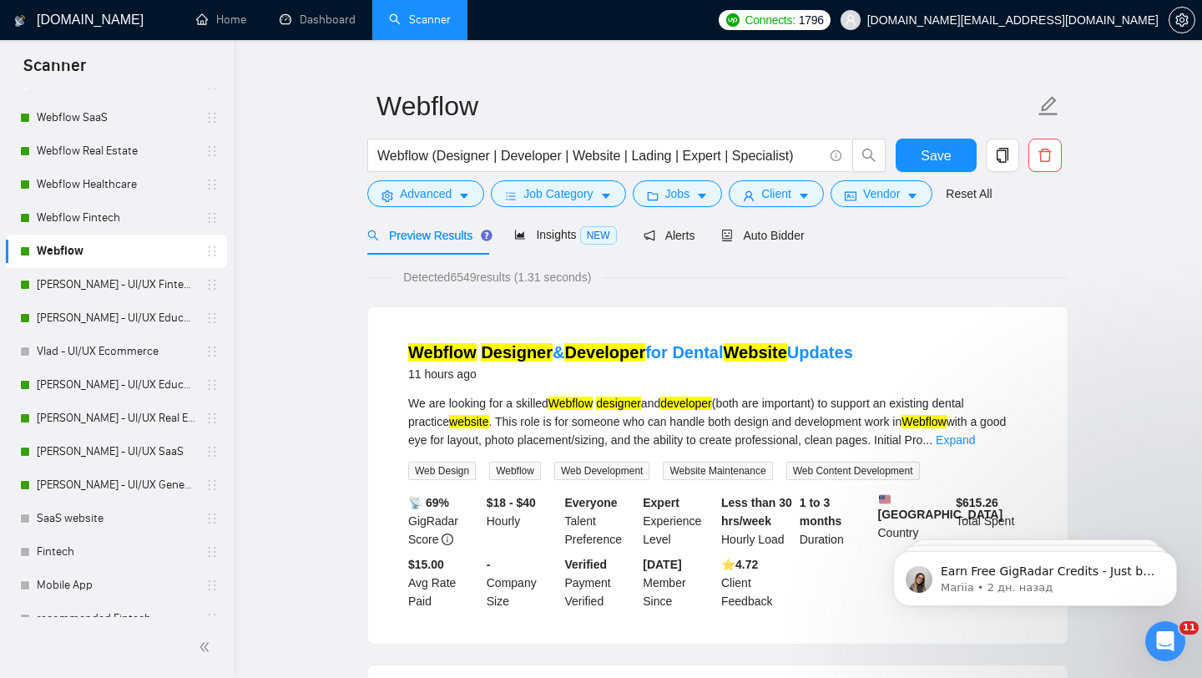
scroll to position [33, 0]
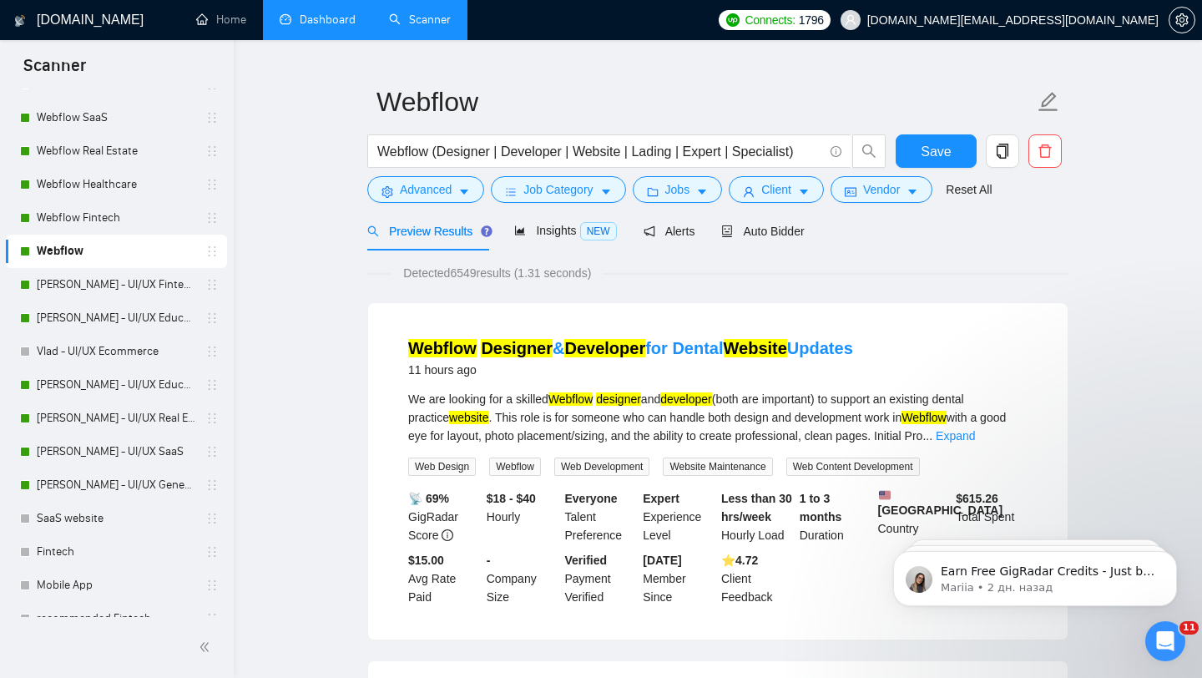
click at [331, 27] on link "Dashboard" at bounding box center [318, 20] width 76 height 14
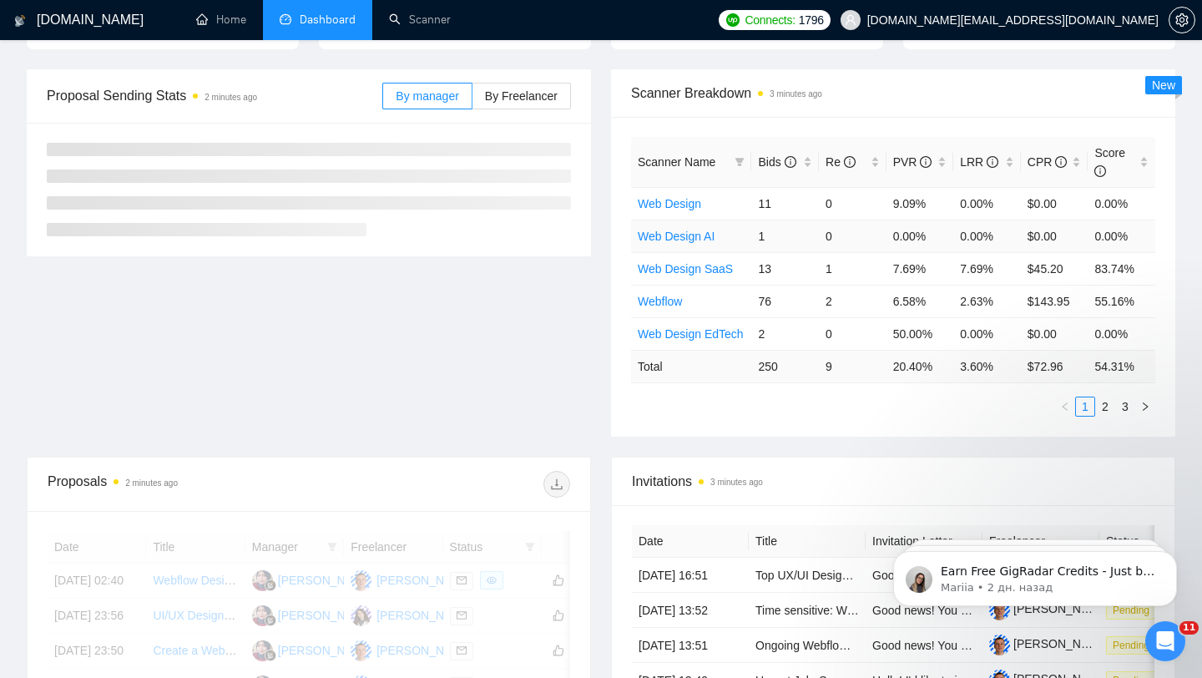
scroll to position [205, 0]
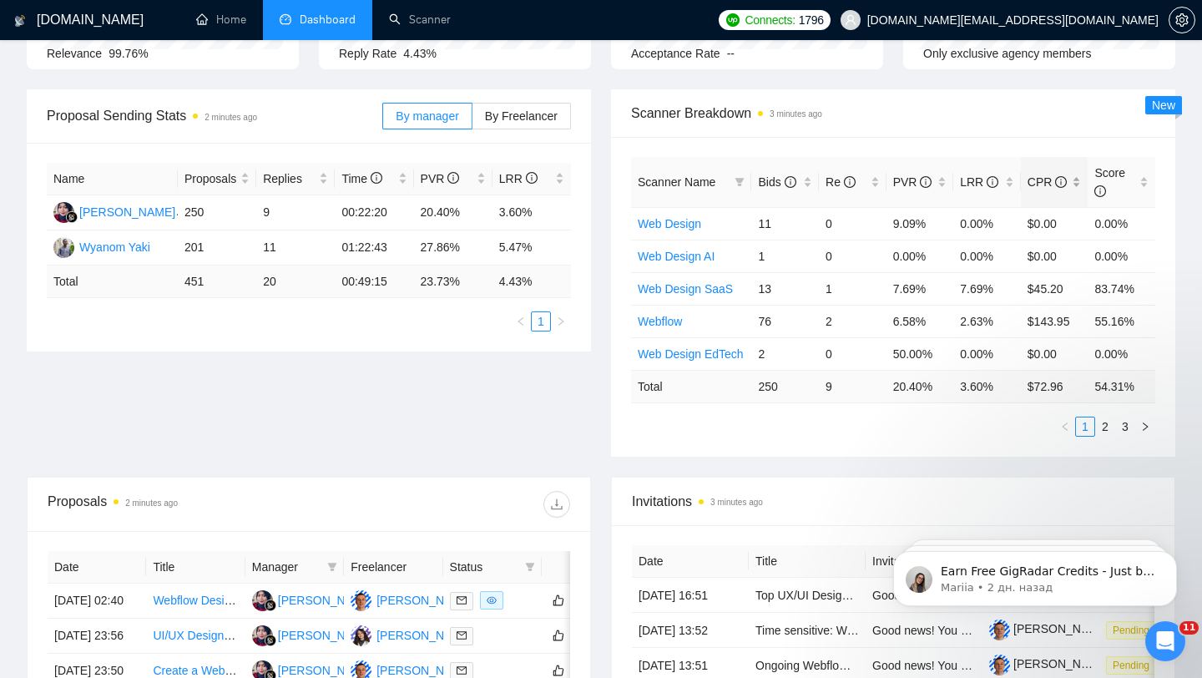
click at [1078, 176] on div "CPR" at bounding box center [1055, 182] width 54 height 18
drag, startPoint x: 1028, startPoint y: 322, endPoint x: 1072, endPoint y: 322, distance: 44.2
click at [1072, 322] on td "$19.45" at bounding box center [1055, 321] width 68 height 33
drag, startPoint x: 956, startPoint y: 326, endPoint x: 1016, endPoint y: 325, distance: 60.1
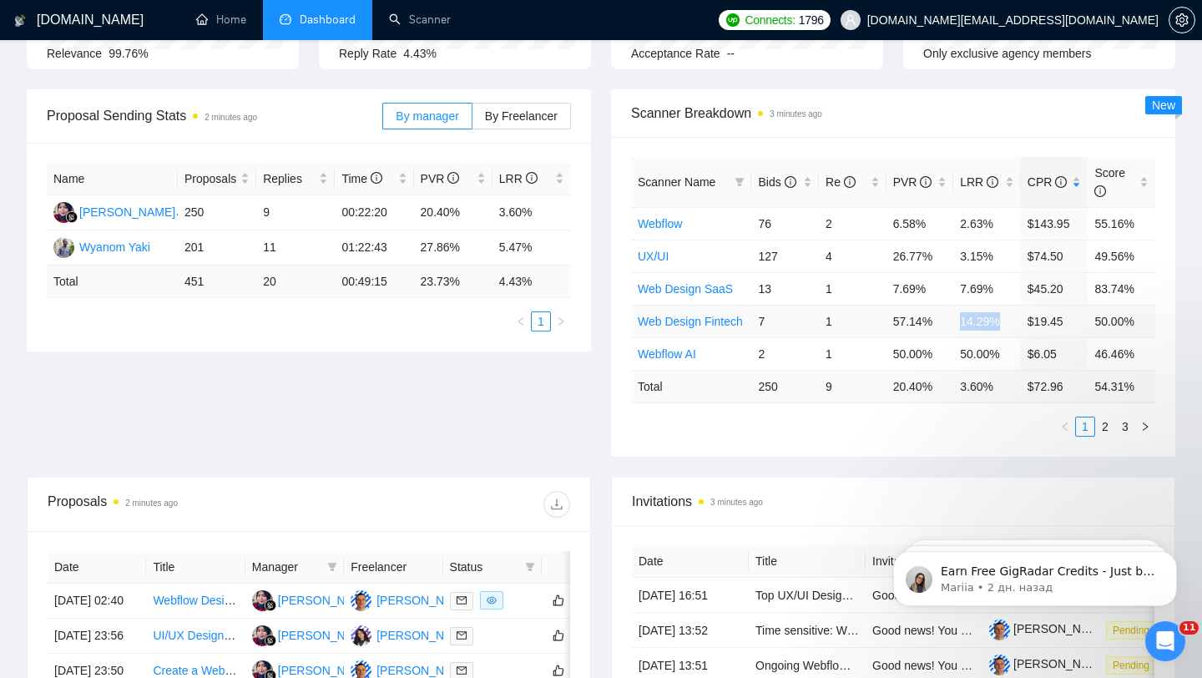
click at [1016, 325] on td "14.29%" at bounding box center [987, 321] width 68 height 33
drag, startPoint x: 1028, startPoint y: 324, endPoint x: 1077, endPoint y: 327, distance: 48.5
click at [1077, 327] on td "$19.45" at bounding box center [1055, 321] width 68 height 33
drag, startPoint x: 1024, startPoint y: 352, endPoint x: 1078, endPoint y: 352, distance: 53.4
click at [1078, 352] on td "$6.05" at bounding box center [1055, 353] width 68 height 33
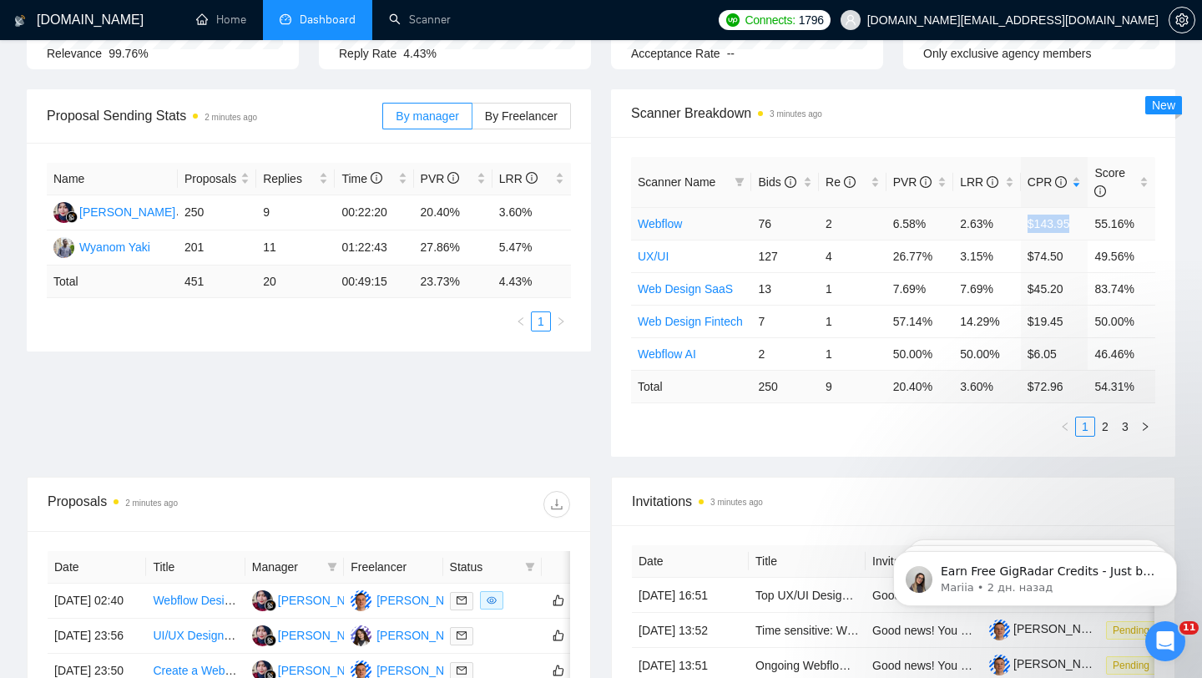
drag, startPoint x: 1014, startPoint y: 219, endPoint x: 1078, endPoint y: 221, distance: 63.5
click at [1078, 222] on tr "Webflow 76 2 6.58% 2.63% $143.95 55.16%" at bounding box center [893, 223] width 524 height 33
drag, startPoint x: 1030, startPoint y: 252, endPoint x: 1066, endPoint y: 254, distance: 35.9
click at [1064, 254] on td "$74.50" at bounding box center [1055, 256] width 68 height 33
drag, startPoint x: 1027, startPoint y: 288, endPoint x: 1063, endPoint y: 289, distance: 35.9
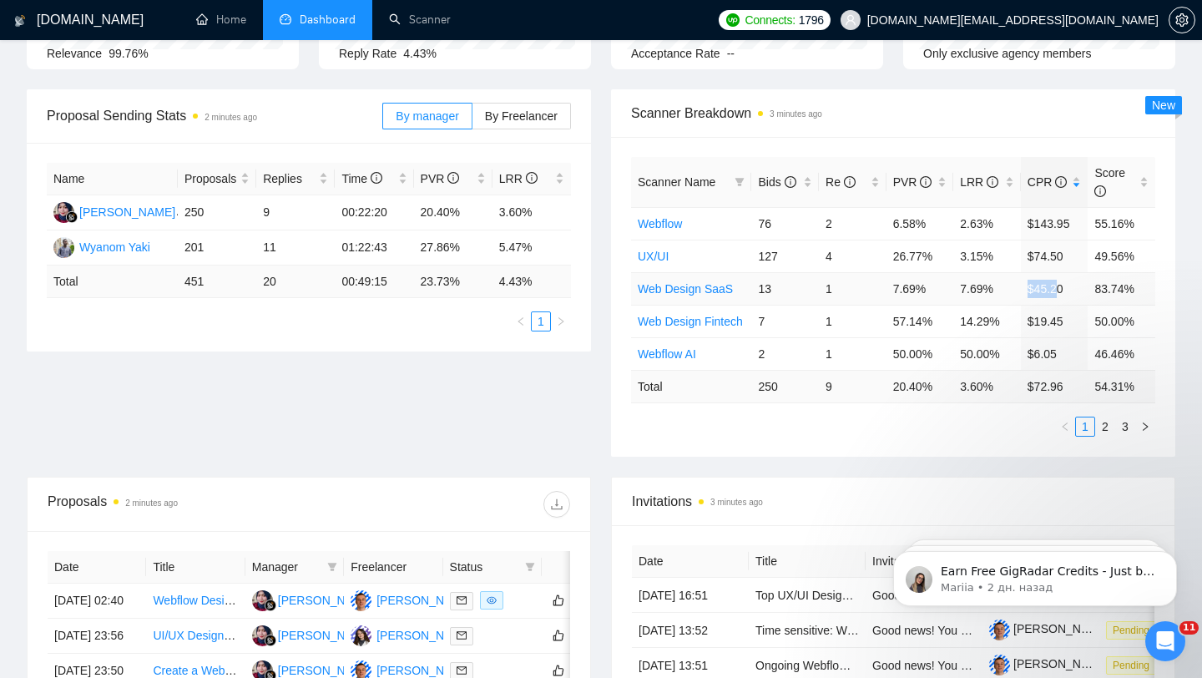
click at [1063, 289] on td "$45.20" at bounding box center [1055, 288] width 68 height 33
drag, startPoint x: 1076, startPoint y: 291, endPoint x: 1022, endPoint y: 291, distance: 54.3
click at [1022, 291] on td "$45.20" at bounding box center [1055, 288] width 68 height 33
drag, startPoint x: 1026, startPoint y: 255, endPoint x: 1051, endPoint y: 254, distance: 25.1
click at [1051, 254] on td "$74.50" at bounding box center [1055, 256] width 68 height 33
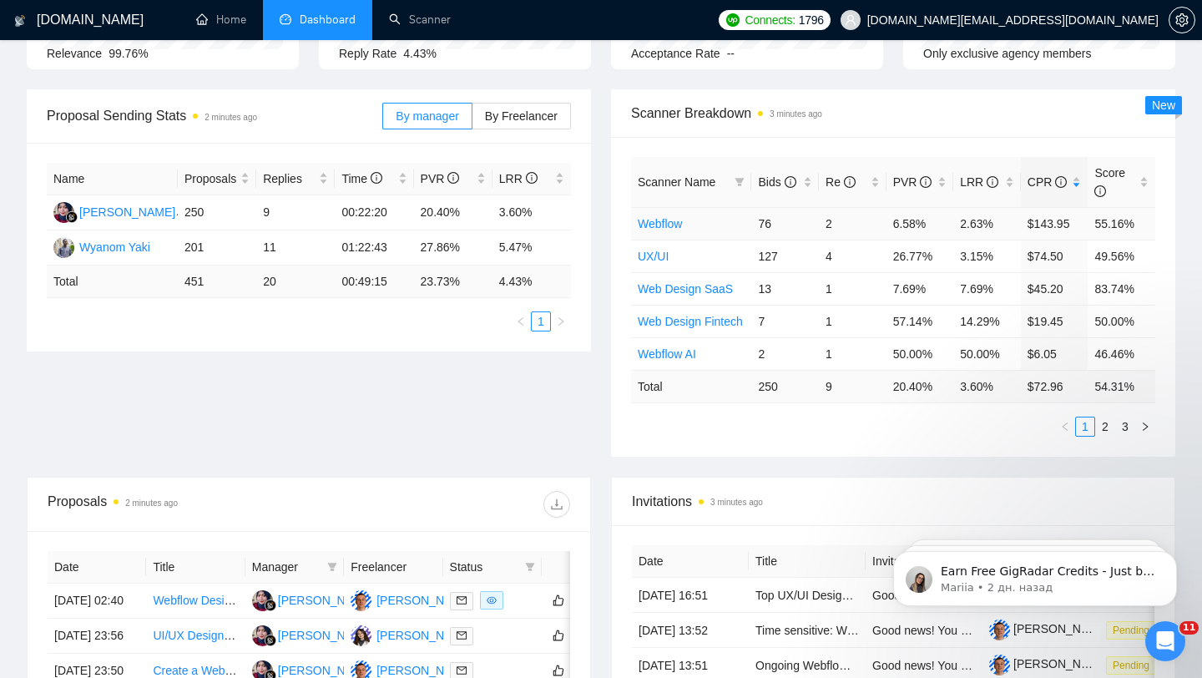
drag, startPoint x: 1020, startPoint y: 217, endPoint x: 1076, endPoint y: 217, distance: 55.9
click at [1076, 217] on td "$143.95" at bounding box center [1055, 223] width 68 height 33
click at [1100, 427] on link "2" at bounding box center [1105, 426] width 18 height 18
click at [1086, 427] on link "1" at bounding box center [1085, 426] width 18 height 18
click at [1097, 422] on link "2" at bounding box center [1105, 426] width 18 height 18
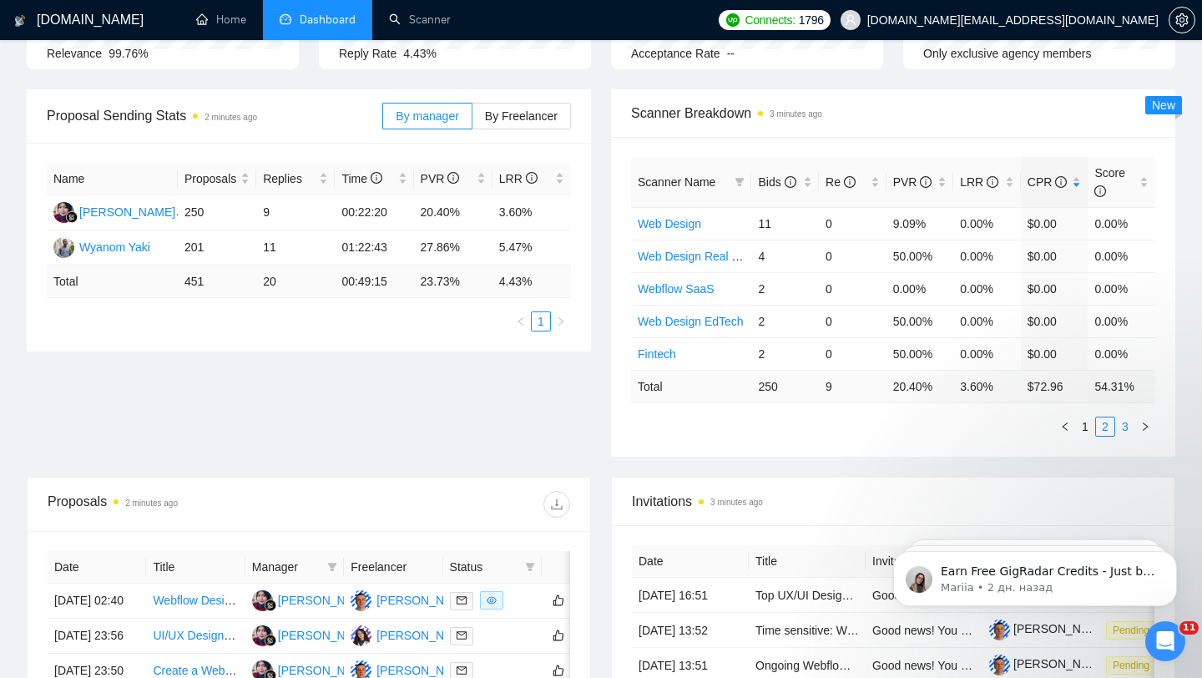
click at [1124, 434] on link "3" at bounding box center [1125, 426] width 18 height 18
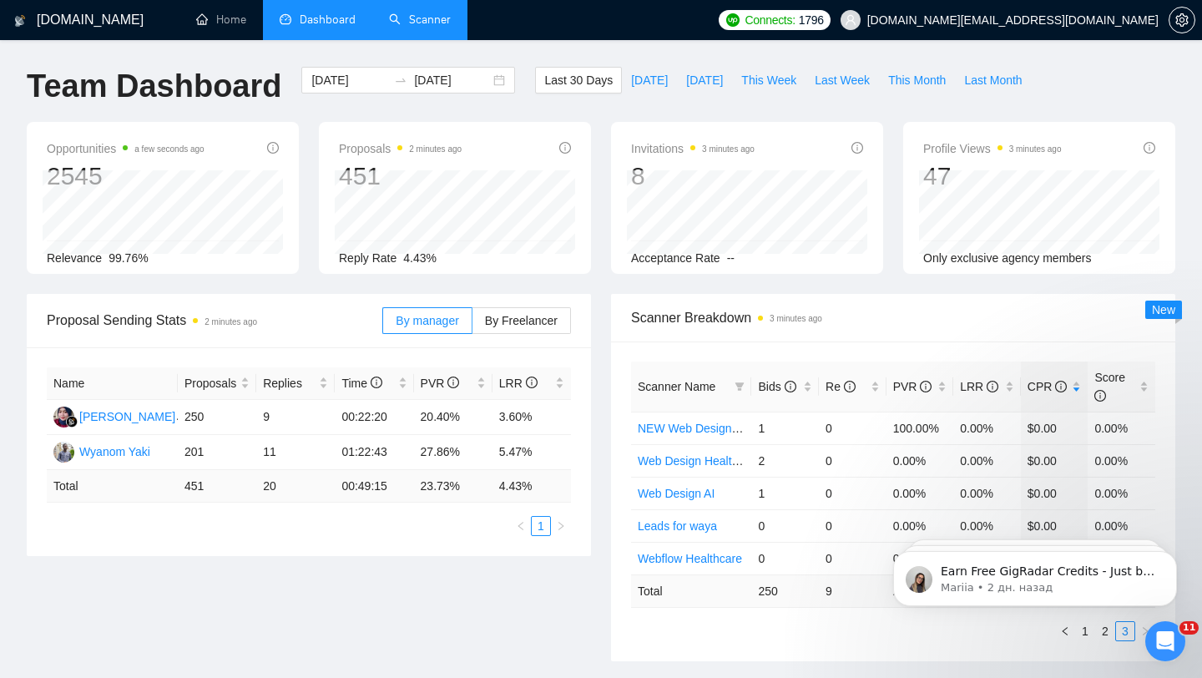
click at [403, 13] on link "Scanner" at bounding box center [420, 20] width 62 height 14
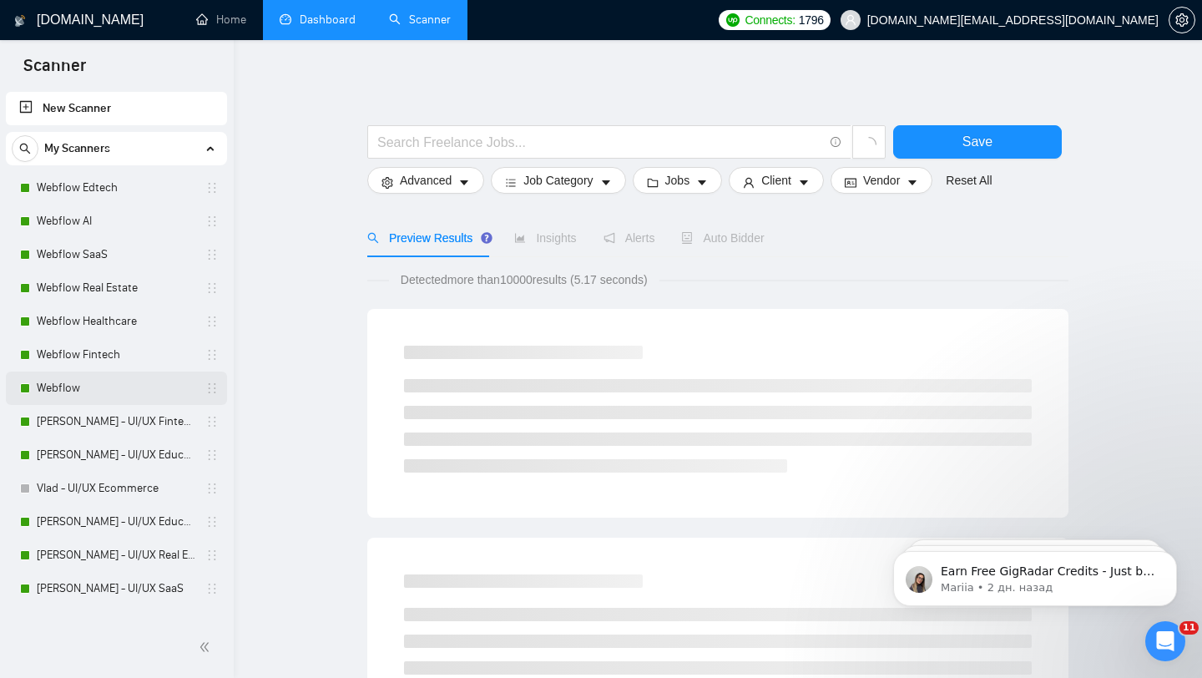
click at [96, 379] on link "Webflow" at bounding box center [116, 387] width 159 height 33
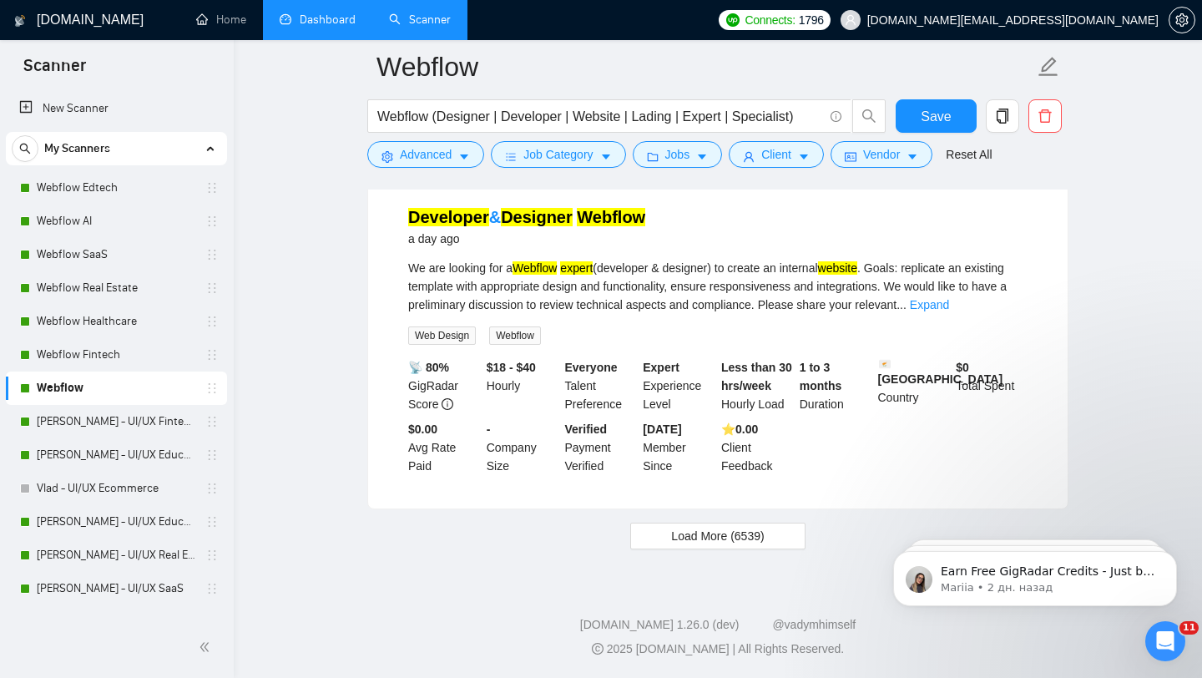
scroll to position [3460, 0]
click at [762, 548] on button "Load More (6539)" at bounding box center [717, 536] width 174 height 27
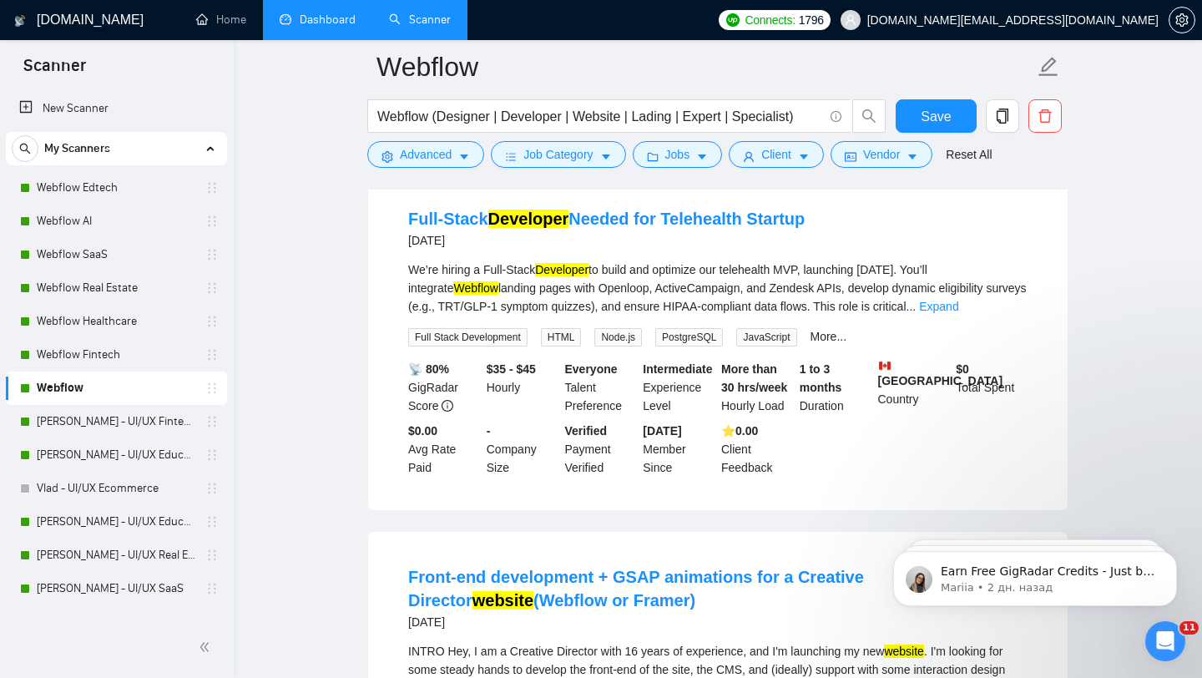
scroll to position [3771, 0]
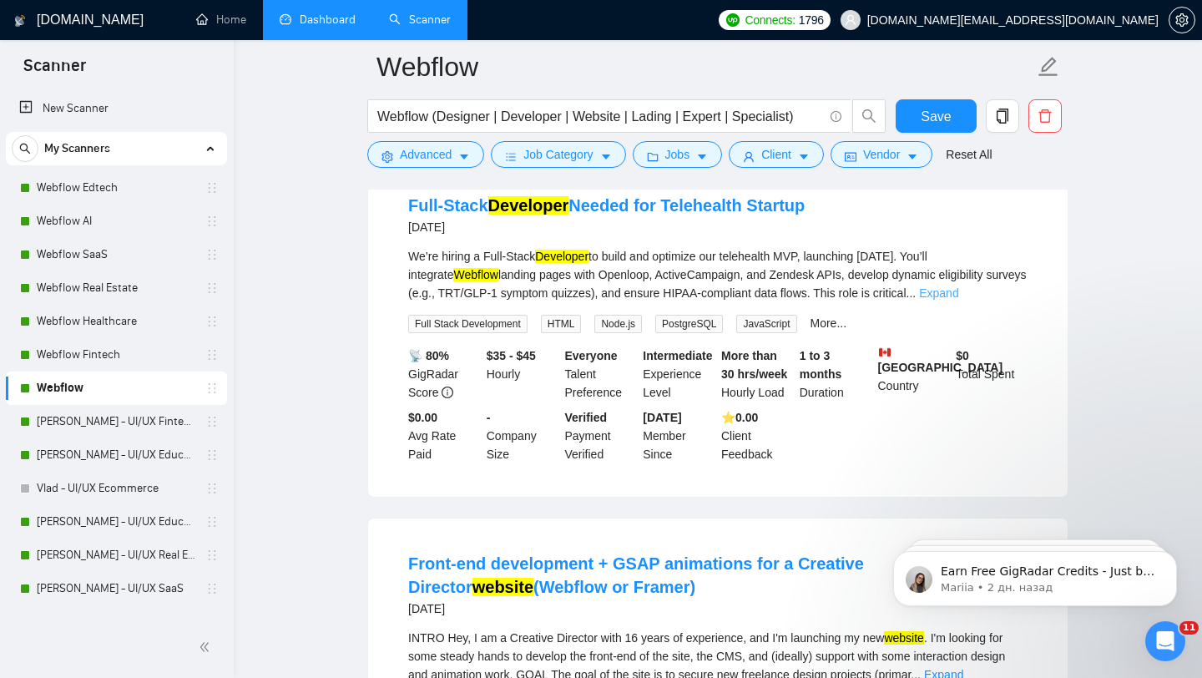
click at [958, 300] on link "Expand" at bounding box center [938, 292] width 39 height 13
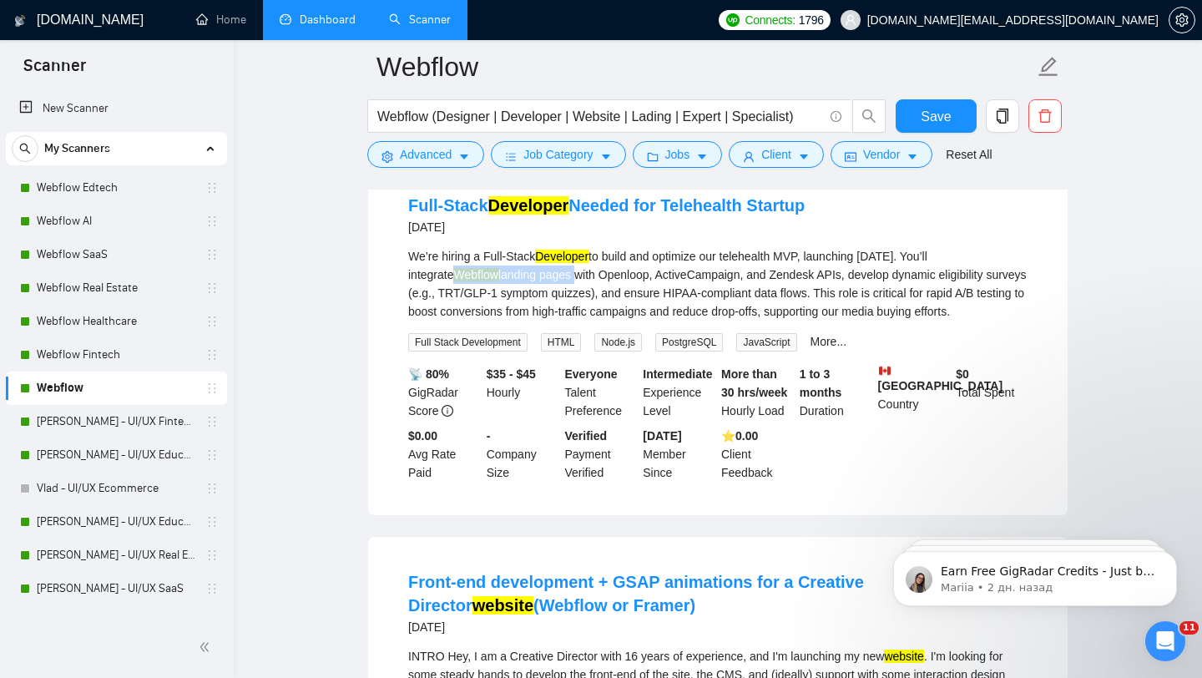
drag, startPoint x: 458, startPoint y: 332, endPoint x: 586, endPoint y: 332, distance: 127.7
click at [586, 321] on div "We’re hiring a Full-Stack Developer to build and optimize our telehealth MVP, l…" at bounding box center [717, 283] width 619 height 73
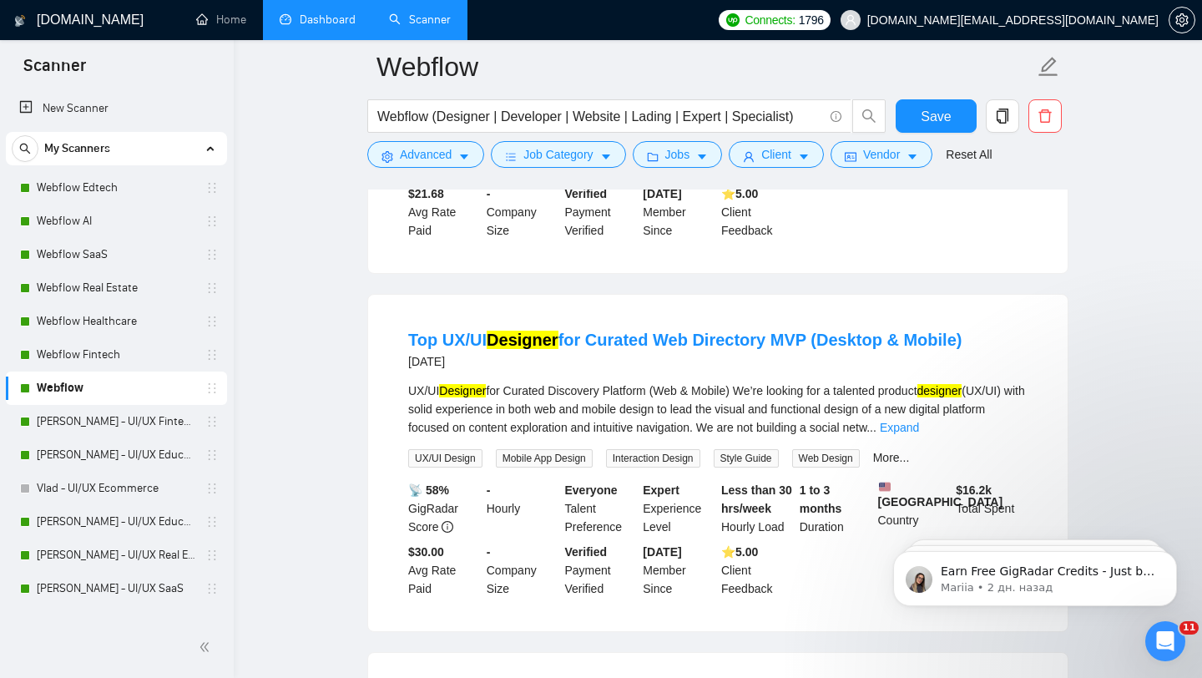
scroll to position [4458, 0]
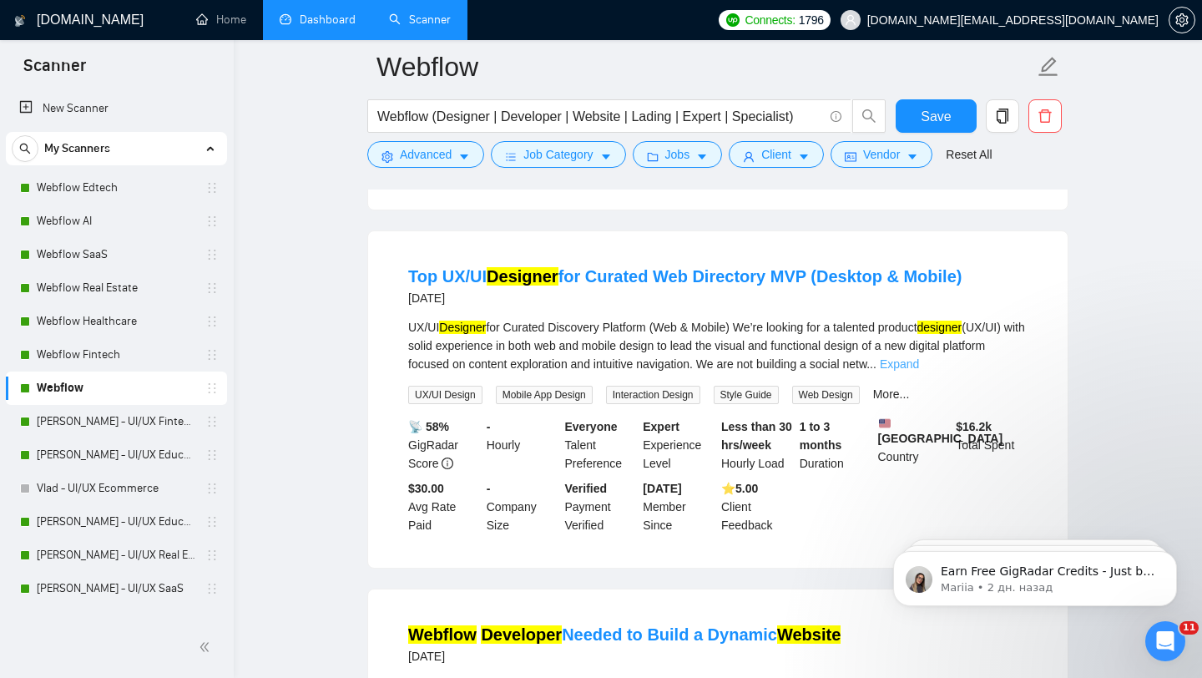
click at [919, 371] on link "Expand" at bounding box center [899, 363] width 39 height 13
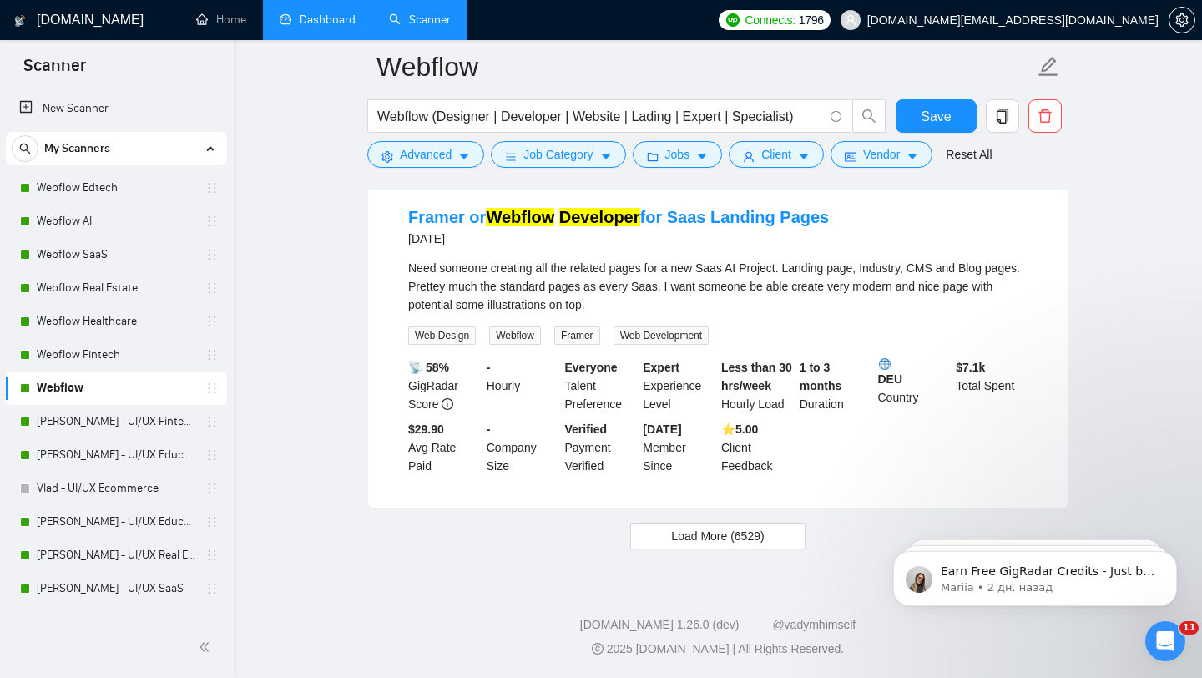
scroll to position [7518, 0]
click at [703, 543] on span "Load More (6529)" at bounding box center [717, 536] width 93 height 18
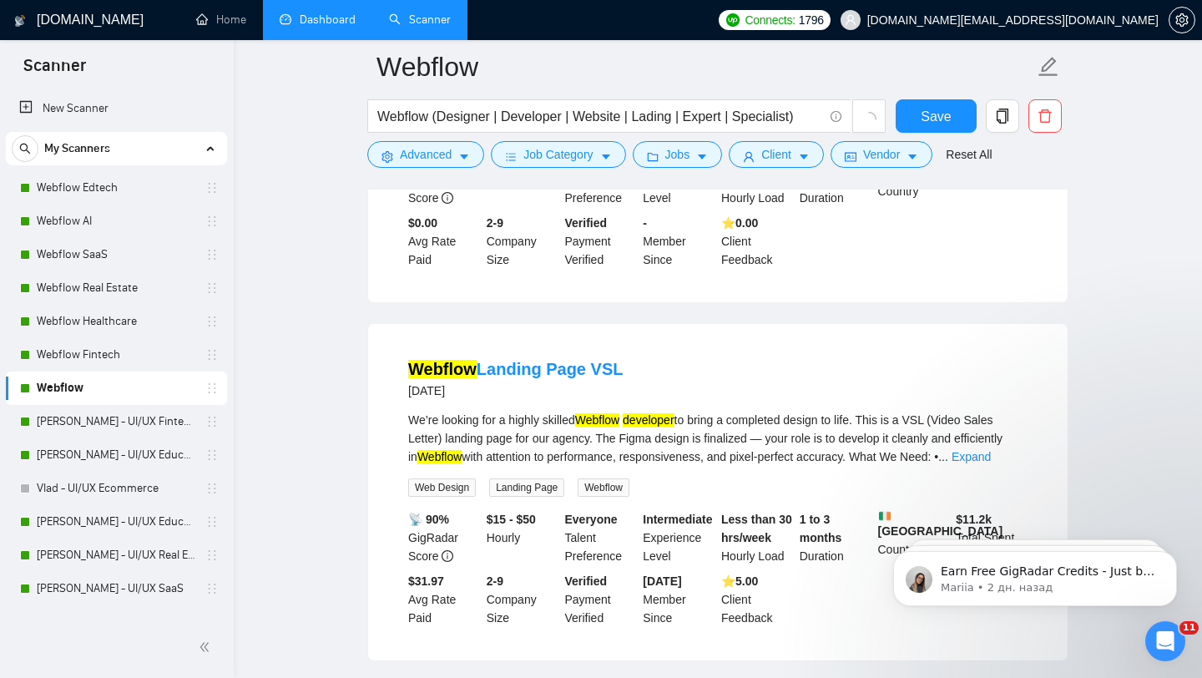
scroll to position [5615, 0]
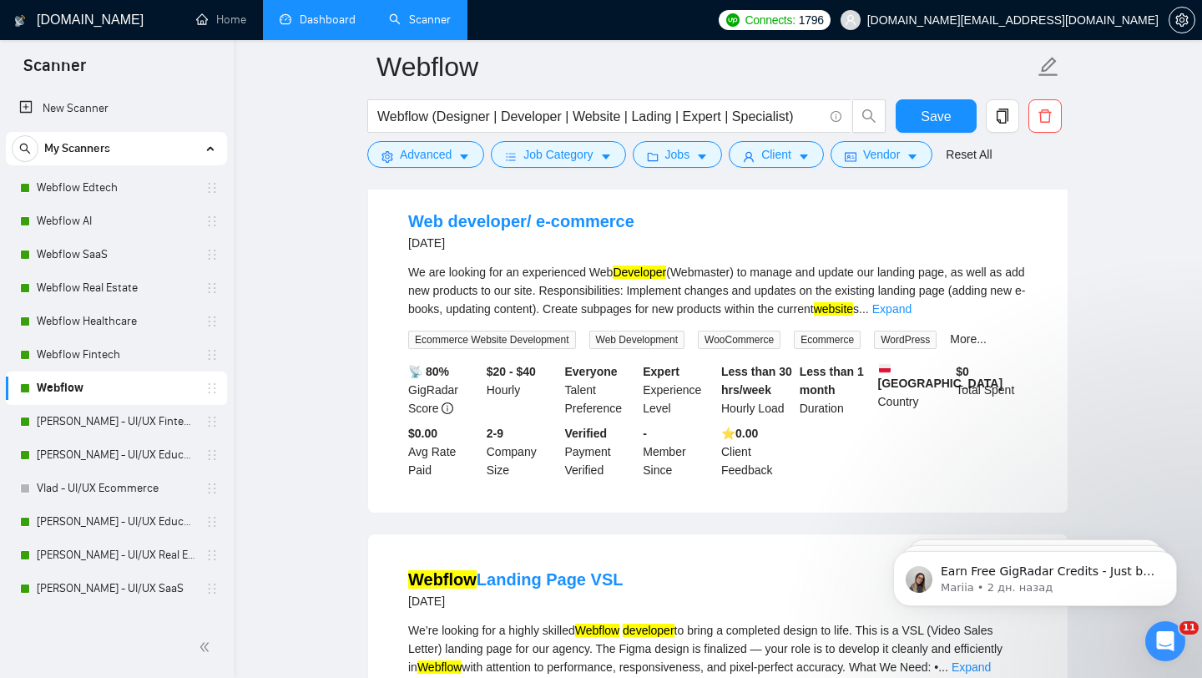
click at [1042, 34] on span "[DOMAIN_NAME][EMAIL_ADDRESS][DOMAIN_NAME]" at bounding box center [1000, 19] width 338 height 53
click at [1074, 8] on span "[DOMAIN_NAME][EMAIL_ADDRESS][DOMAIN_NAME]" at bounding box center [1000, 19] width 338 height 53
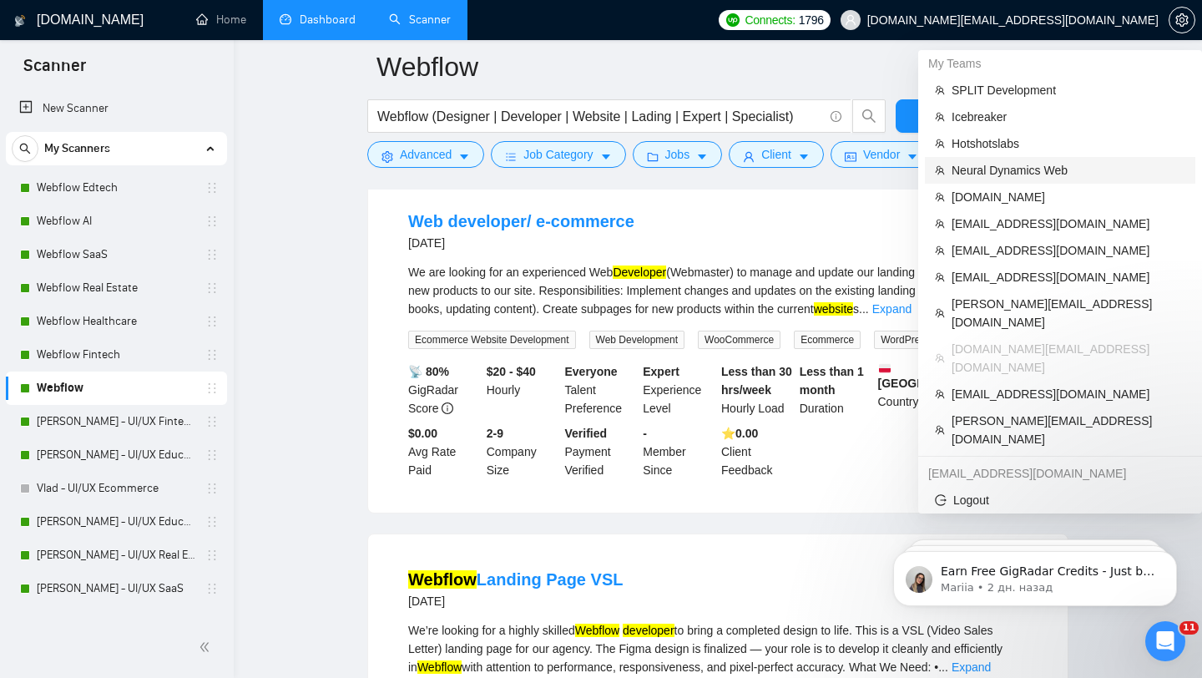
click at [1009, 170] on span "Neural Dynamics Web" at bounding box center [1069, 170] width 234 height 18
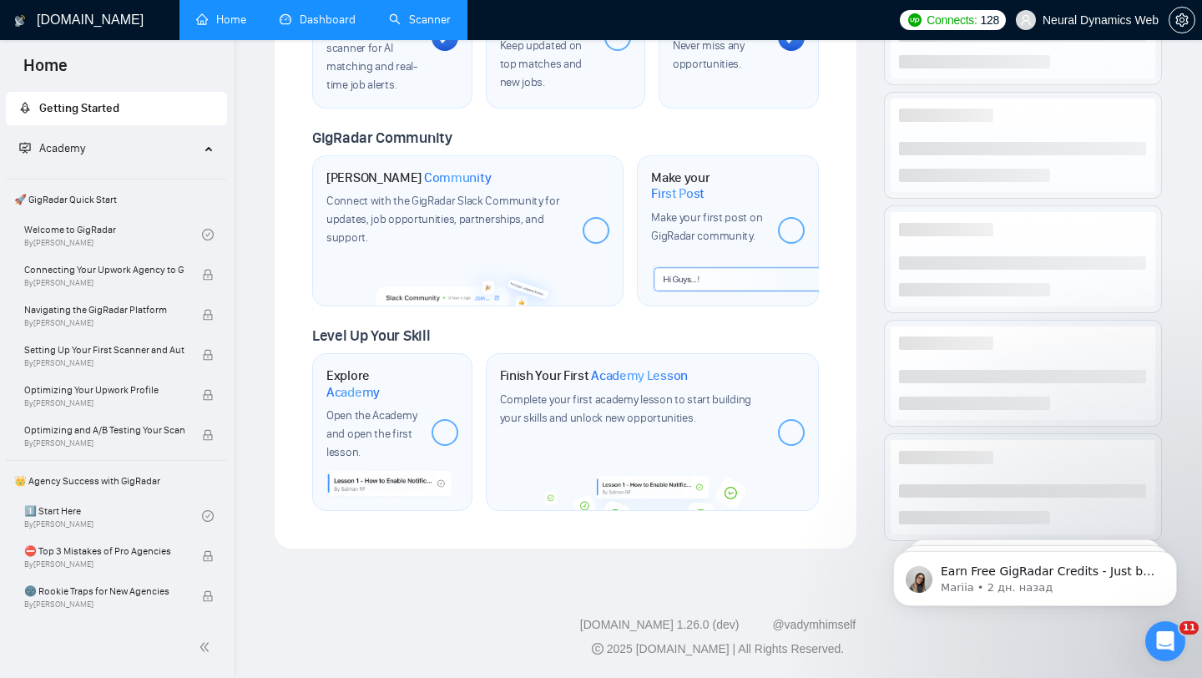
scroll to position [749, 0]
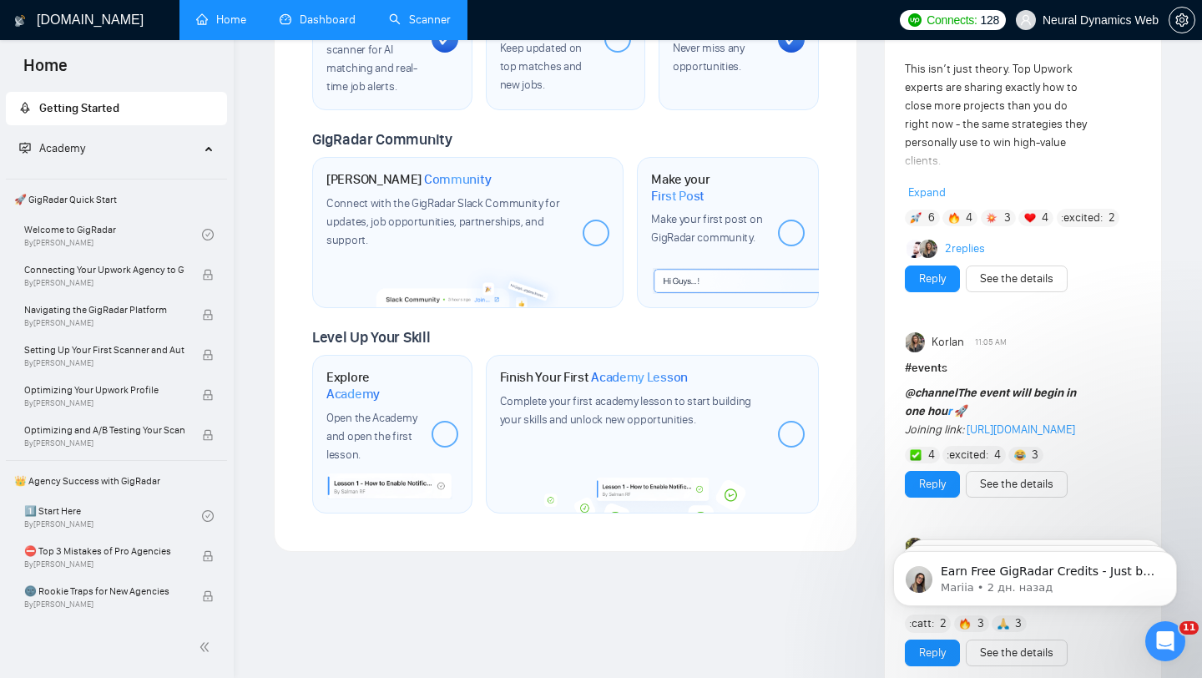
click at [331, 20] on link "Dashboard" at bounding box center [318, 20] width 76 height 14
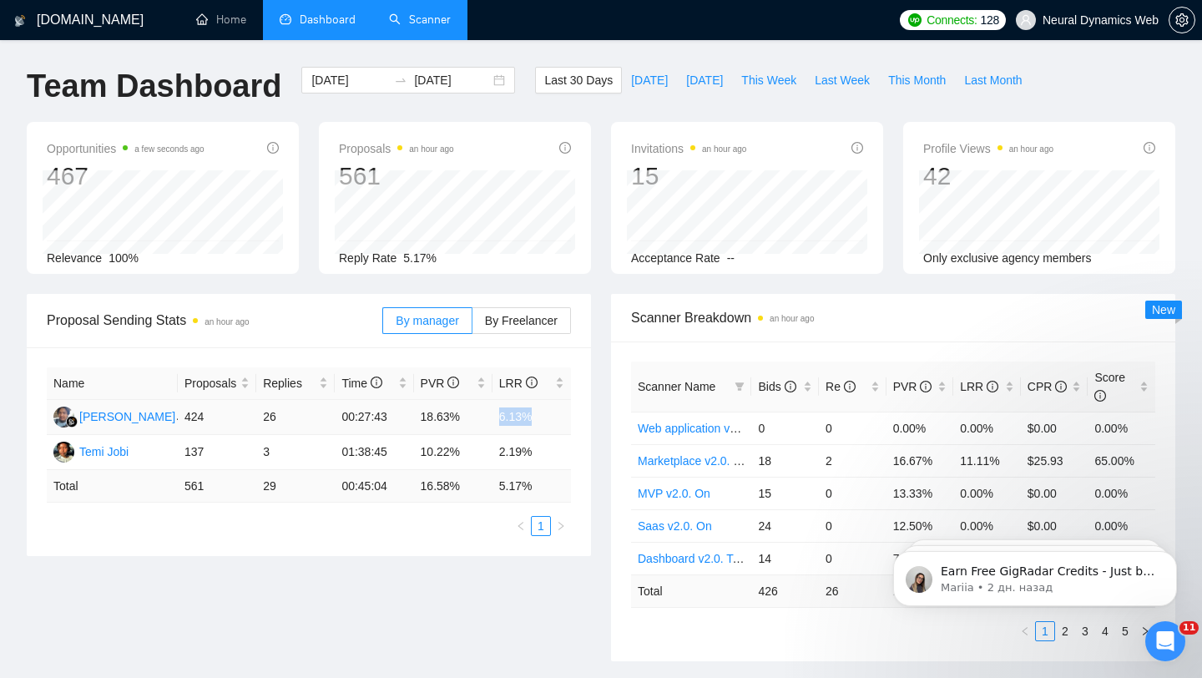
drag, startPoint x: 498, startPoint y: 417, endPoint x: 549, endPoint y: 413, distance: 51.0
click at [550, 414] on td "6.13%" at bounding box center [532, 417] width 78 height 35
click at [481, 89] on div "[DATE] [DATE]" at bounding box center [408, 80] width 214 height 27
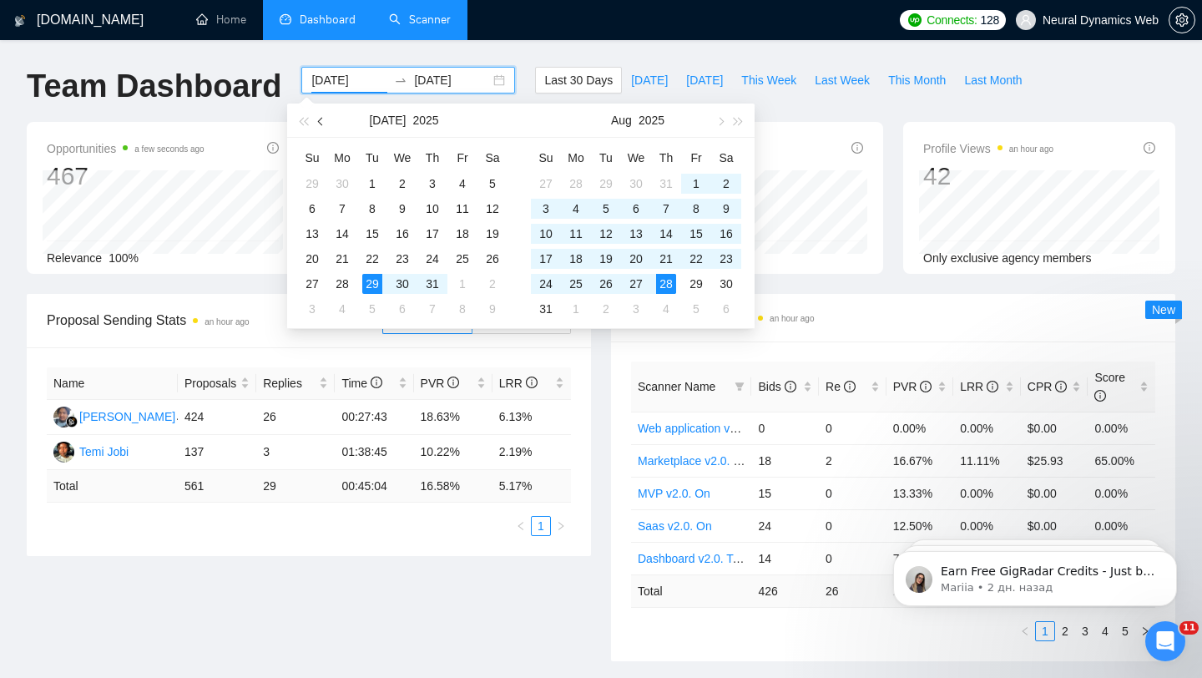
click at [325, 114] on button "button" at bounding box center [321, 120] width 18 height 33
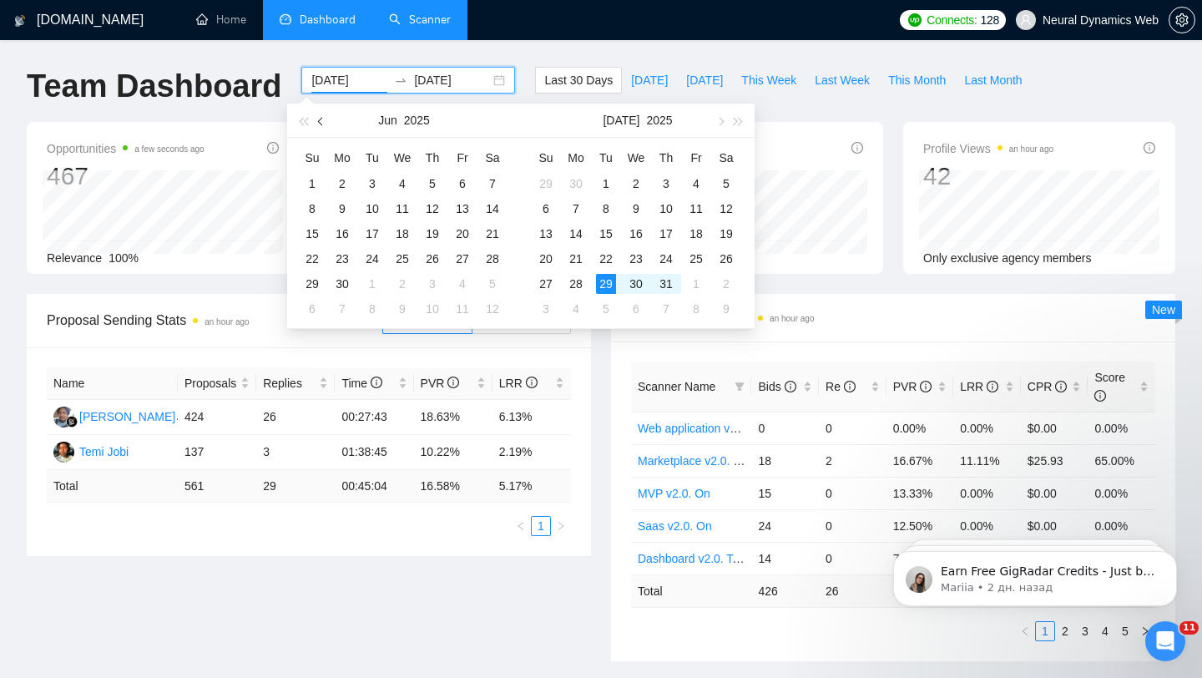
click at [325, 114] on button "button" at bounding box center [321, 120] width 18 height 33
type input "[DATE]"
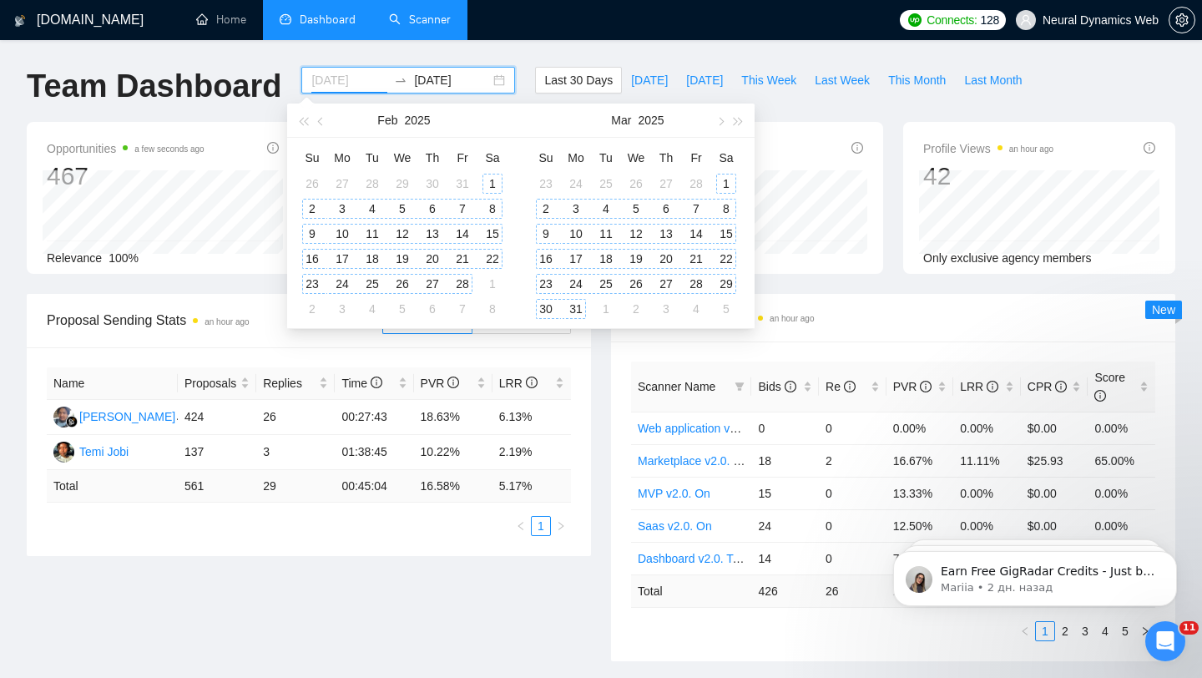
click at [493, 179] on div "1" at bounding box center [492, 184] width 20 height 20
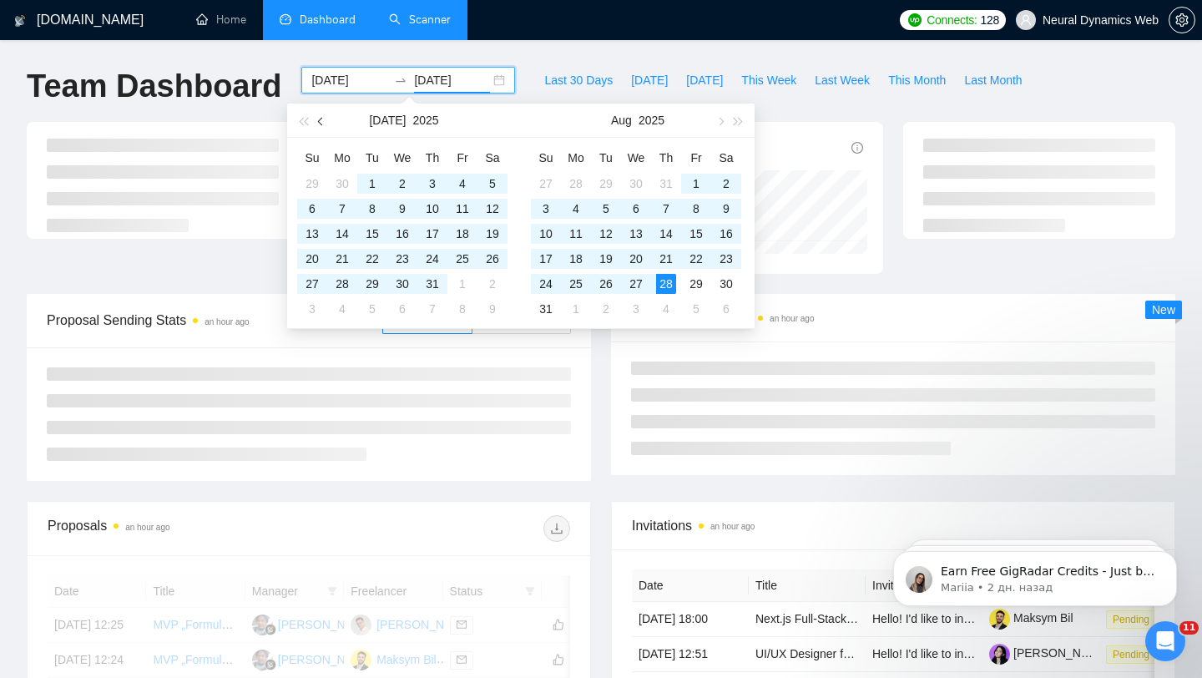
click at [326, 126] on button "button" at bounding box center [321, 120] width 18 height 33
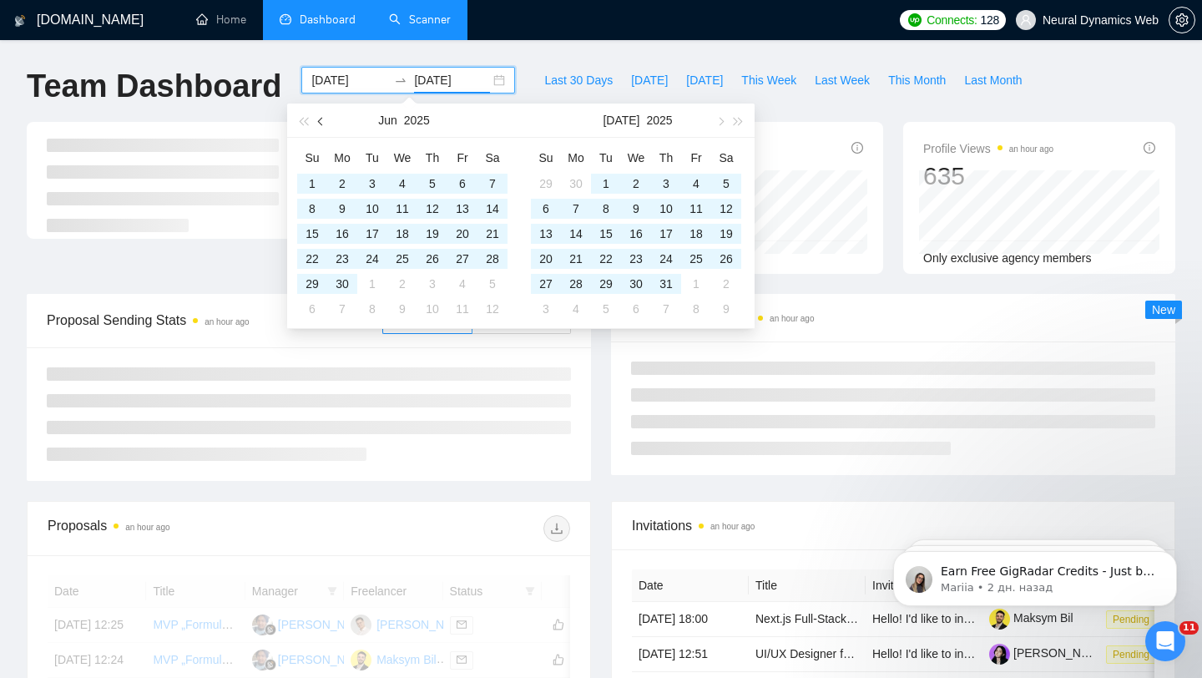
click at [326, 126] on button "button" at bounding box center [321, 120] width 18 height 33
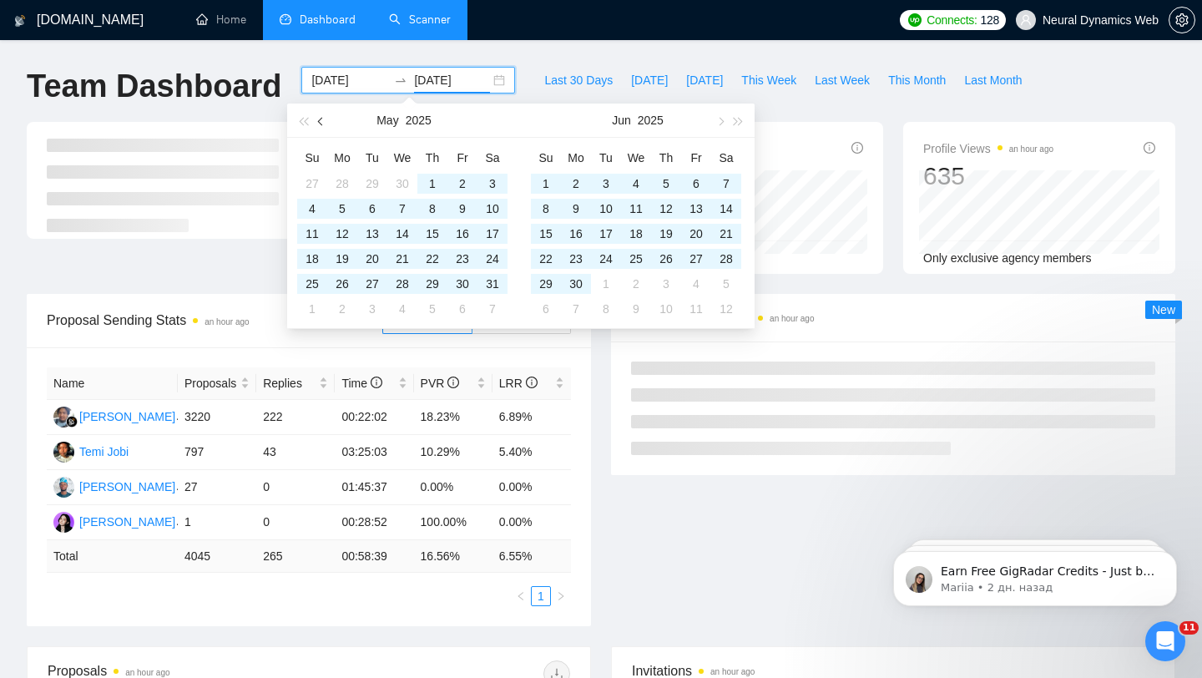
click at [320, 119] on span "button" at bounding box center [322, 121] width 8 height 8
click at [319, 119] on span "button" at bounding box center [322, 121] width 8 height 8
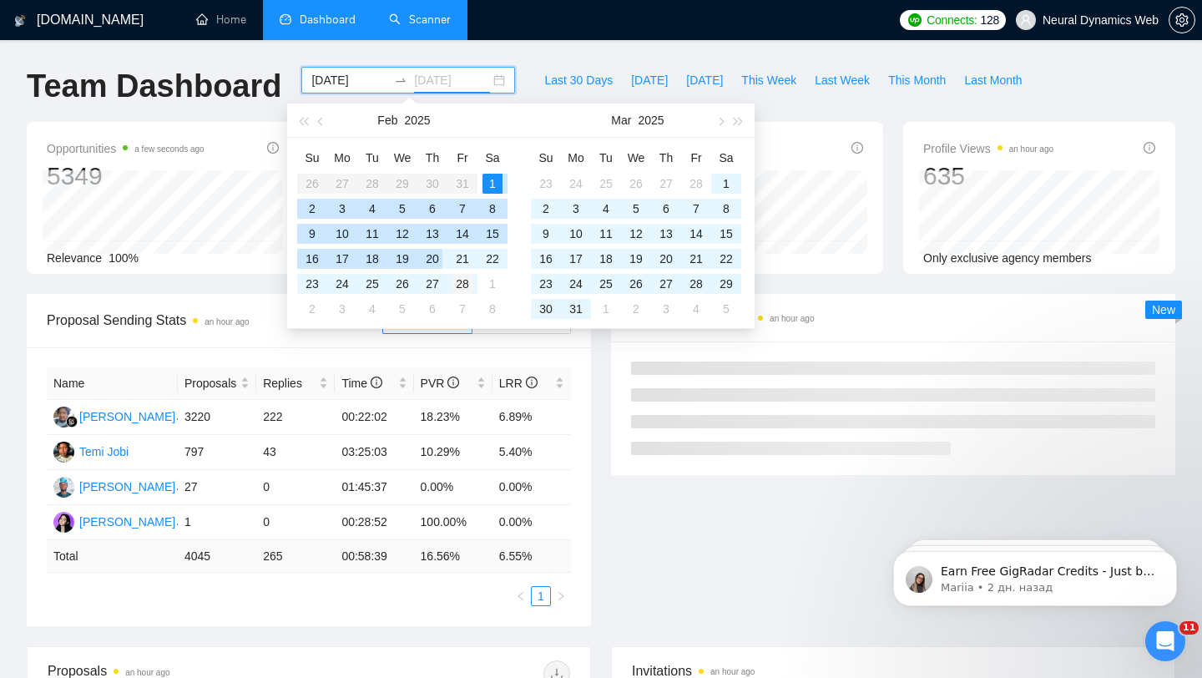
type input "[DATE]"
click at [458, 278] on div "28" at bounding box center [462, 284] width 20 height 20
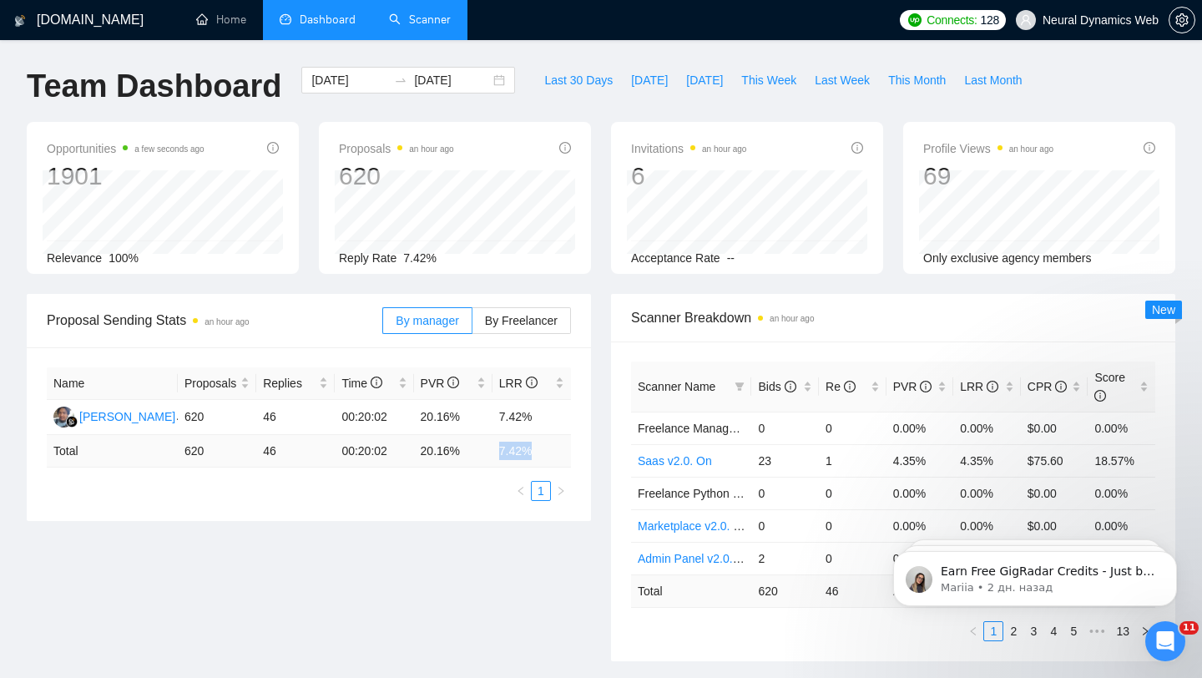
drag, startPoint x: 493, startPoint y: 445, endPoint x: 553, endPoint y: 447, distance: 60.1
click at [553, 447] on td "7.42 %" at bounding box center [532, 451] width 78 height 33
click at [488, 81] on div "[DATE] [DATE]" at bounding box center [408, 80] width 214 height 27
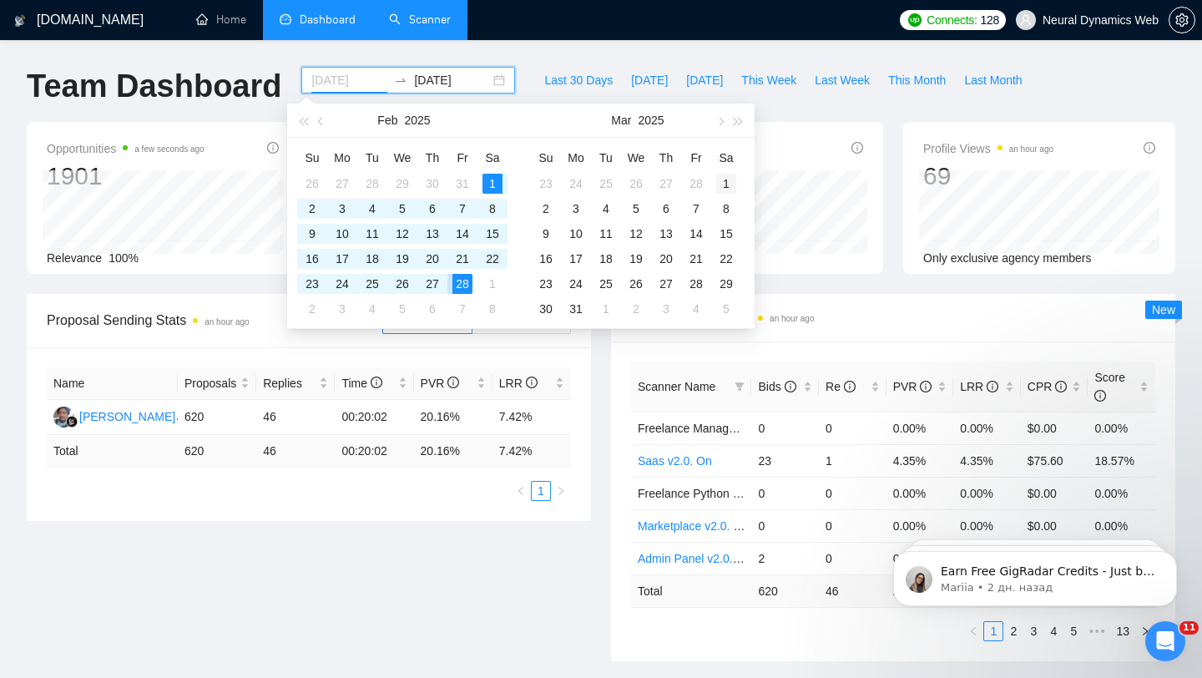
type input "[DATE]"
click at [723, 181] on div "1" at bounding box center [726, 184] width 20 height 20
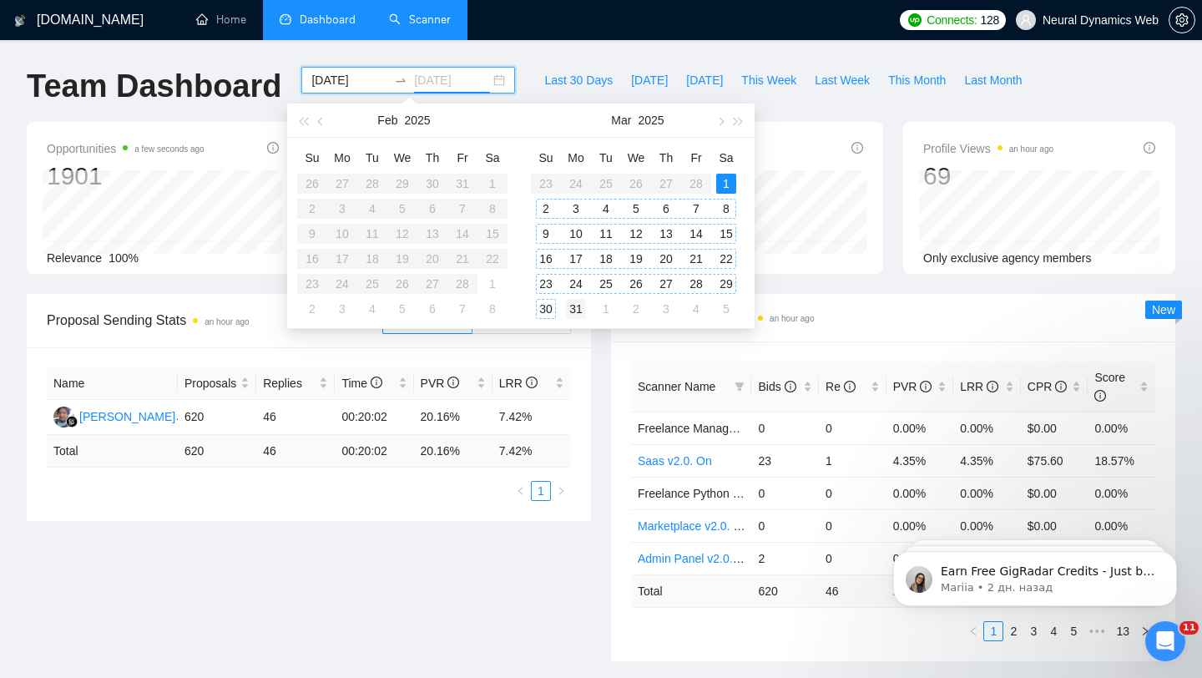
type input "[DATE]"
click at [576, 309] on div "31" at bounding box center [576, 309] width 20 height 20
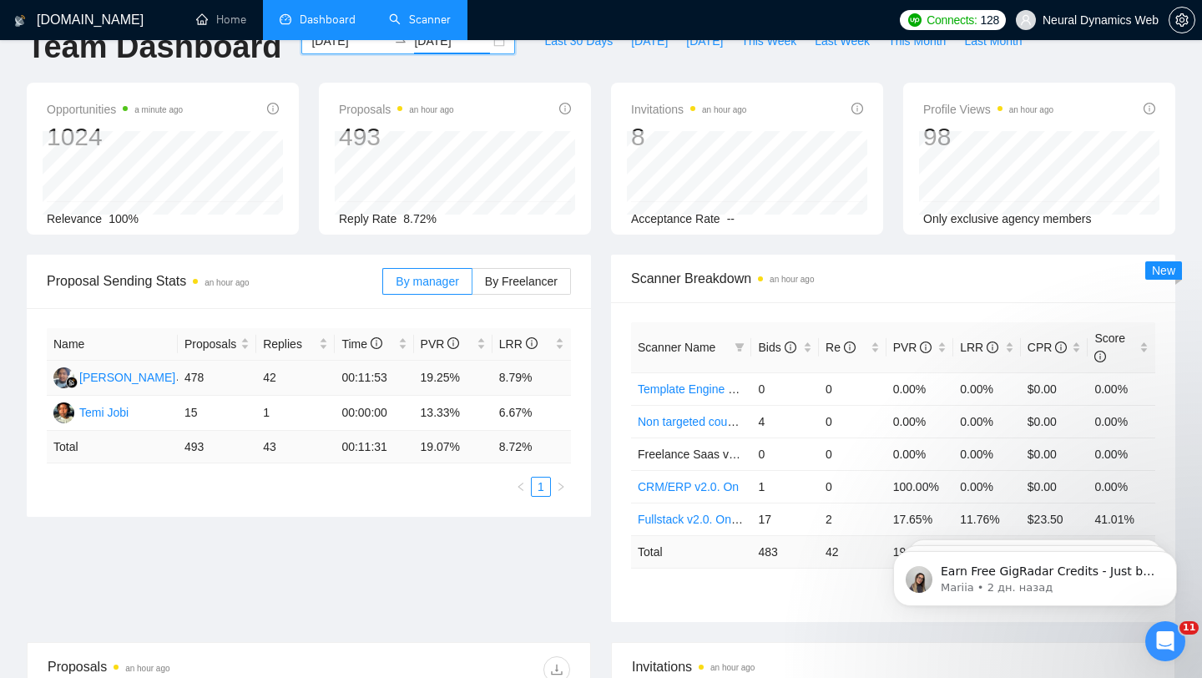
scroll to position [46, 0]
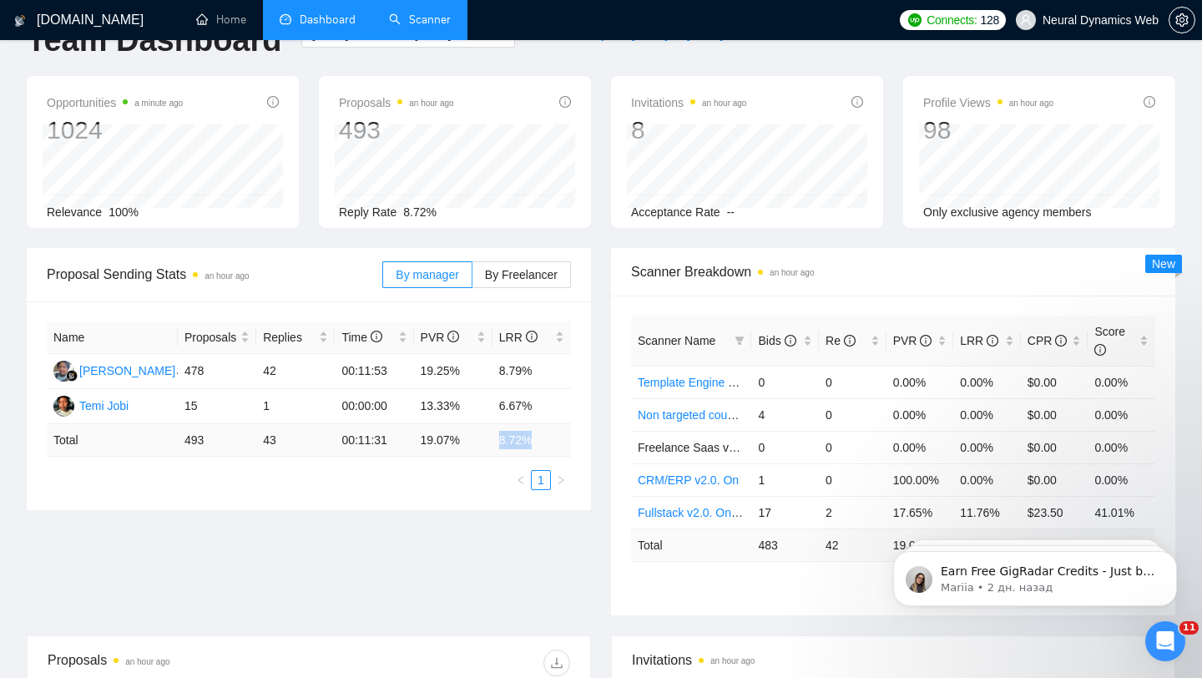
drag, startPoint x: 498, startPoint y: 441, endPoint x: 554, endPoint y: 441, distance: 56.8
click at [555, 441] on td "8.72 %" at bounding box center [532, 440] width 78 height 33
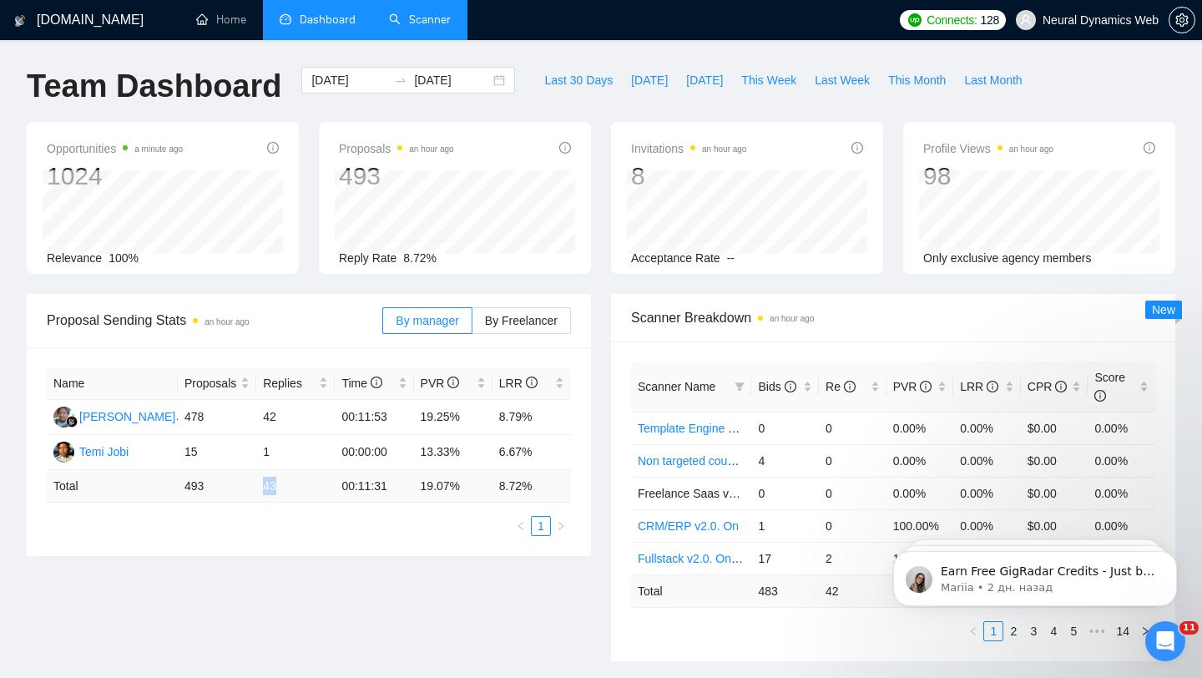
drag, startPoint x: 257, startPoint y: 484, endPoint x: 296, endPoint y: 483, distance: 39.2
click at [296, 484] on td "43" at bounding box center [295, 486] width 78 height 33
click at [488, 83] on div "[DATE] [DATE]" at bounding box center [408, 80] width 214 height 27
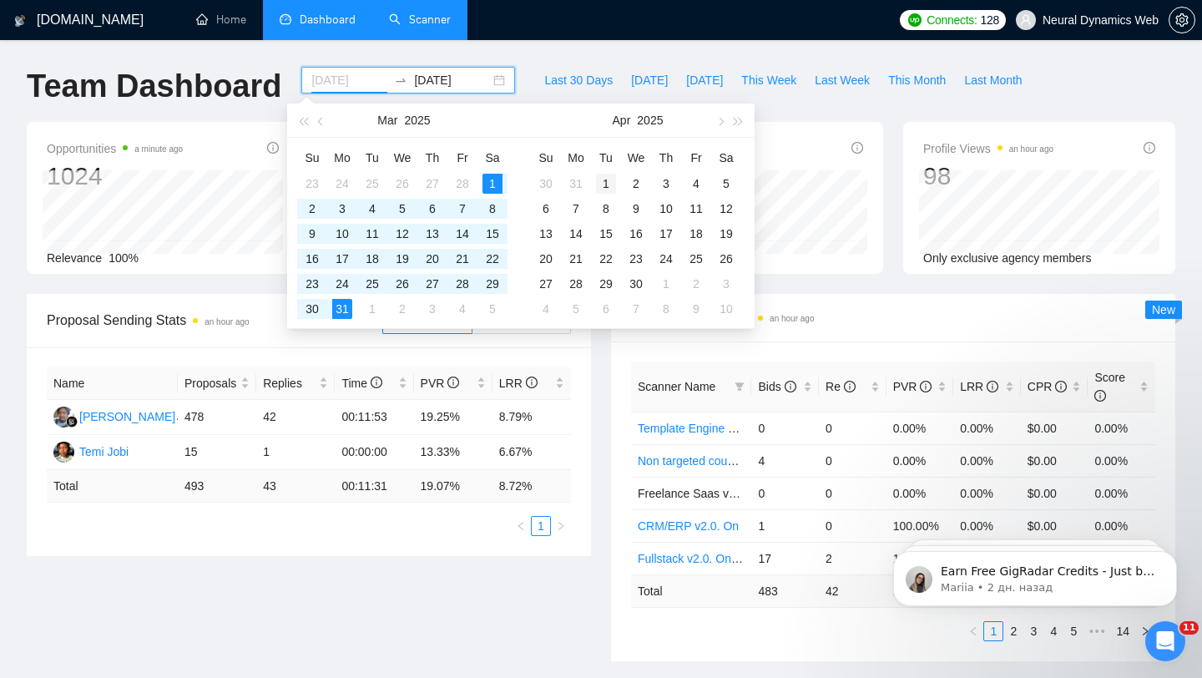
type input "[DATE]"
click at [607, 180] on div "1" at bounding box center [606, 184] width 20 height 20
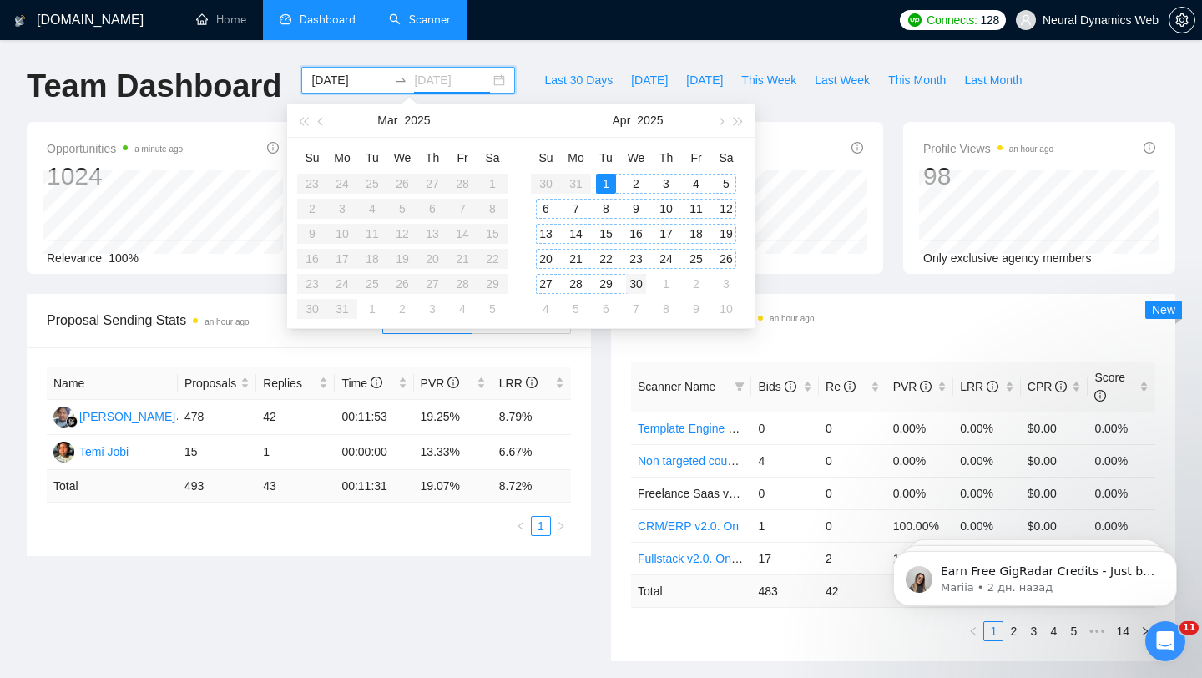
type input "[DATE]"
click at [639, 285] on div "30" at bounding box center [636, 284] width 20 height 20
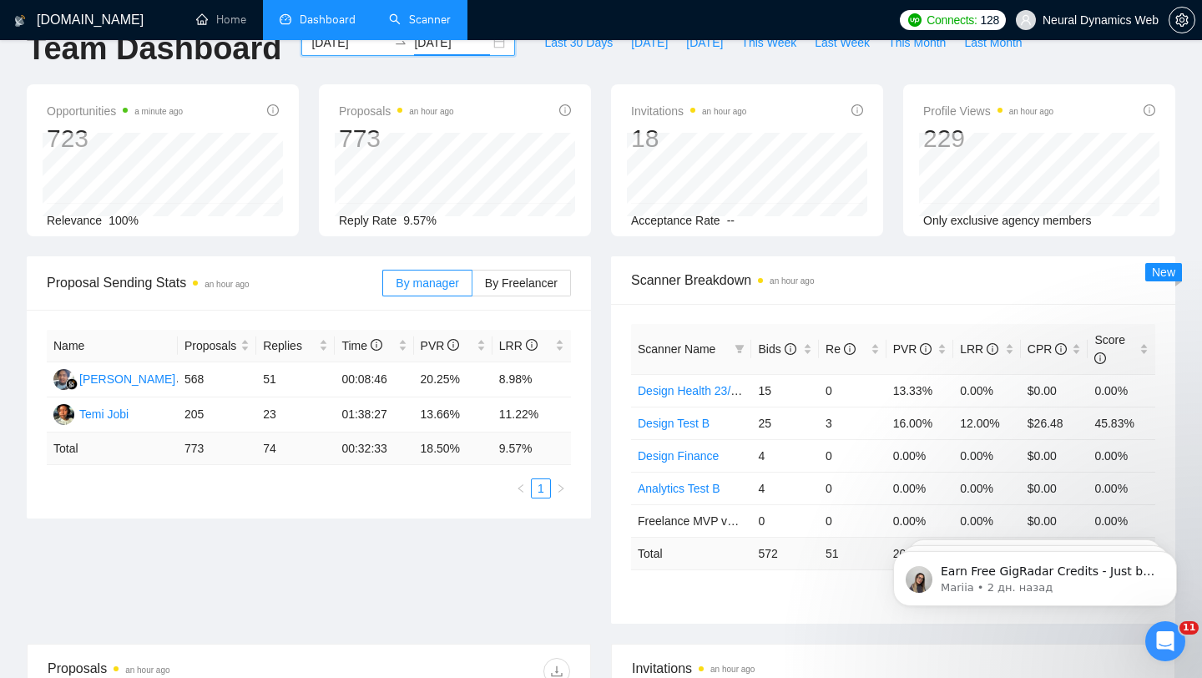
scroll to position [43, 0]
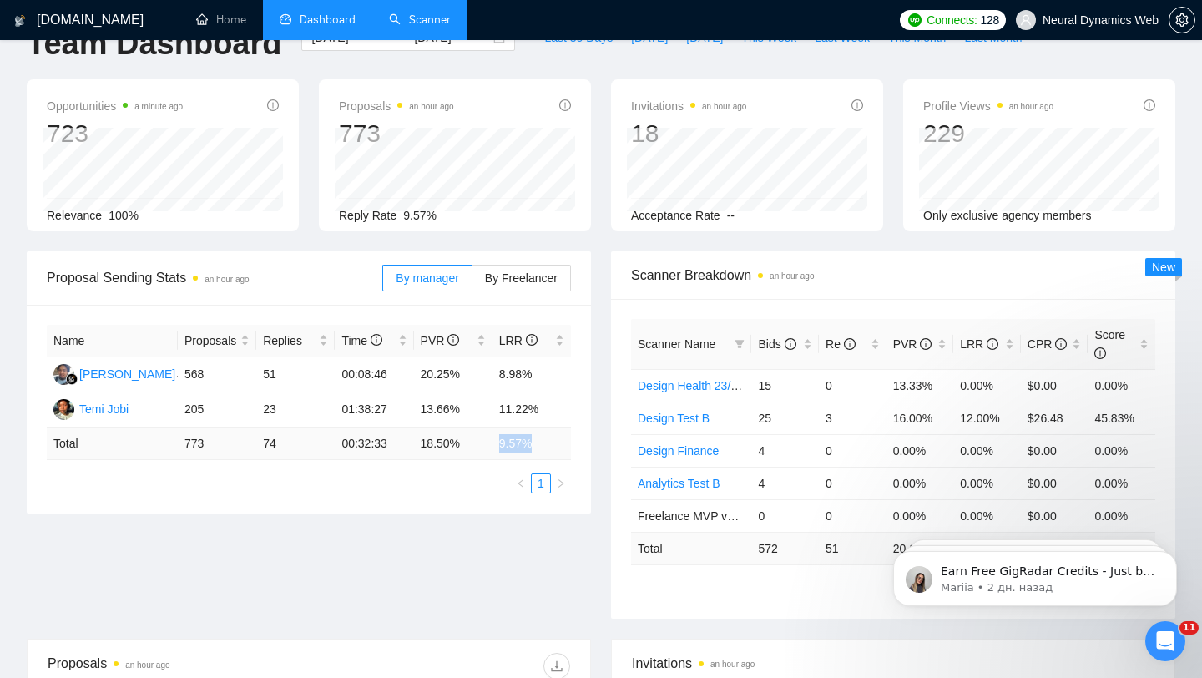
drag, startPoint x: 494, startPoint y: 447, endPoint x: 551, endPoint y: 447, distance: 56.8
click at [551, 447] on td "9.57 %" at bounding box center [532, 443] width 78 height 33
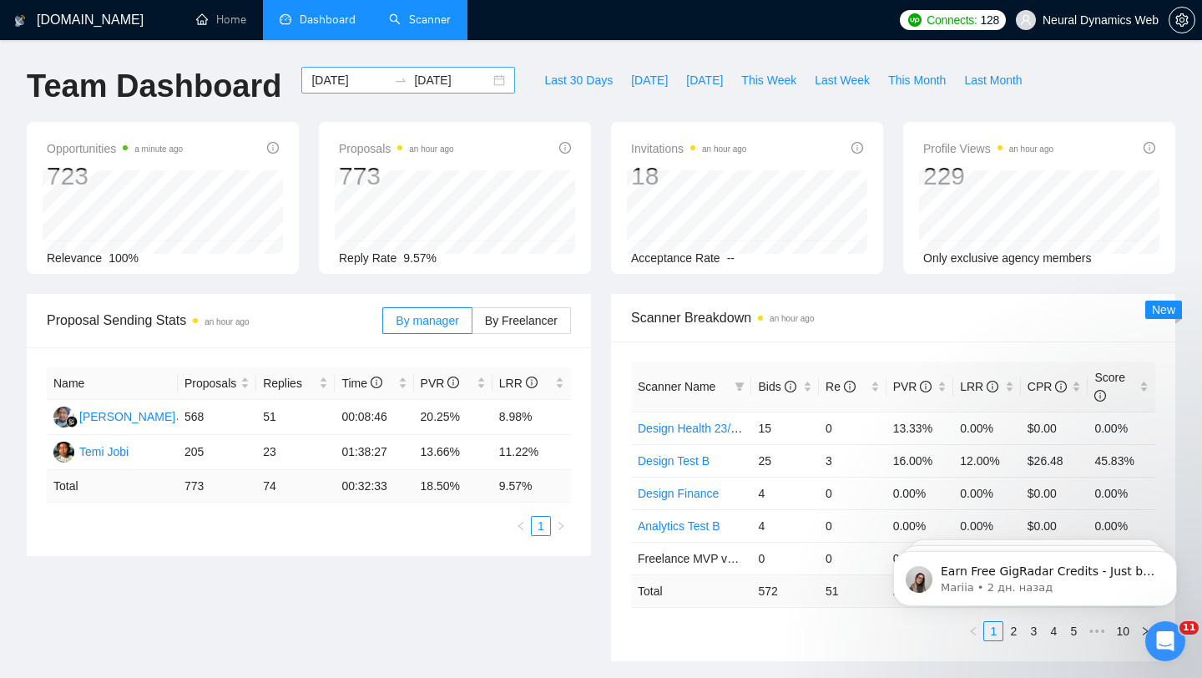
click at [479, 88] on div "[DATE] [DATE]" at bounding box center [408, 80] width 214 height 27
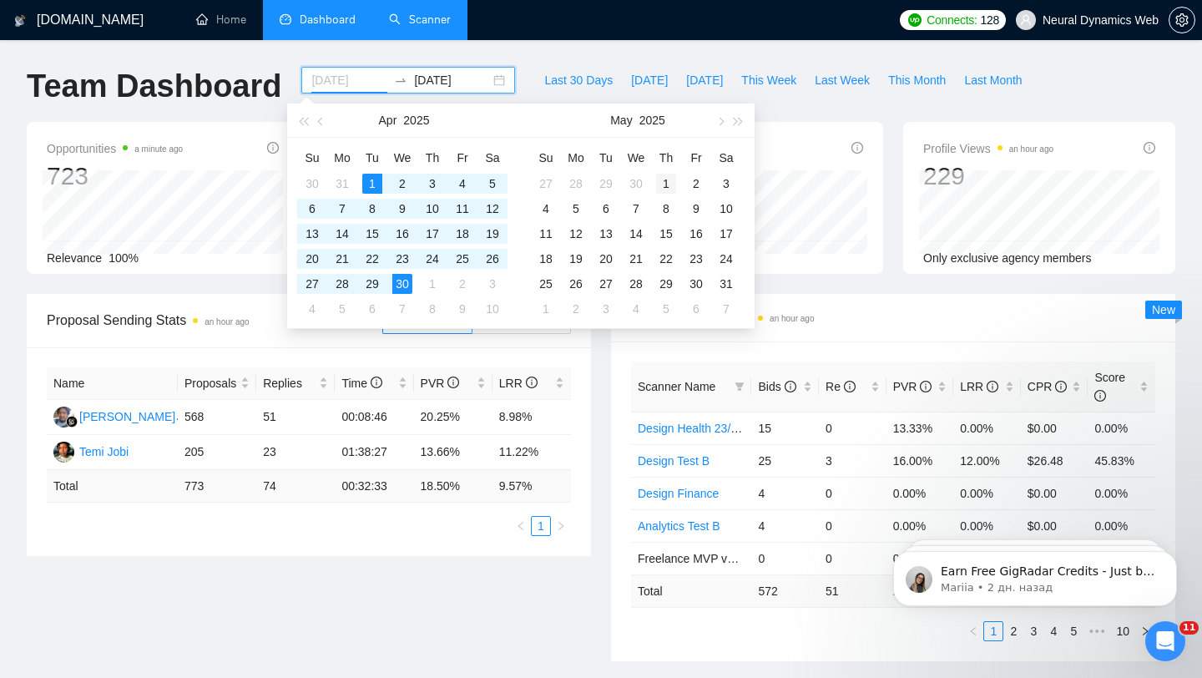
type input "[DATE]"
click at [663, 180] on div "1" at bounding box center [666, 184] width 20 height 20
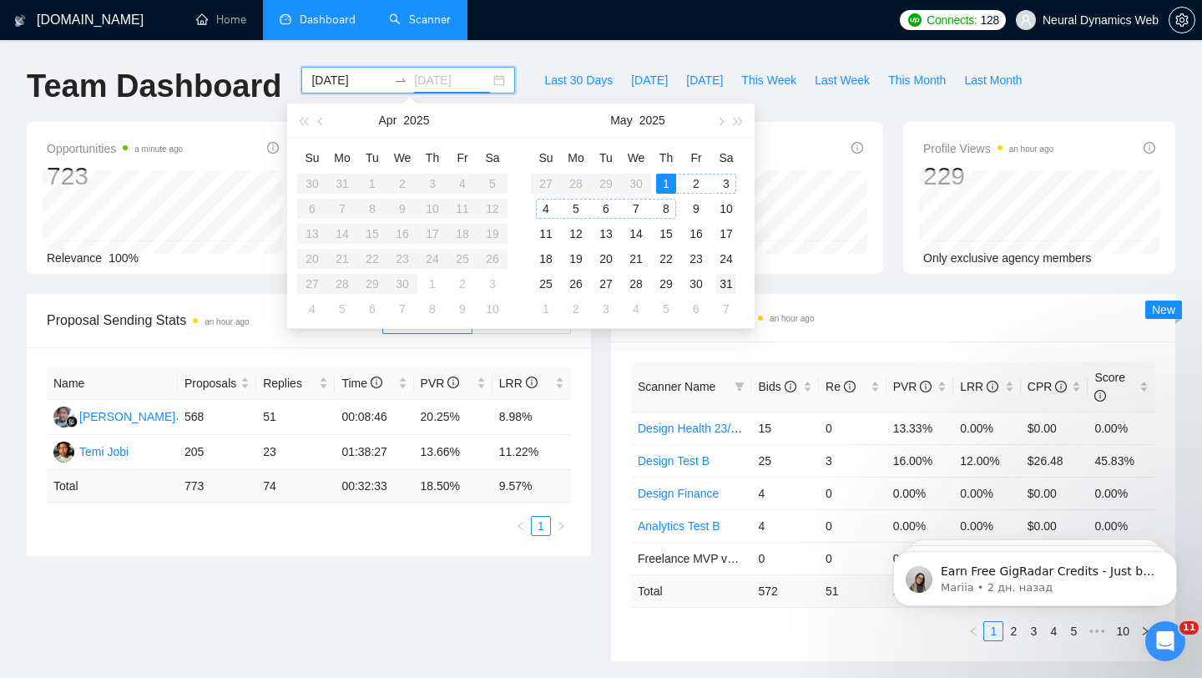
type input "[DATE]"
click at [728, 278] on div "31" at bounding box center [726, 284] width 20 height 20
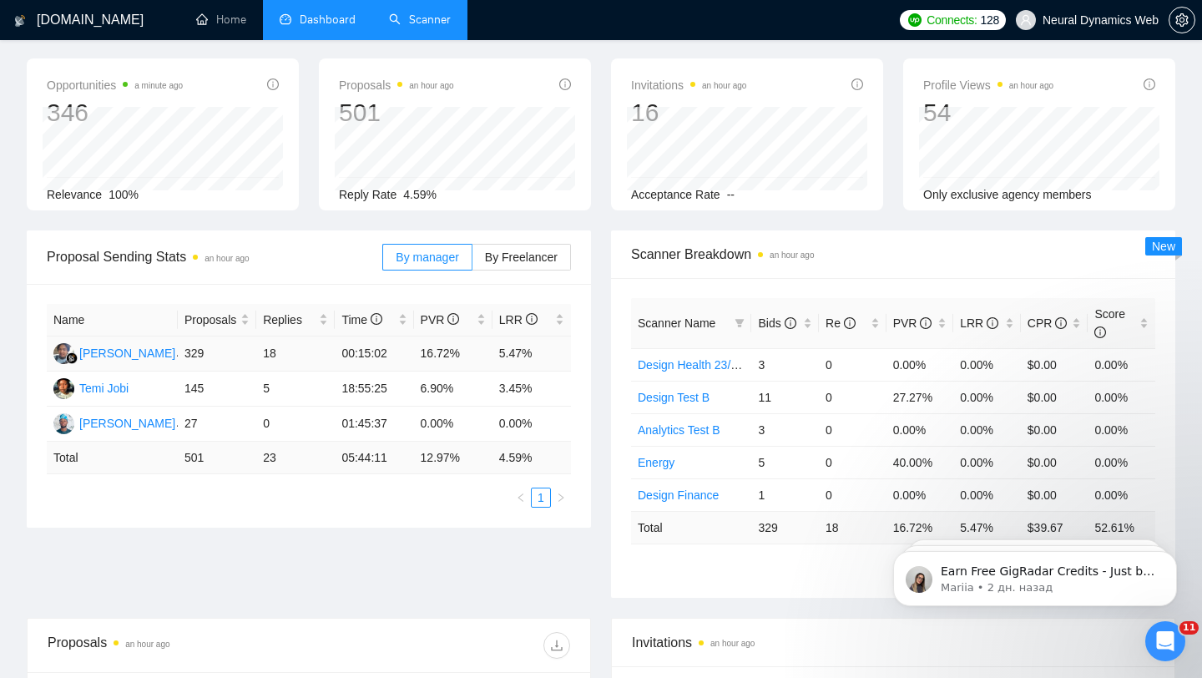
scroll to position [99, 0]
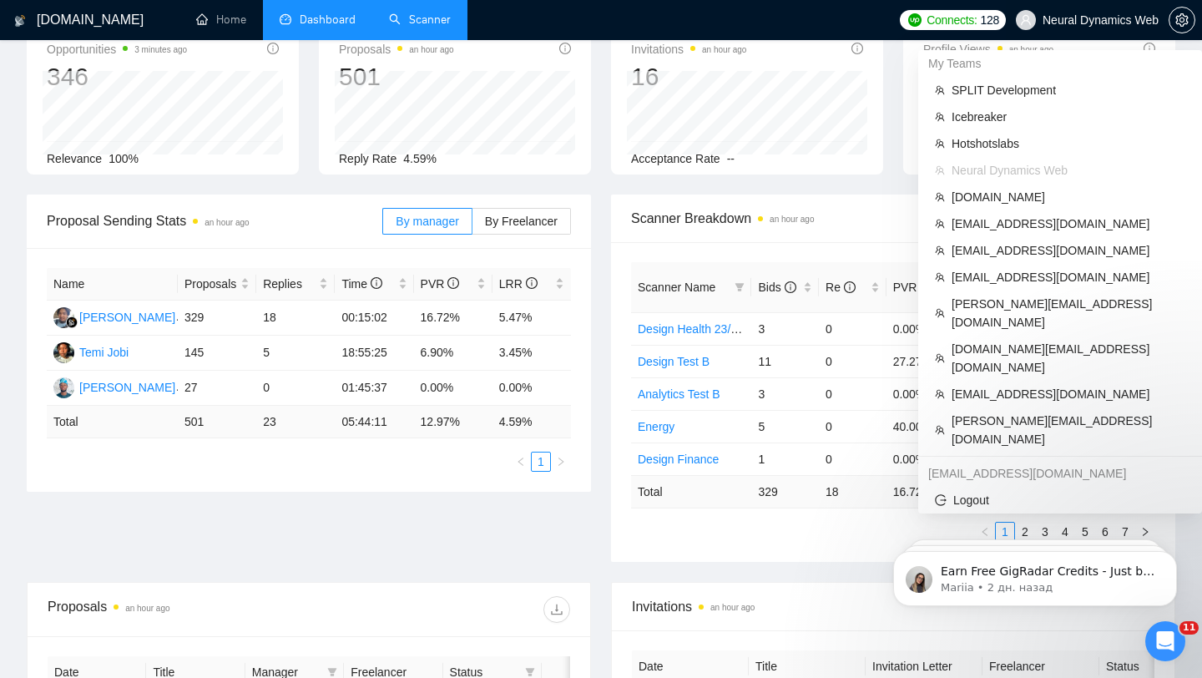
click at [1079, 20] on span "Neural Dynamics Web" at bounding box center [1101, 20] width 116 height 0
click at [996, 230] on span "[EMAIL_ADDRESS][DOMAIN_NAME]" at bounding box center [1069, 224] width 234 height 18
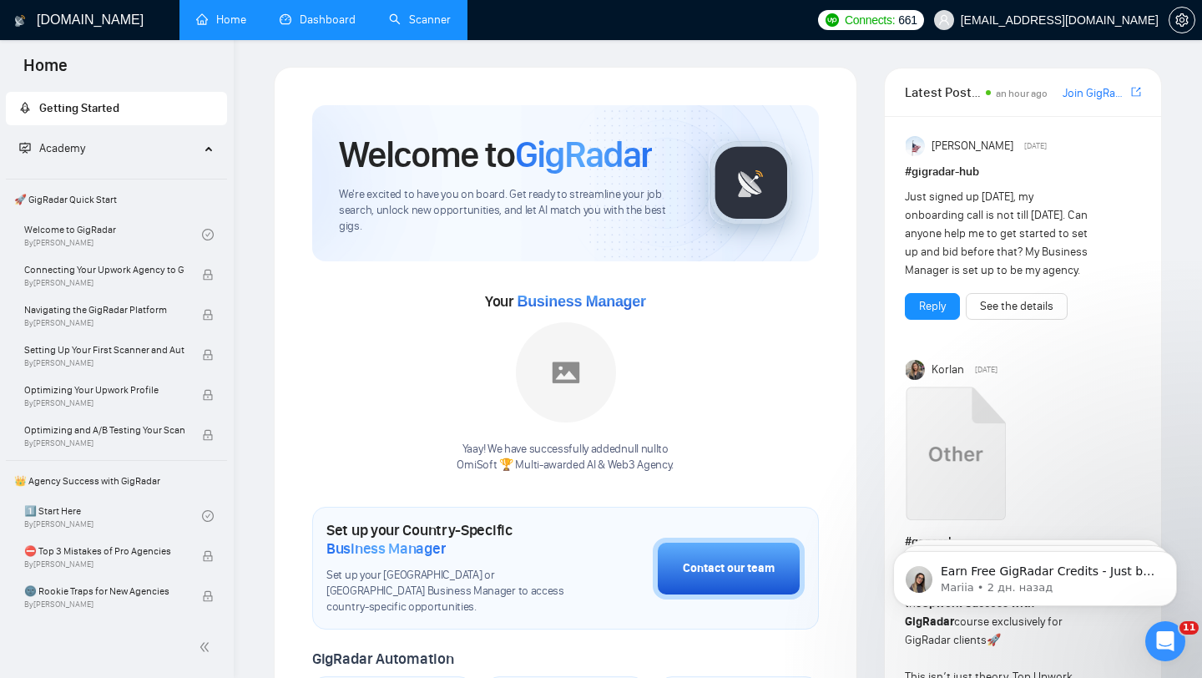
click at [356, 13] on link "Dashboard" at bounding box center [318, 20] width 76 height 14
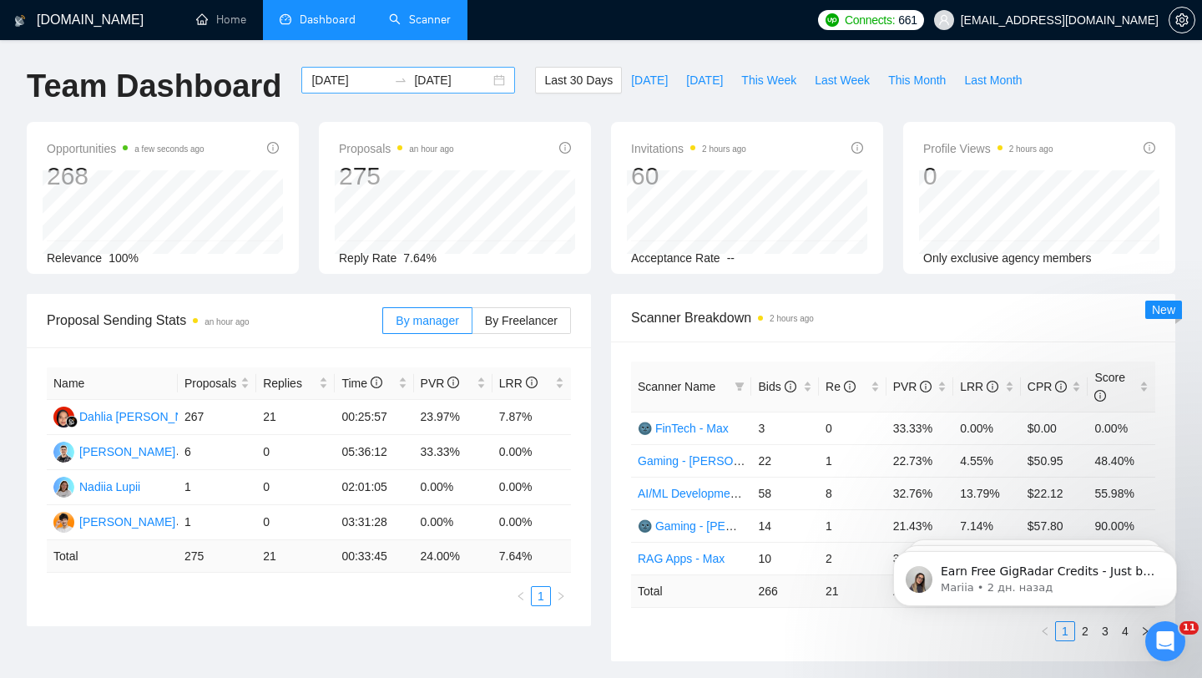
click at [485, 78] on div "[DATE] [DATE]" at bounding box center [408, 80] width 214 height 27
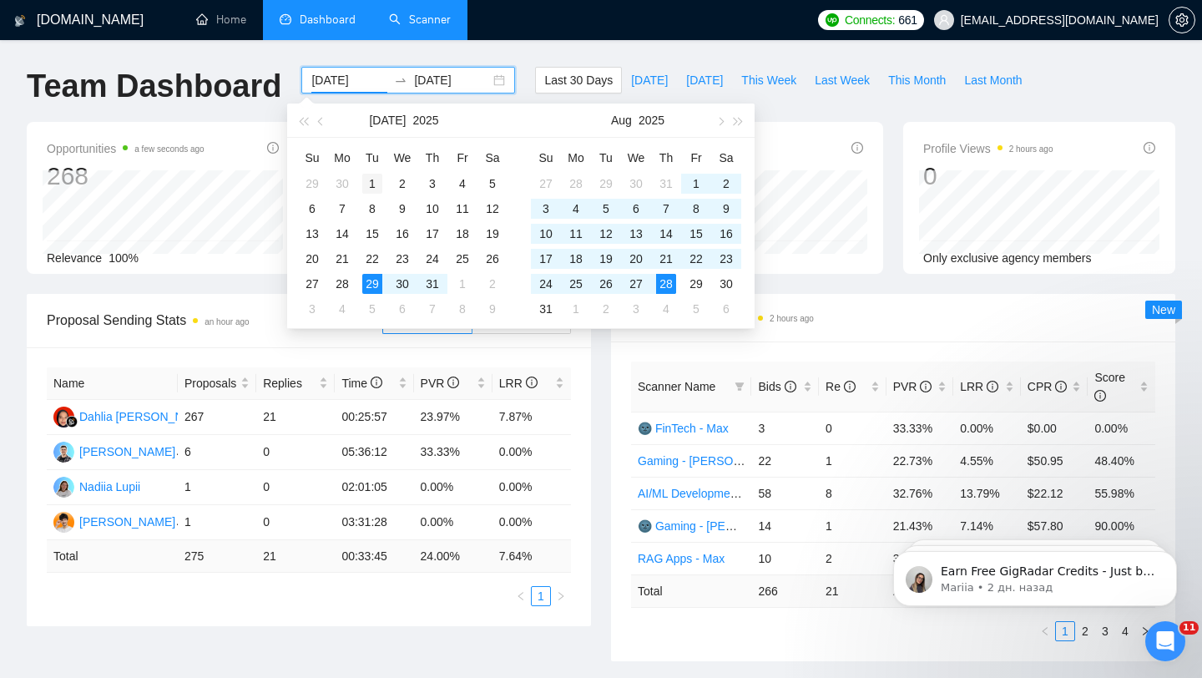
type input "[DATE]"
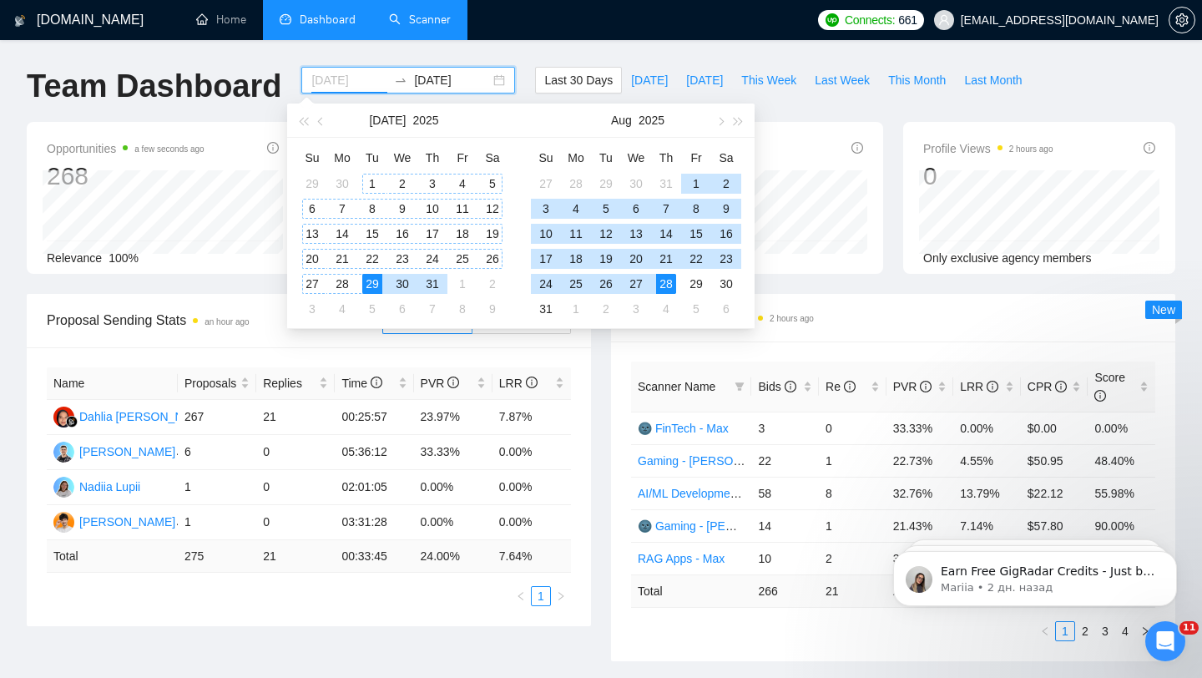
click at [371, 182] on div "1" at bounding box center [372, 184] width 20 height 20
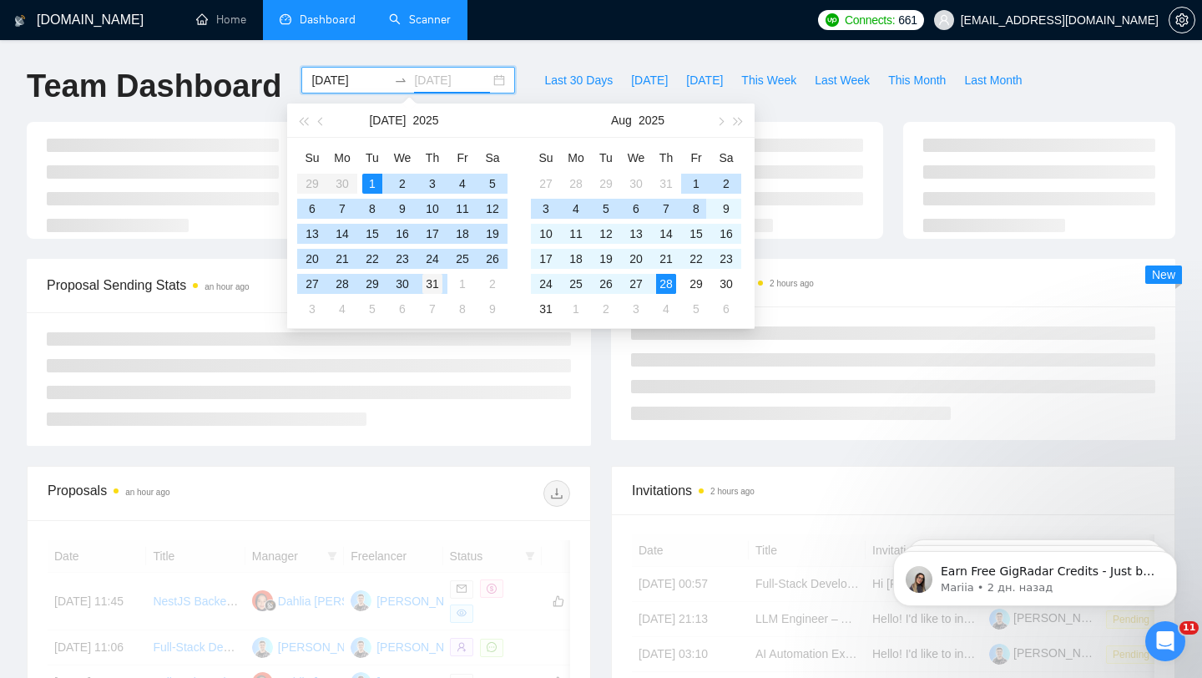
type input "[DATE]"
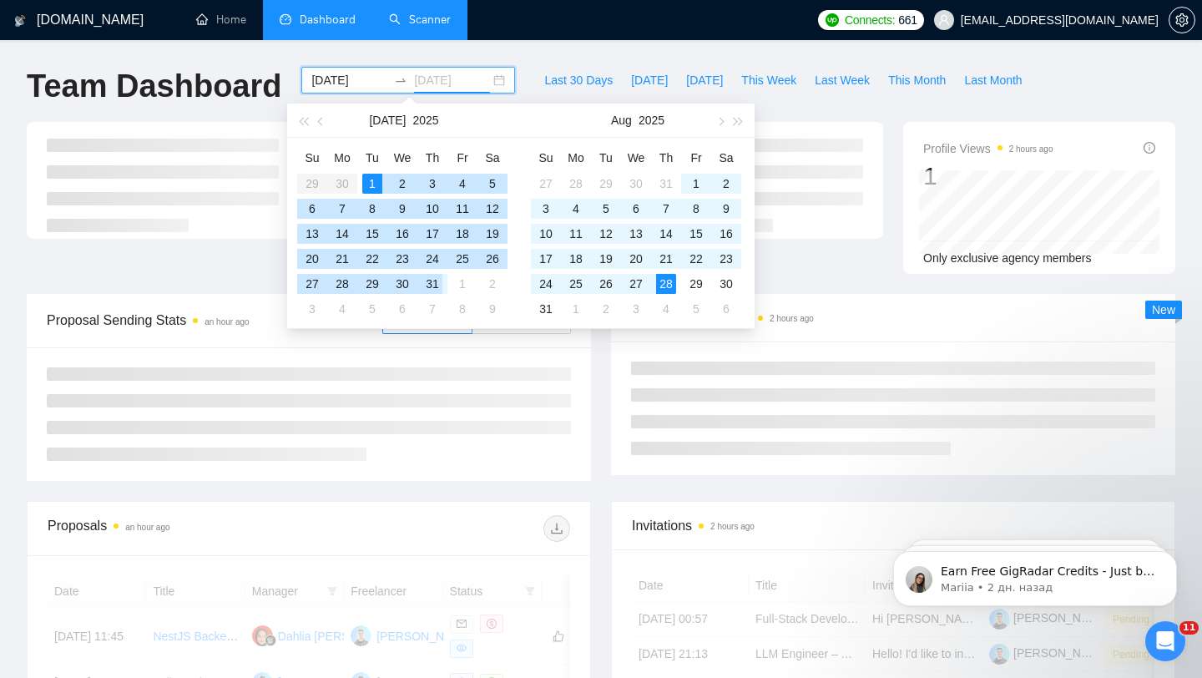
click at [435, 285] on div "31" at bounding box center [432, 284] width 20 height 20
